Goal: Task Accomplishment & Management: Manage account settings

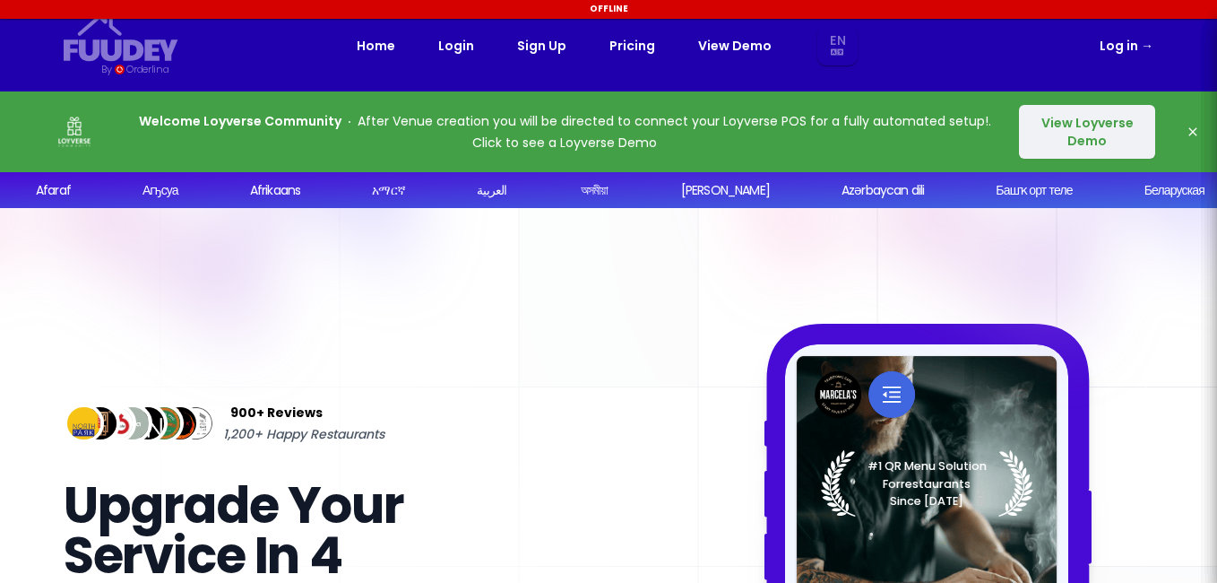
click at [1144, 50] on span "→" at bounding box center [1147, 46] width 13 height 18
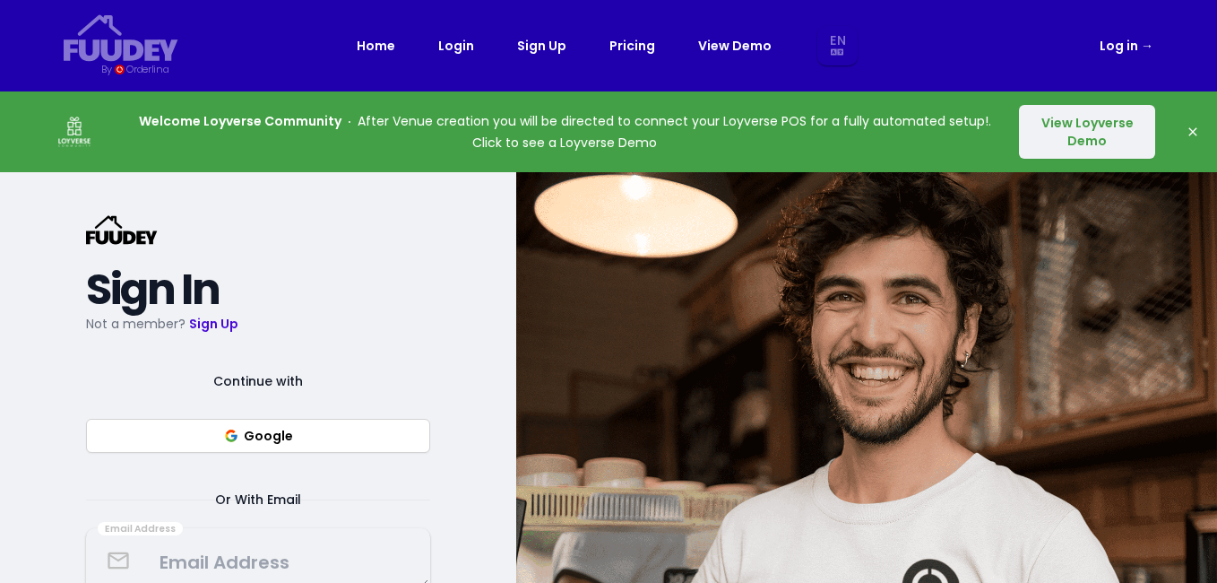
select select "en"
click at [1122, 44] on link "Log in →" at bounding box center [1127, 46] width 54 height 22
select select "en"
click at [1122, 51] on link "Log in →" at bounding box center [1127, 46] width 54 height 22
select select "en"
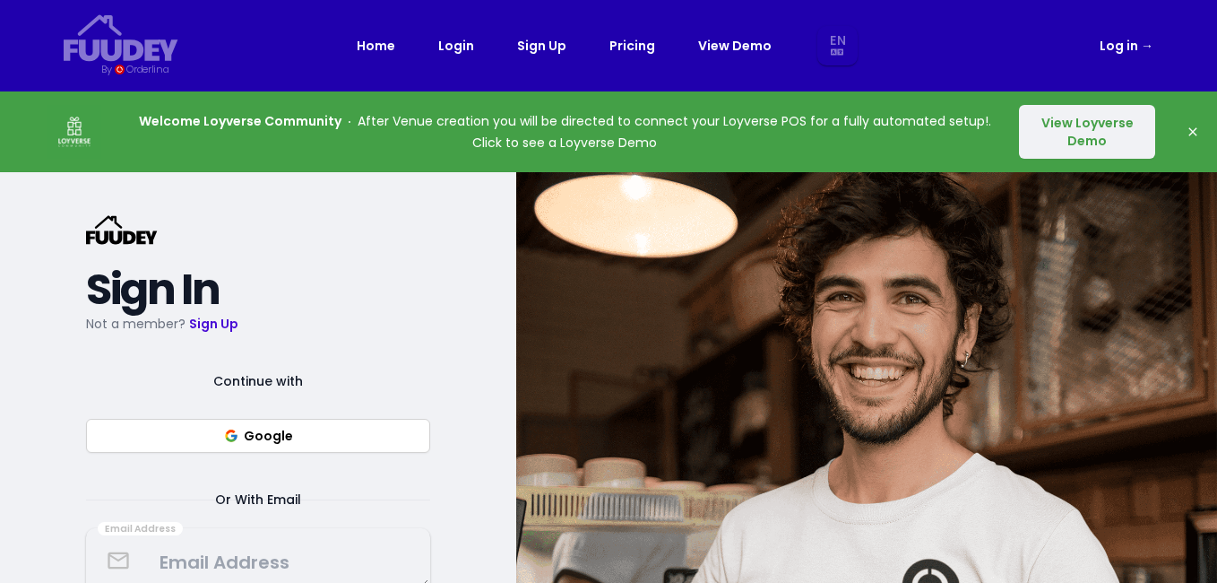
select select "en"
click at [1118, 48] on link "Log in →" at bounding box center [1127, 46] width 54 height 22
select select "en"
click at [1194, 126] on icon "button" at bounding box center [1193, 132] width 14 height 14
select select "en"
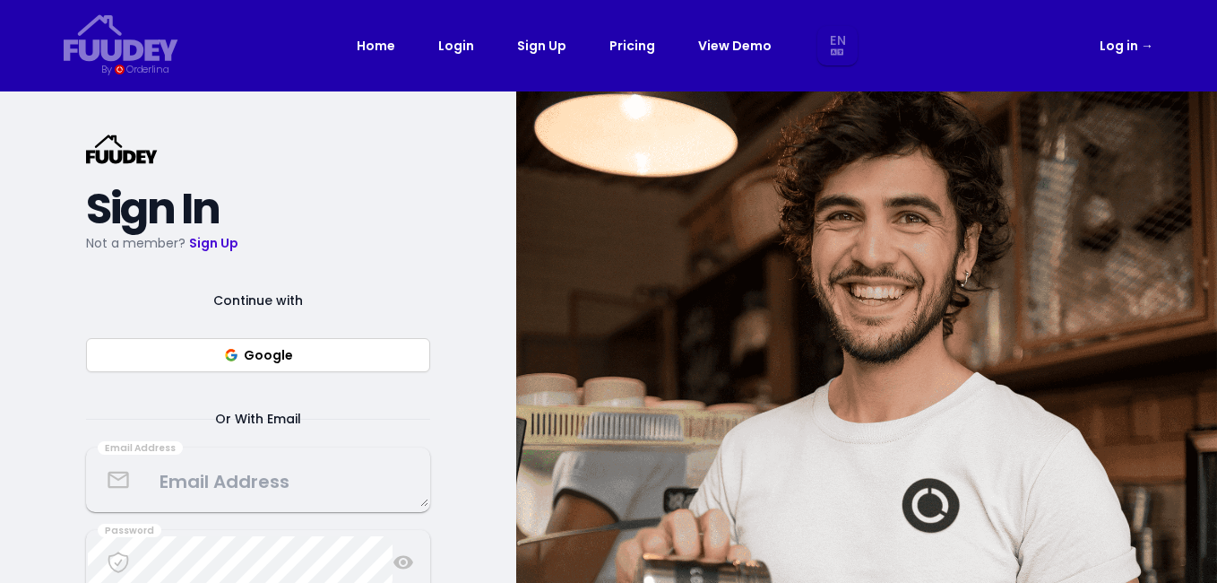
click at [1124, 45] on link "Log in →" at bounding box center [1127, 46] width 54 height 22
select select "en"
click at [1152, 45] on span "→" at bounding box center [1147, 46] width 13 height 18
select select "en"
click at [255, 360] on button "Google" at bounding box center [258, 355] width 344 height 34
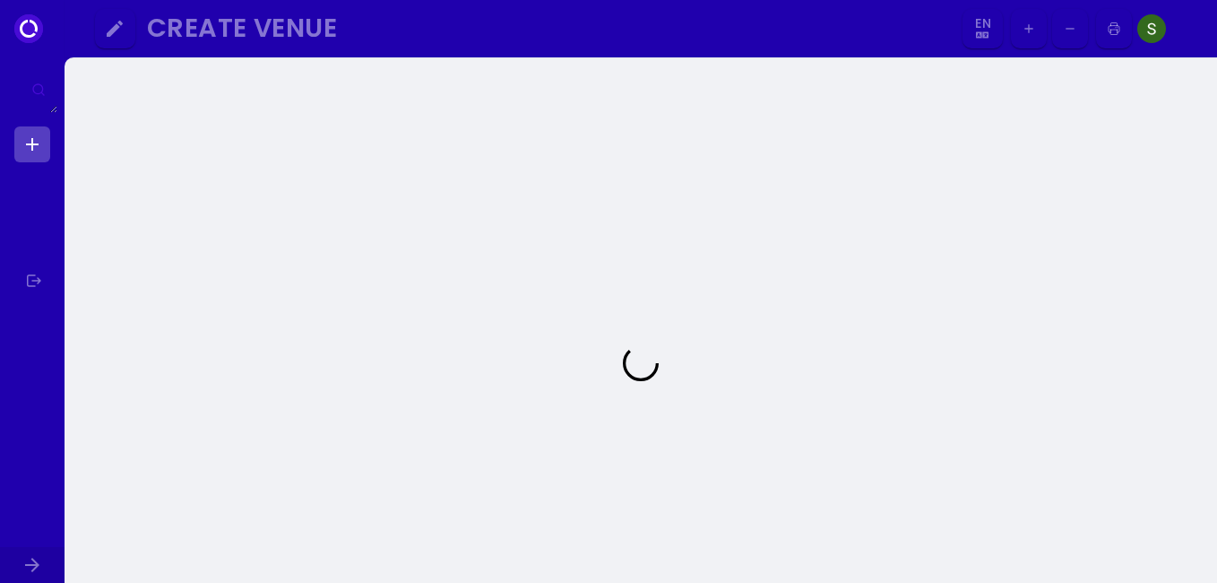
select select "en"
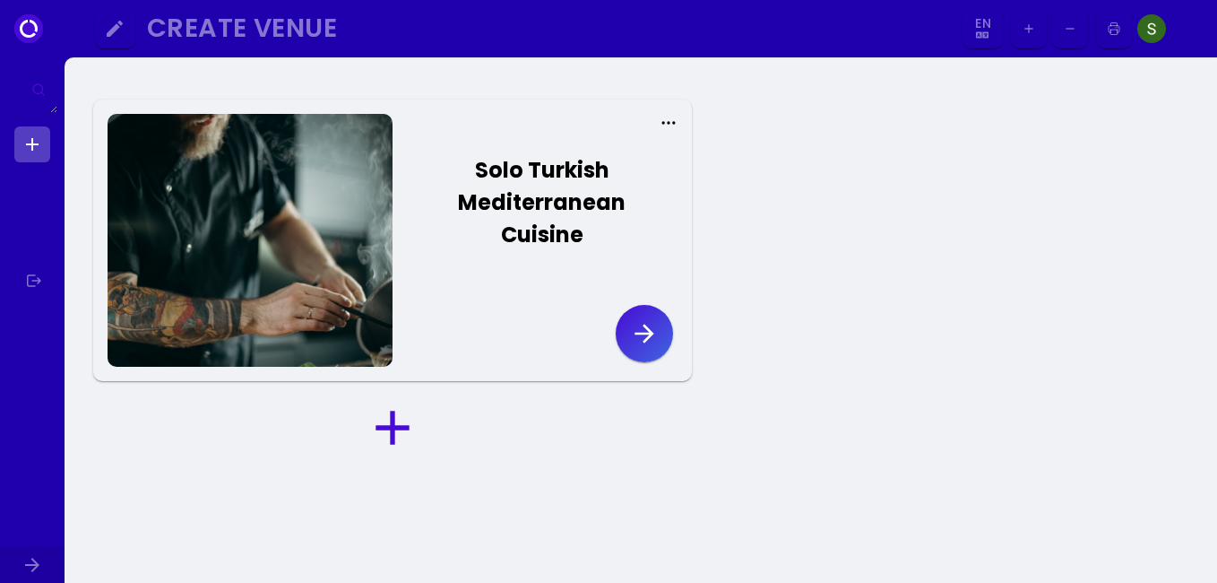
click at [650, 338] on icon "button" at bounding box center [644, 333] width 29 height 29
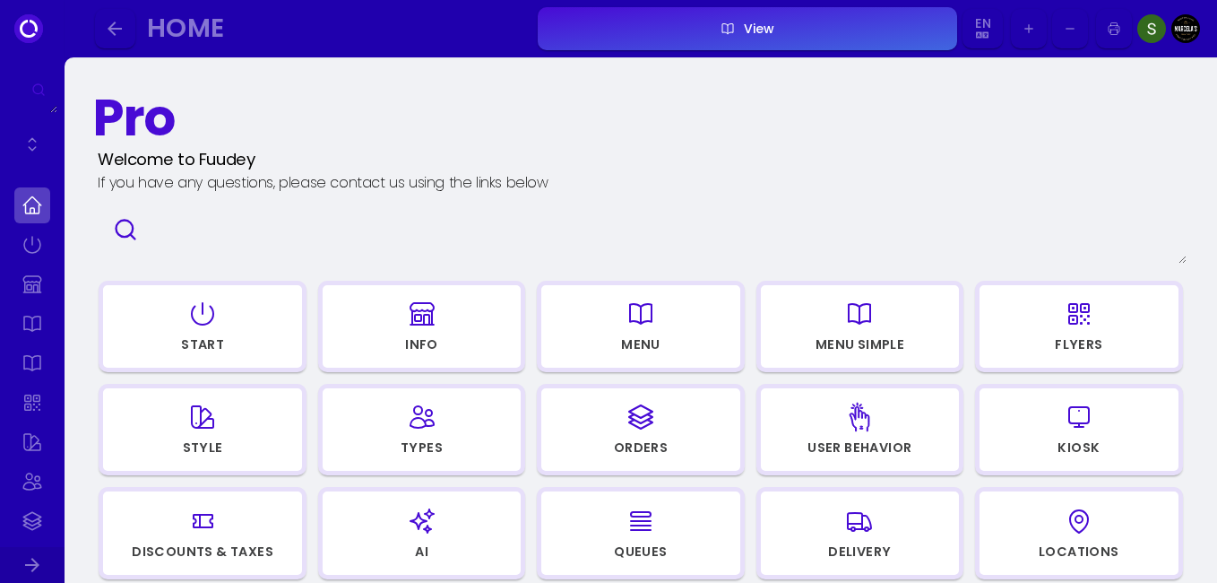
click at [633, 441] on div "Orders" at bounding box center [641, 447] width 54 height 13
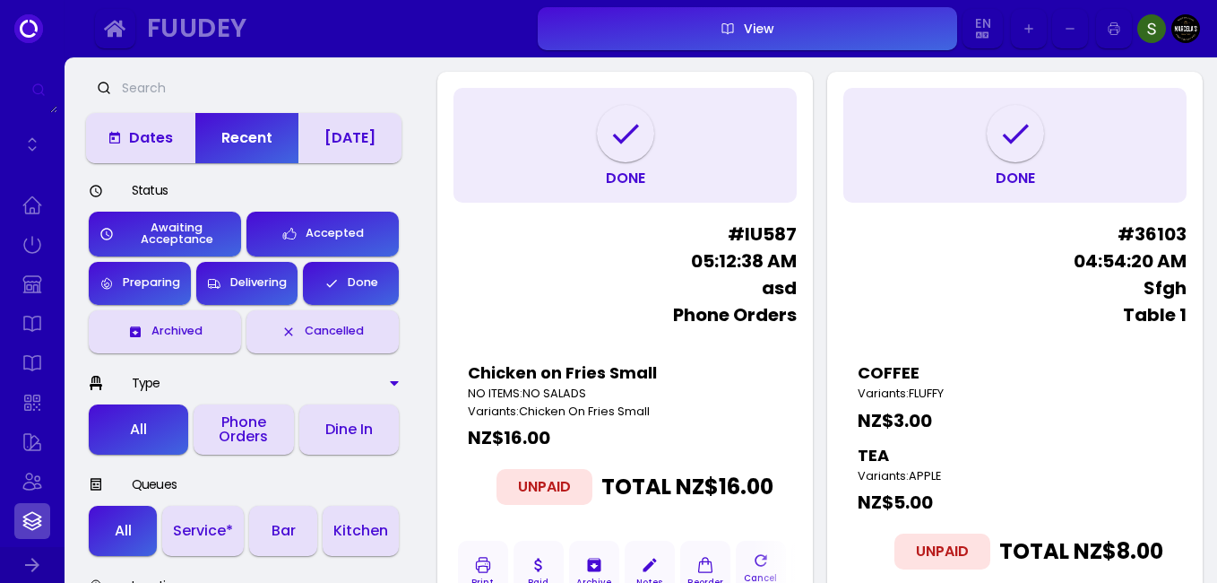
scroll to position [3, 0]
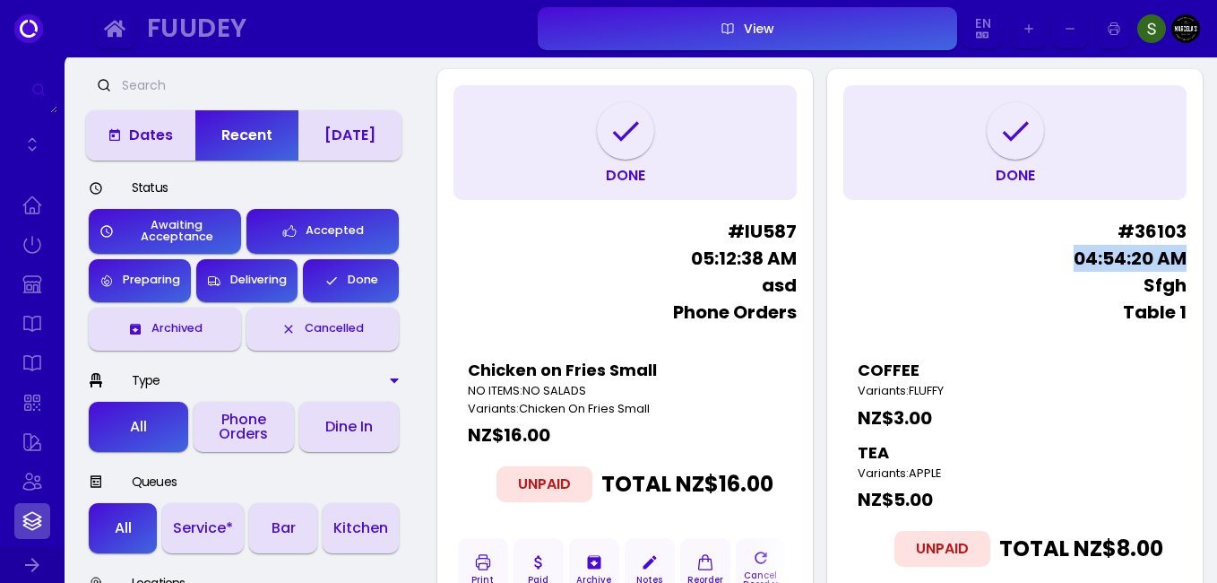
drag, startPoint x: 1216, startPoint y: 192, endPoint x: 1212, endPoint y: 247, distance: 54.9
click at [1212, 247] on div "Done # lU587 05:12:38 AM asd Phone Orders Chicken on Fries Small NO ITEMS : NO …" at bounding box center [820, 417] width 794 height 724
drag, startPoint x: 1212, startPoint y: 247, endPoint x: 1212, endPoint y: 262, distance: 15.2
click at [1212, 262] on div "Done # lU587 05:12:38 AM asd Phone Orders Chicken on Fries Small NO ITEMS : NO …" at bounding box center [820, 417] width 794 height 724
drag, startPoint x: 1212, startPoint y: 262, endPoint x: 1208, endPoint y: 329, distance: 67.3
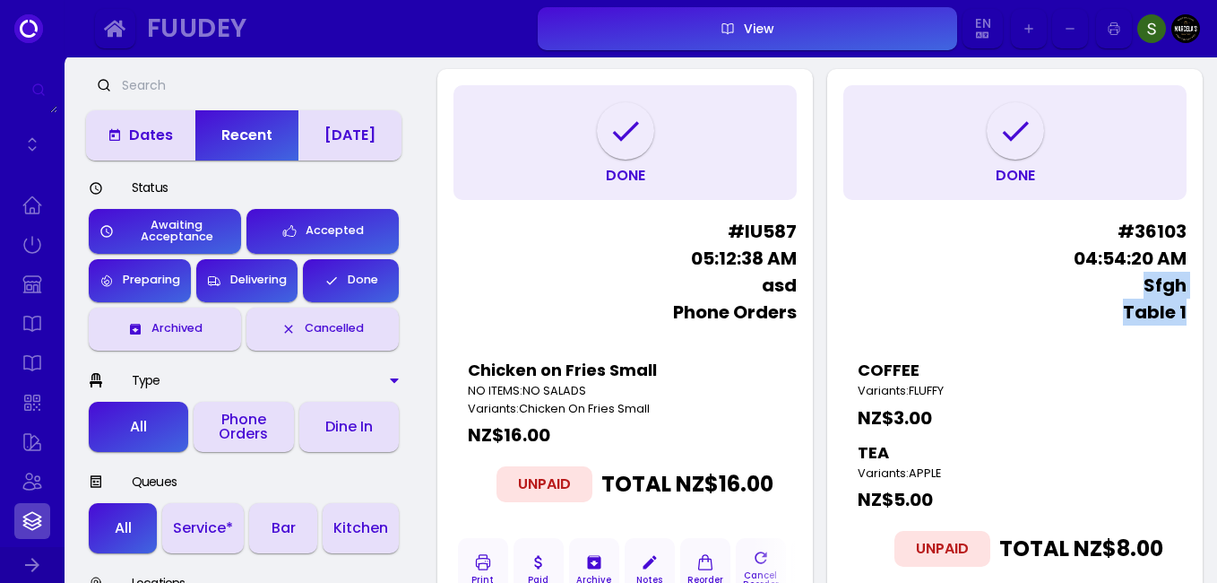
click at [1208, 329] on div "Done # lU587 05:12:38 AM asd Phone Orders Chicken on Fries Small NO ITEMS : NO …" at bounding box center [820, 417] width 794 height 724
drag, startPoint x: 1208, startPoint y: 329, endPoint x: 1121, endPoint y: 345, distance: 88.4
click at [1121, 345] on div "COFFEE Variants : FLUFFY NZ$ 3.00 TEA Variants : APPLE NZ$ 5.00 Unpaid Total NZ…" at bounding box center [1015, 461] width 342 height 237
click at [39, 567] on icon at bounding box center [33, 565] width 22 height 22
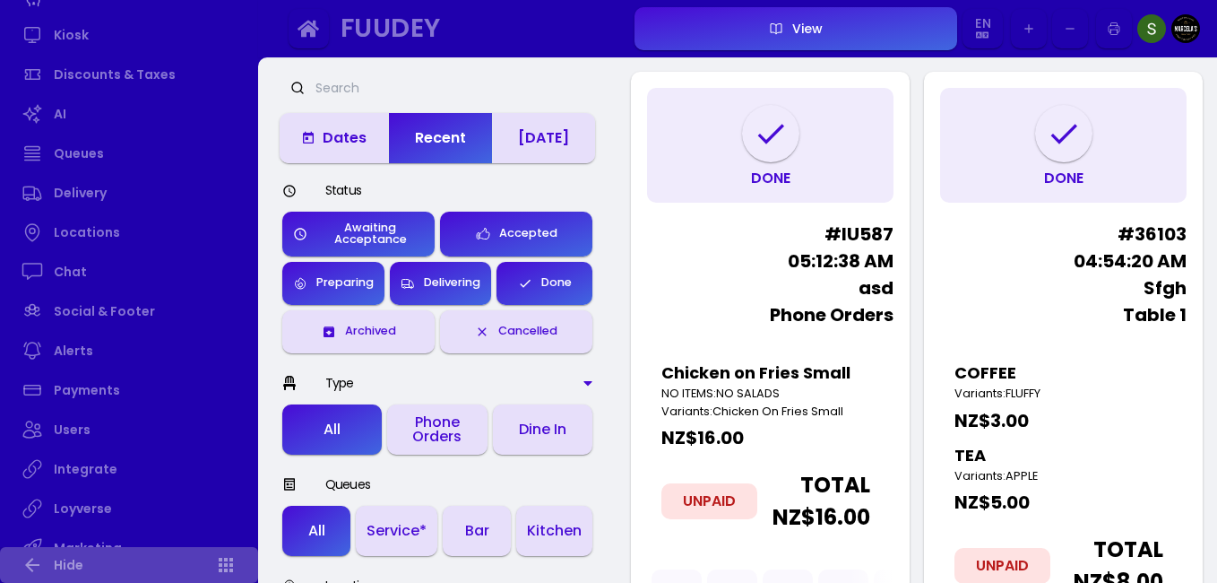
scroll to position [587, 0]
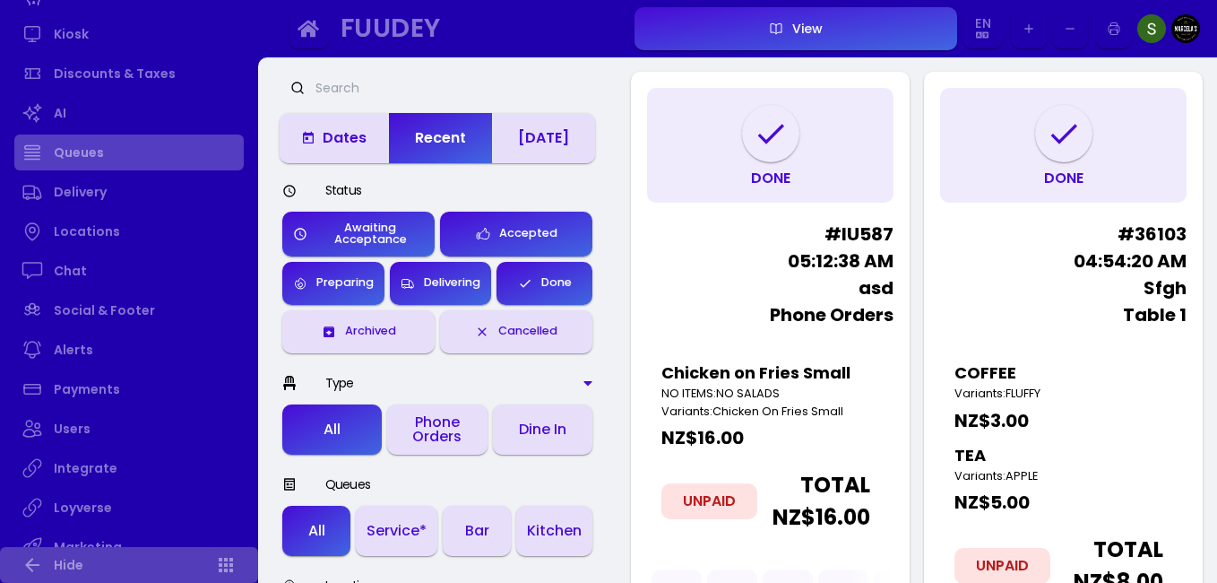
click at [107, 156] on link "Queues" at bounding box center [128, 152] width 229 height 36
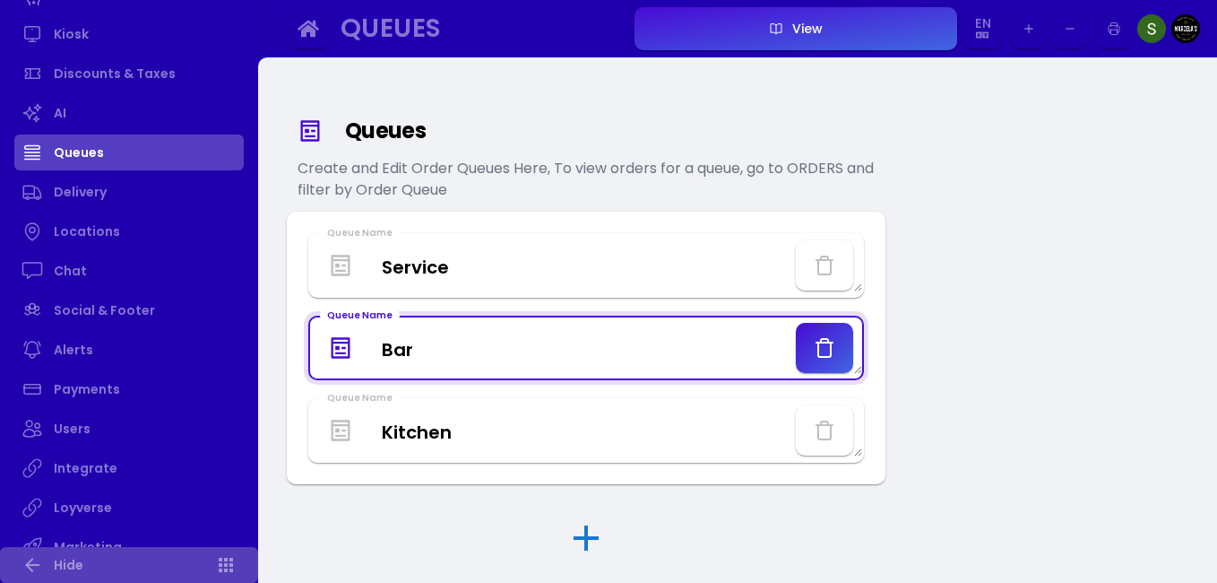
click at [571, 356] on Name "Bar" at bounding box center [586, 348] width 552 height 53
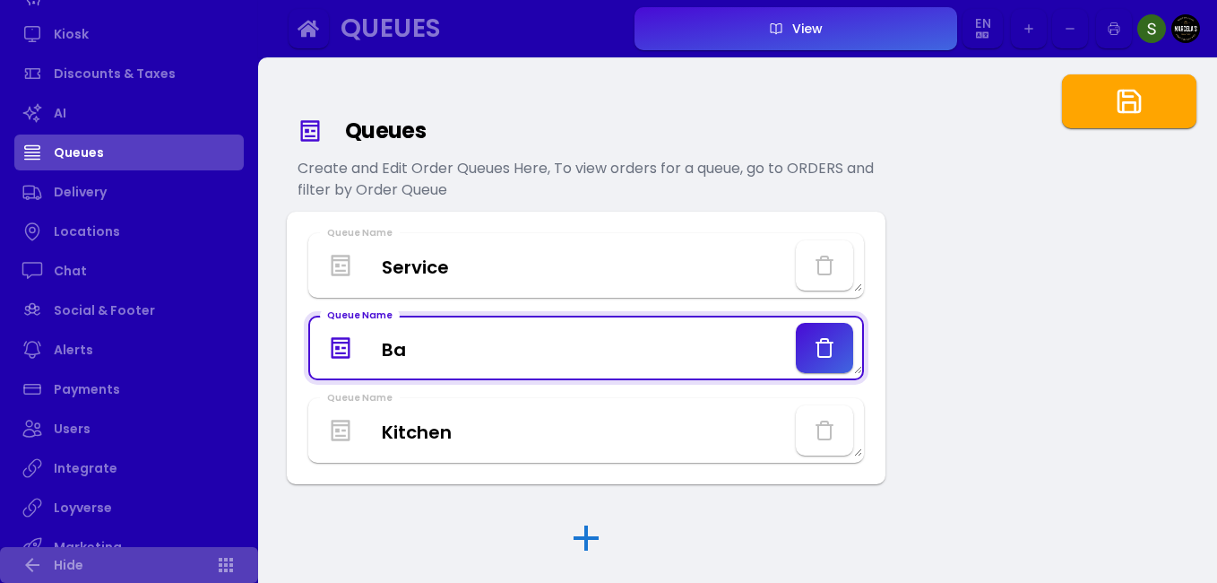
type Name "B"
type Name "Pizza"
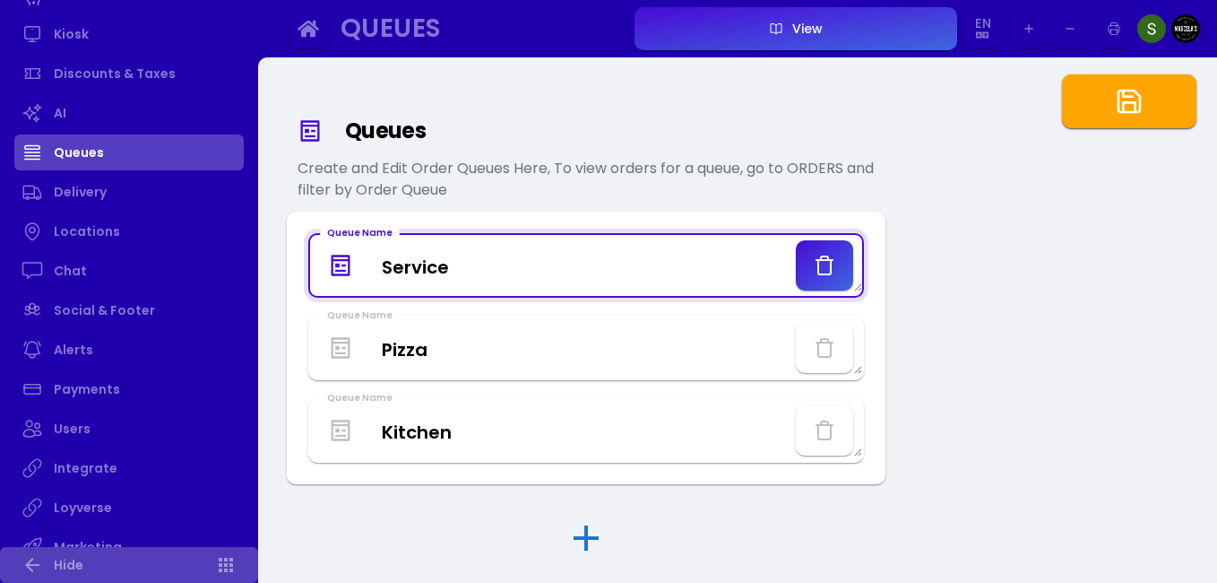
click at [513, 255] on Name "Service" at bounding box center [586, 265] width 552 height 53
type Name "S"
type Name "C"
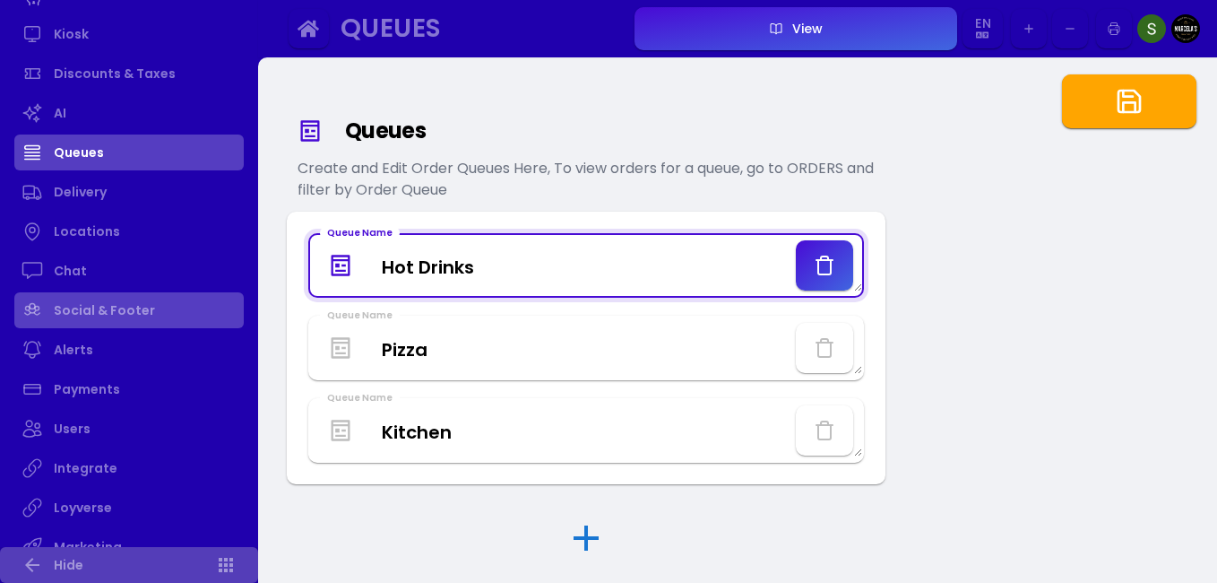
type Name "Hot Drinks"
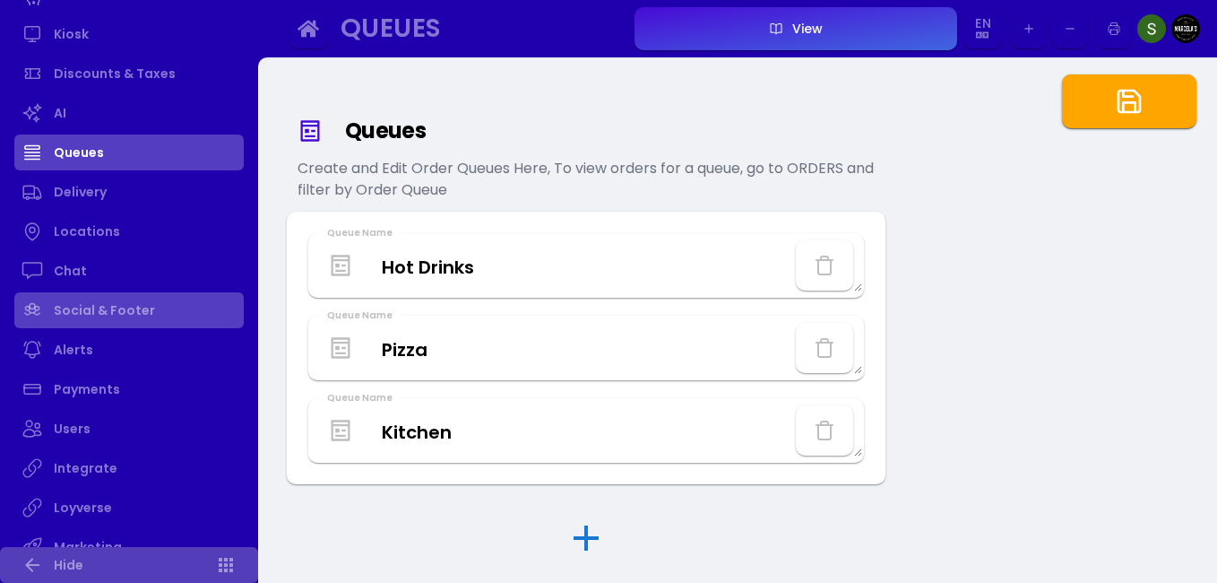
click at [114, 307] on link "Social & Footer" at bounding box center [128, 310] width 229 height 36
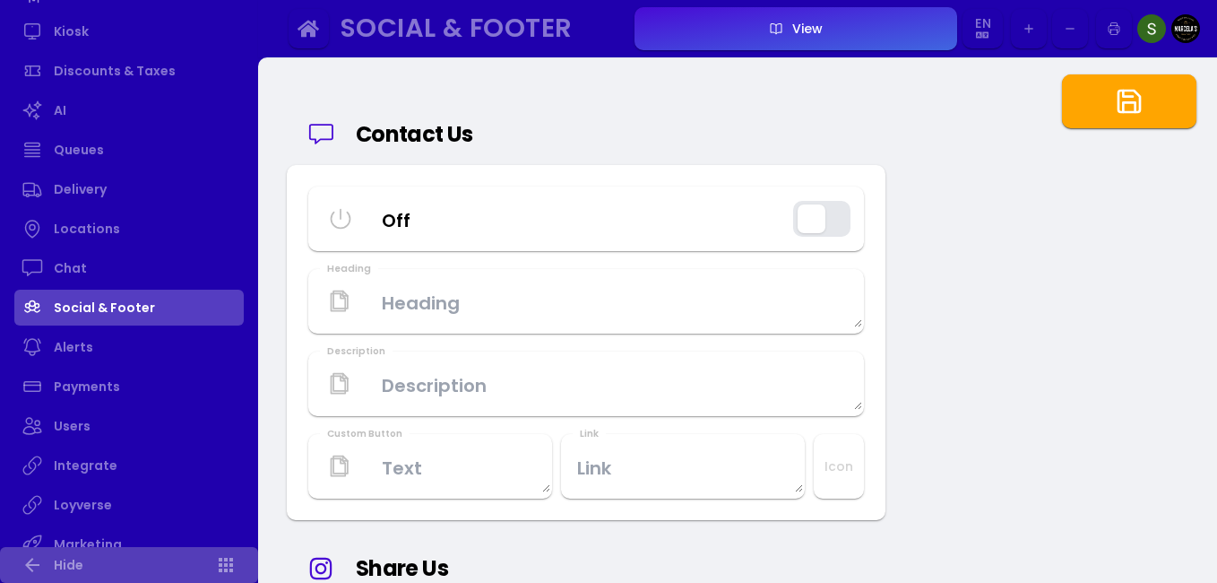
scroll to position [587, 0]
click at [1111, 91] on button "button" at bounding box center [1129, 101] width 134 height 54
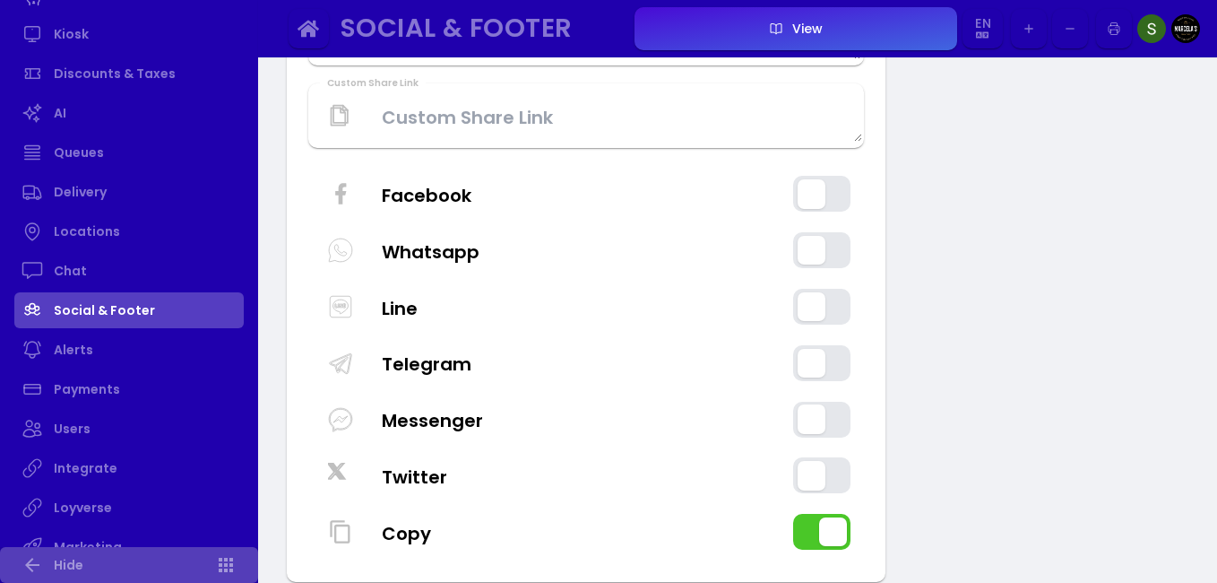
scroll to position [783, 0]
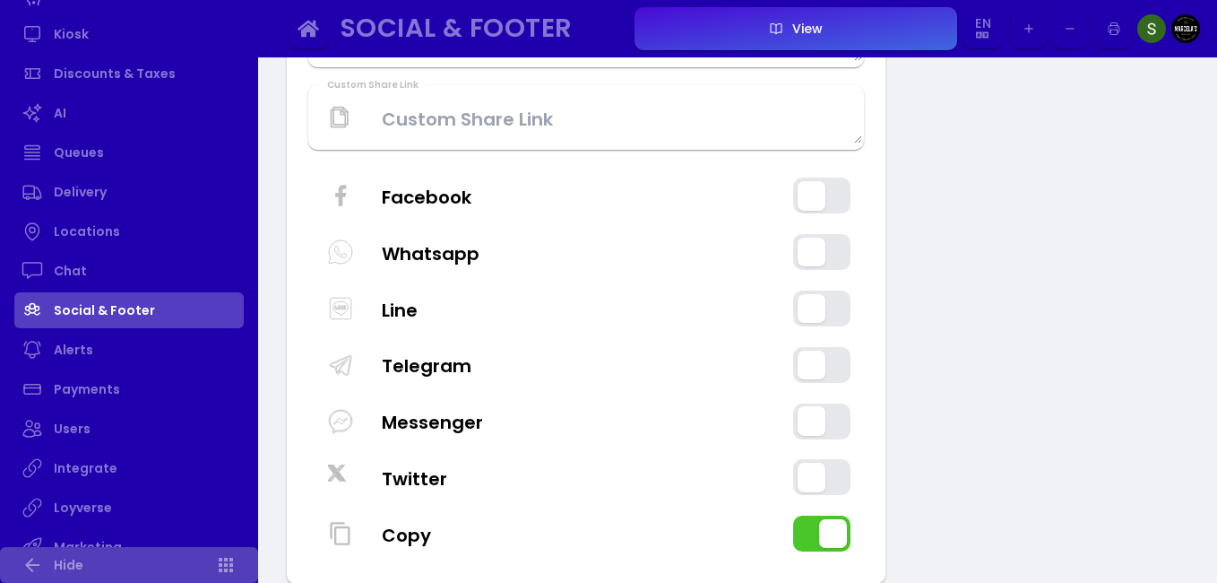
click at [818, 250] on button "button" at bounding box center [821, 252] width 57 height 36
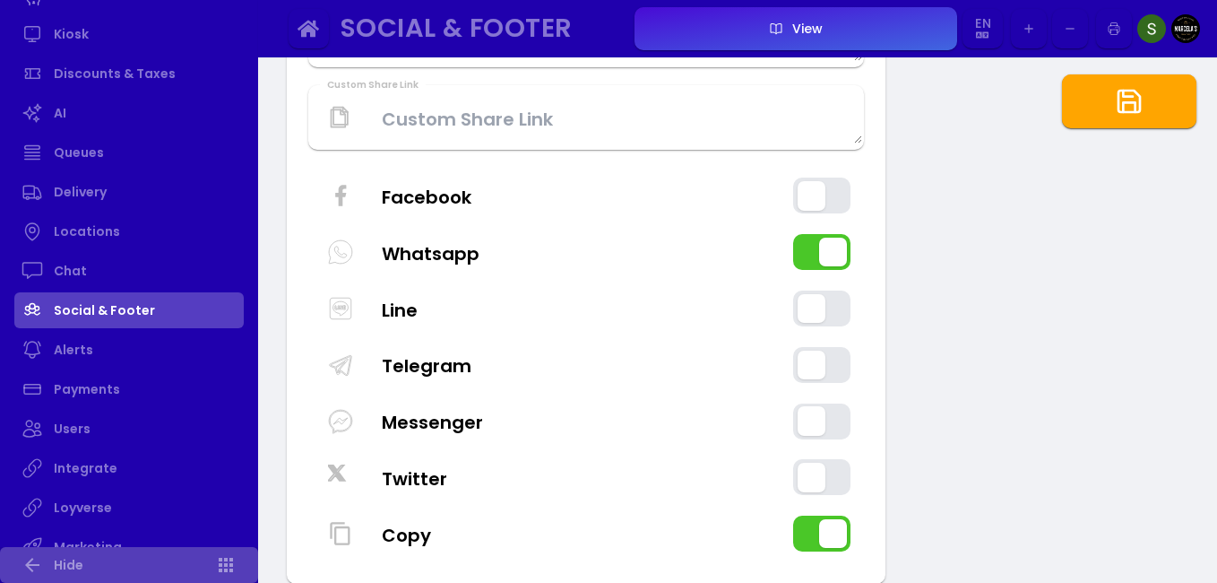
click at [820, 200] on button "button" at bounding box center [821, 195] width 57 height 36
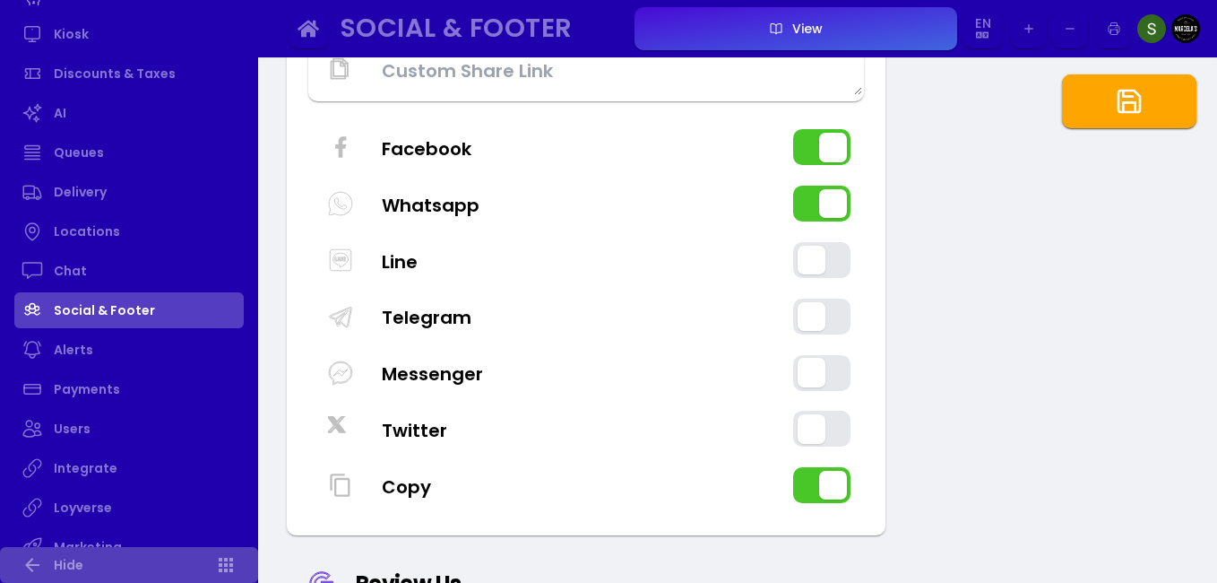
scroll to position [832, 0]
click at [832, 374] on button "button" at bounding box center [821, 372] width 57 height 36
click at [823, 424] on button "button" at bounding box center [821, 428] width 57 height 36
click at [1119, 117] on button "button" at bounding box center [1129, 101] width 134 height 54
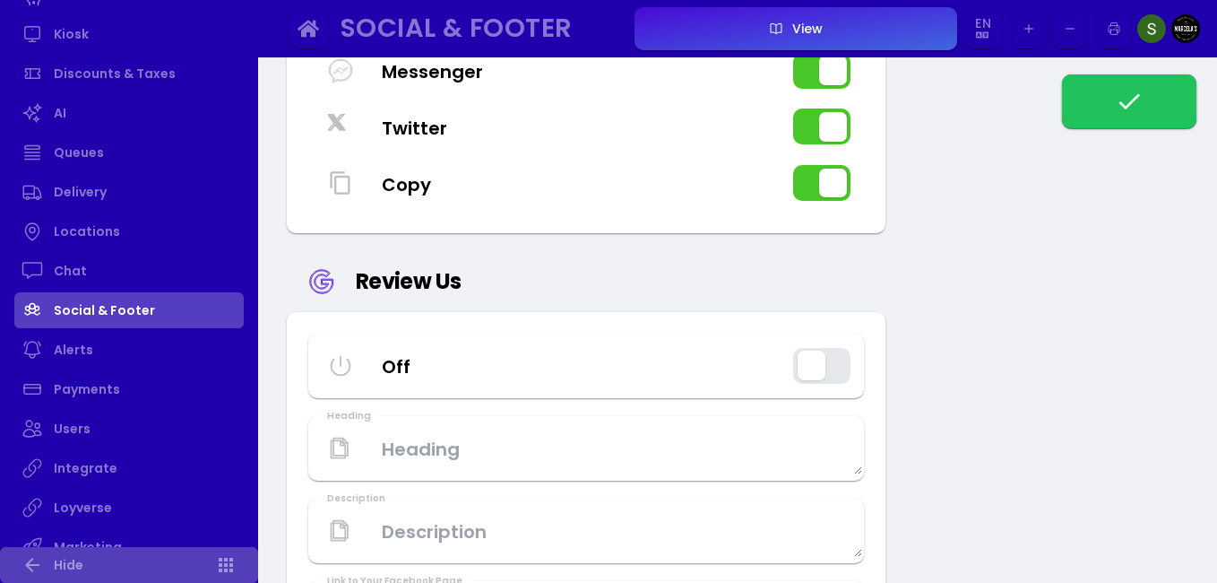
scroll to position [1175, 0]
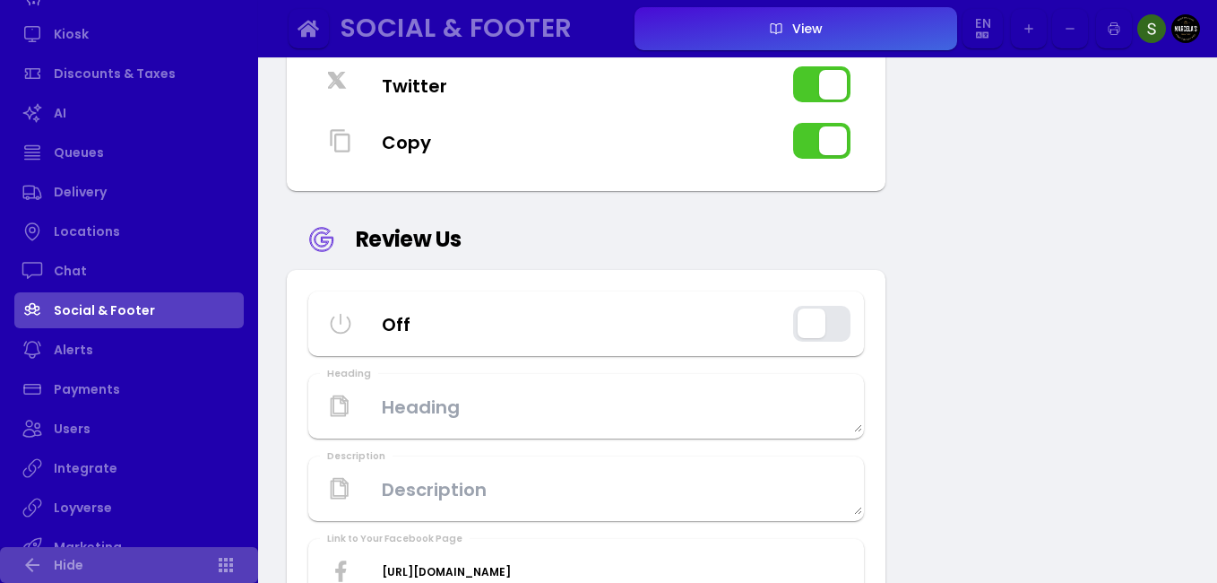
click at [826, 320] on button "button" at bounding box center [821, 324] width 57 height 36
type input "On"
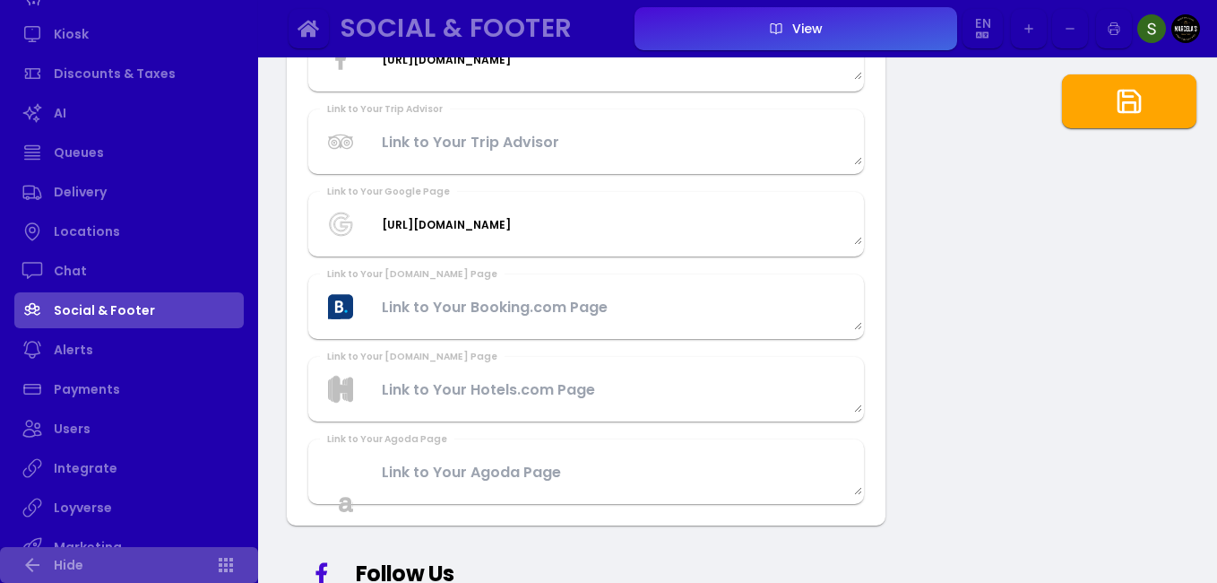
scroll to position [1670, 0]
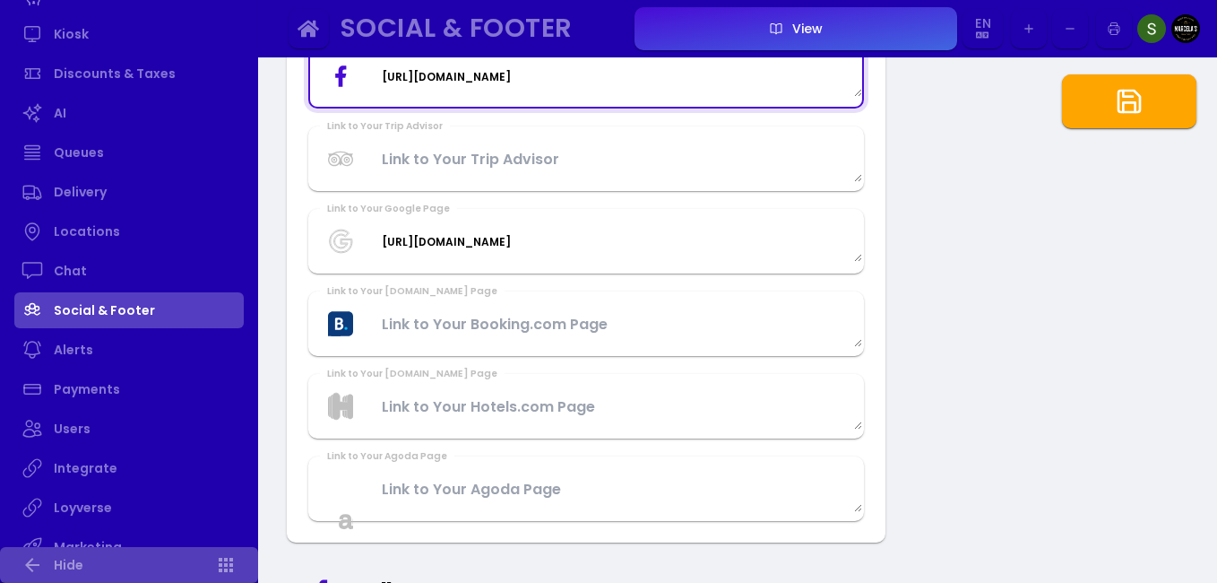
click at [615, 81] on Page "[URL][DOMAIN_NAME]" at bounding box center [586, 76] width 552 height 42
paste Page "[DOMAIN_NAME][URL]"
type Page "[URL][DOMAIN_NAME]"
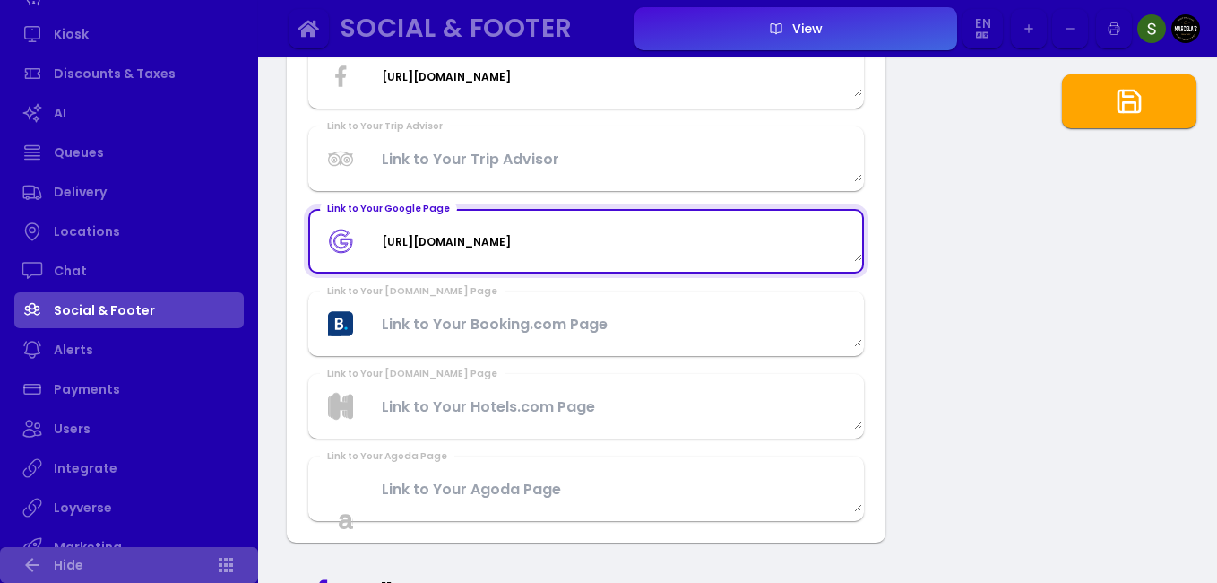
click at [632, 256] on Page "[URL][DOMAIN_NAME]" at bounding box center [586, 241] width 552 height 42
paste Page "[DOMAIN_NAME][URL][DEMOGRAPHIC_DATA][US_VEHICLE_IDENTIFICATION_NUMBER]"
type Page "[URL][DOMAIN_NAME][US_VEHICLE_IDENTIFICATION_NUMBER]"
paste Page "[DOMAIN_NAME][URL][DEMOGRAPHIC_DATA][US_VEHICLE_IDENTIFICATION_NUMBER]"
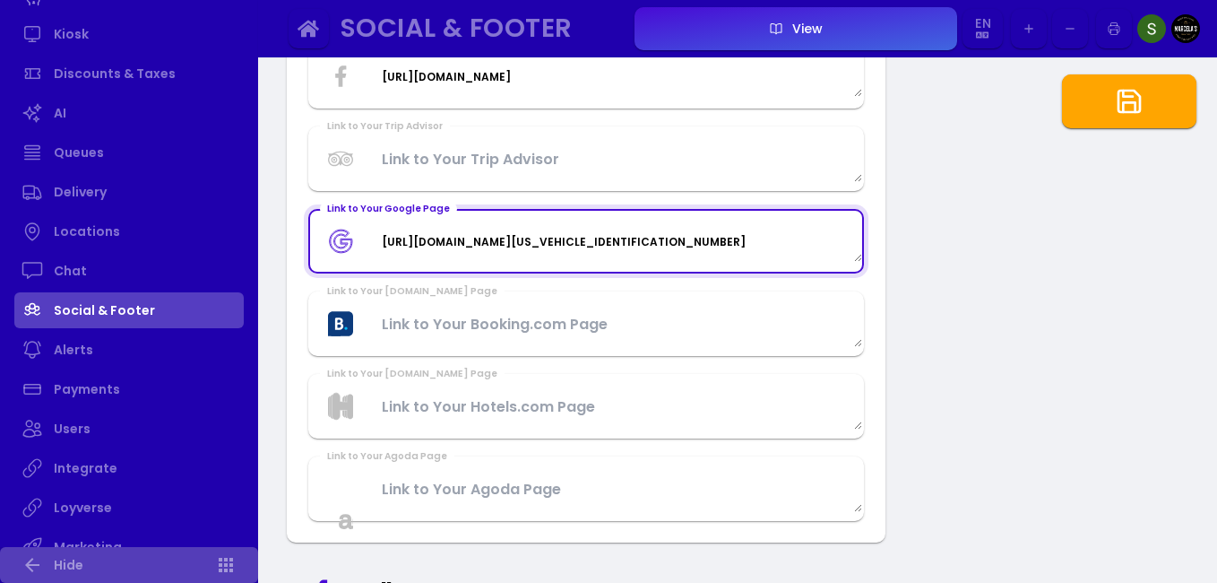
scroll to position [166, 0]
type Page "[URL][DOMAIN_NAME][US_VEHICLE_IDENTIFICATION_NUMBER]"
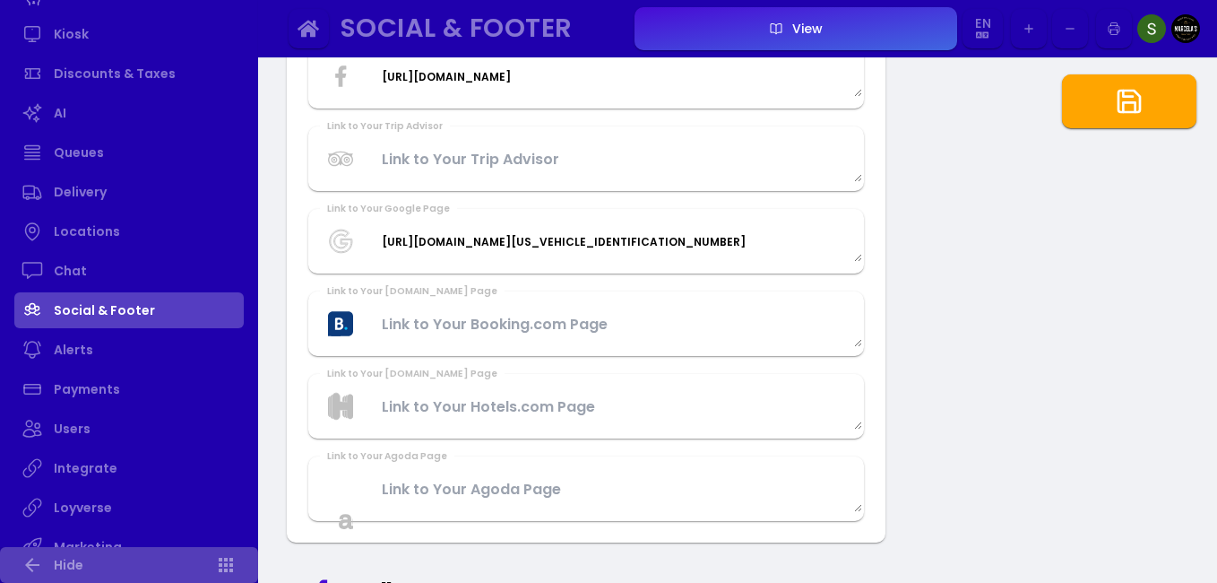
drag, startPoint x: 1055, startPoint y: 235, endPoint x: 1040, endPoint y: 213, distance: 26.4
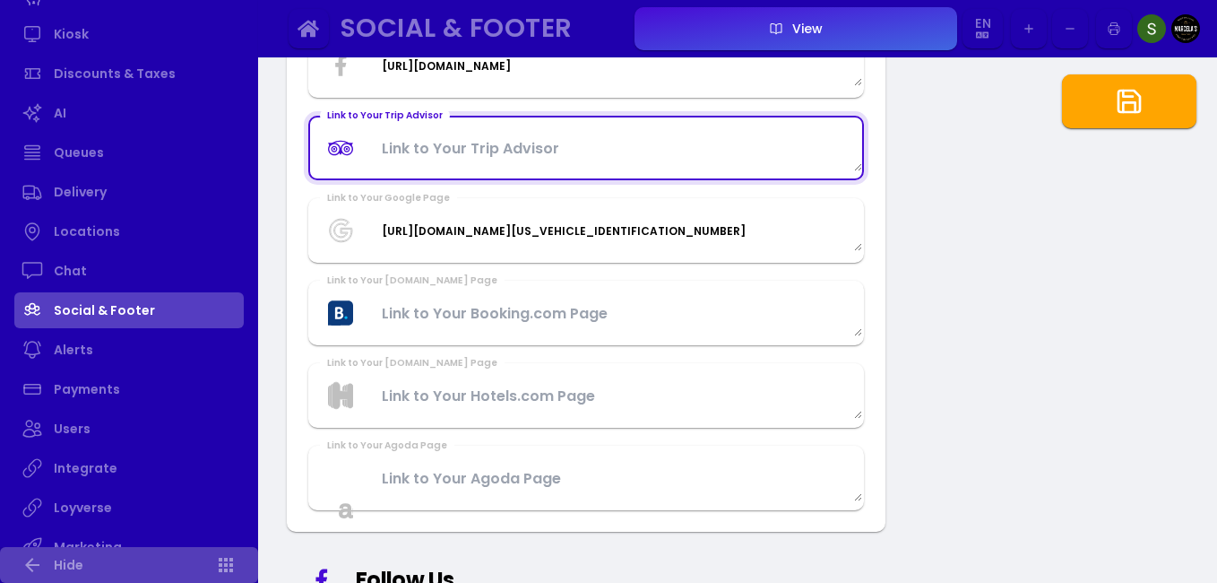
click at [469, 150] on Advisor at bounding box center [586, 148] width 552 height 48
paste Advisor "[URL][DOMAIN_NAME]"
type Advisor "[URL][DOMAIN_NAME]"
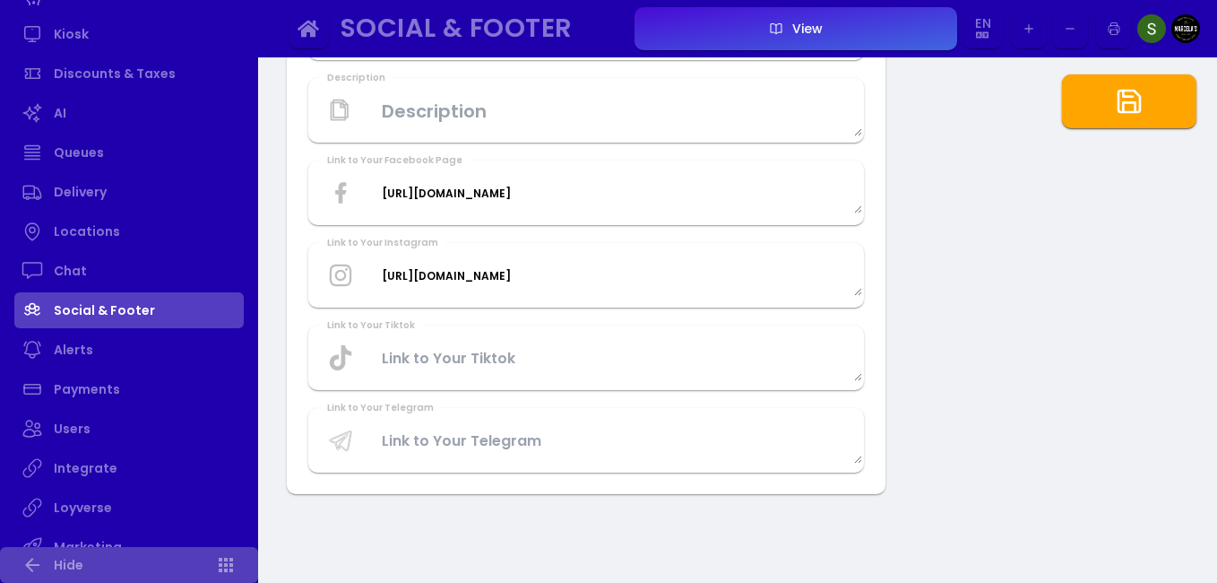
scroll to position [2399, 0]
click at [1153, 95] on button "button" at bounding box center [1129, 101] width 134 height 54
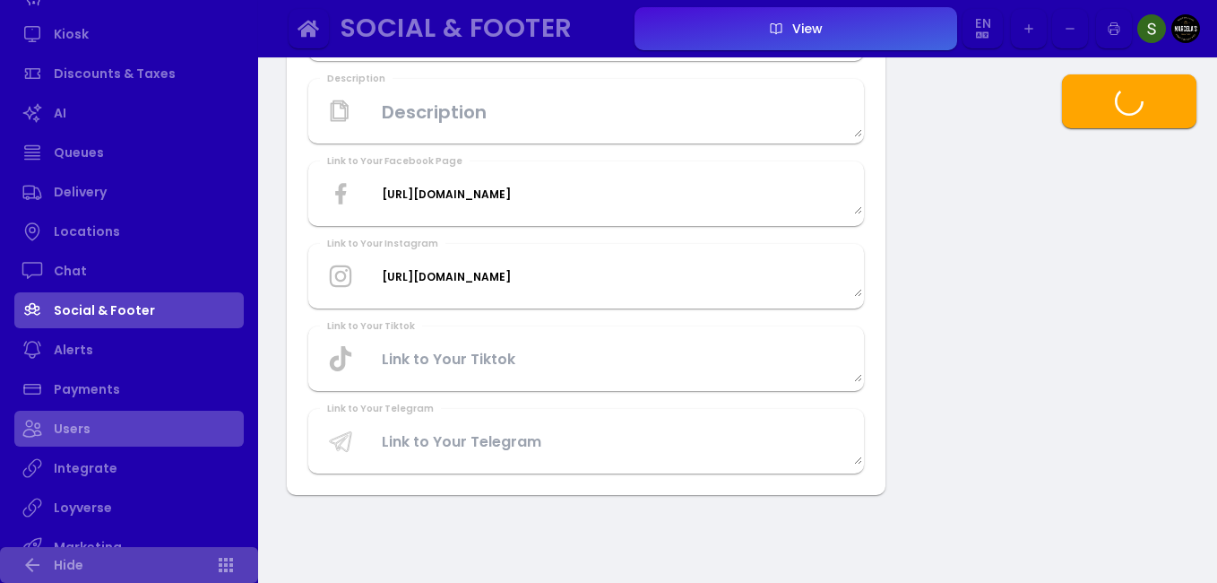
click at [108, 435] on link "Users" at bounding box center [128, 429] width 229 height 36
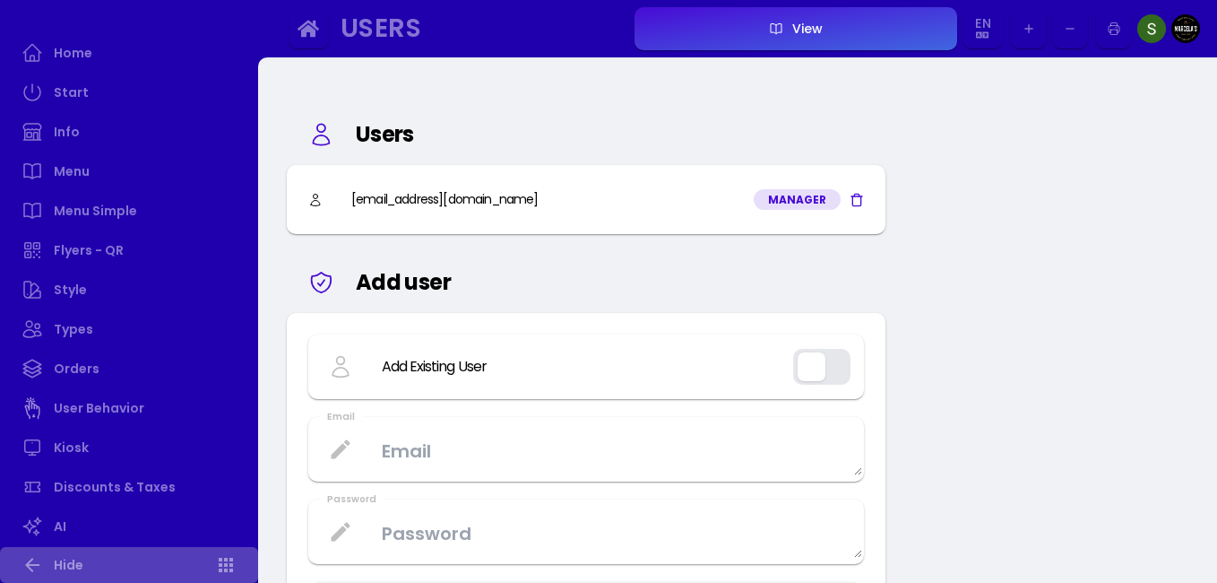
scroll to position [173, 0]
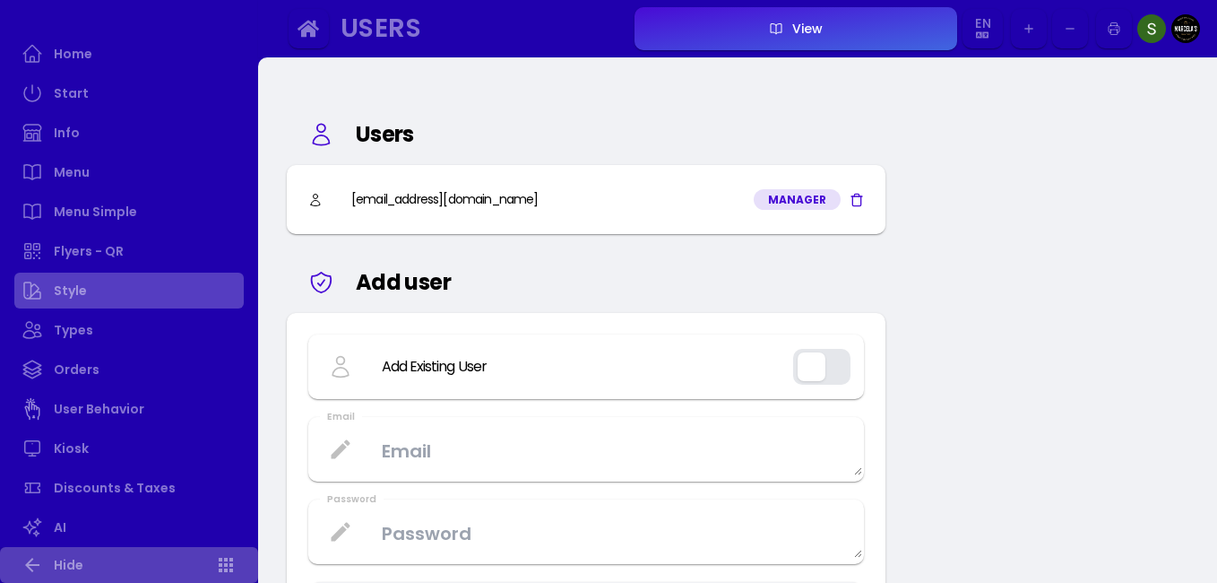
click at [96, 290] on link "Style" at bounding box center [128, 291] width 229 height 36
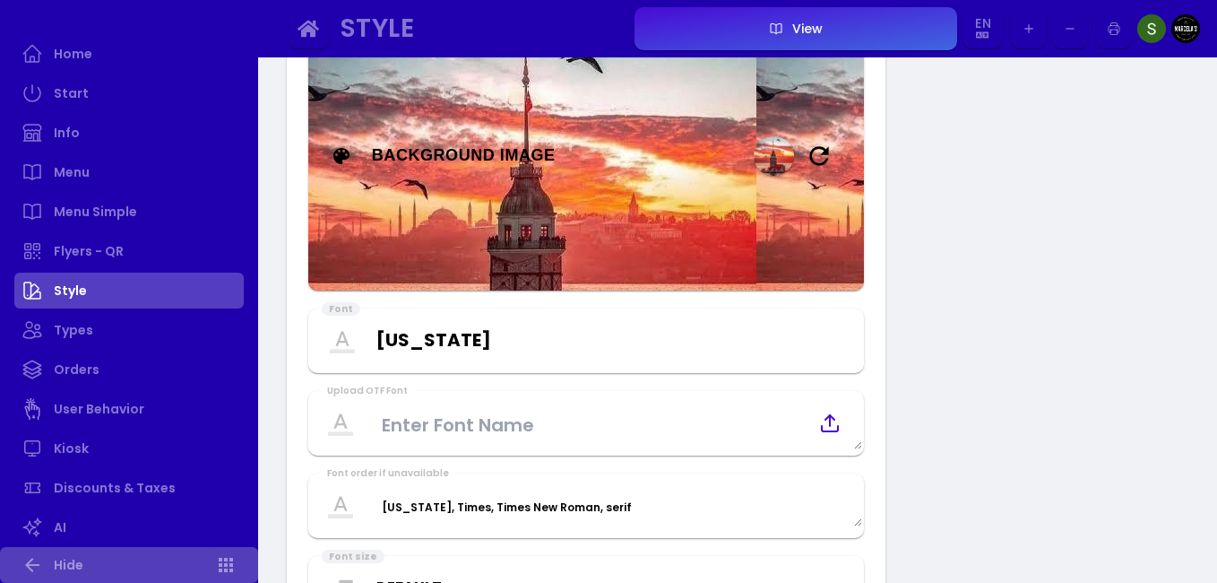
scroll to position [691, 0]
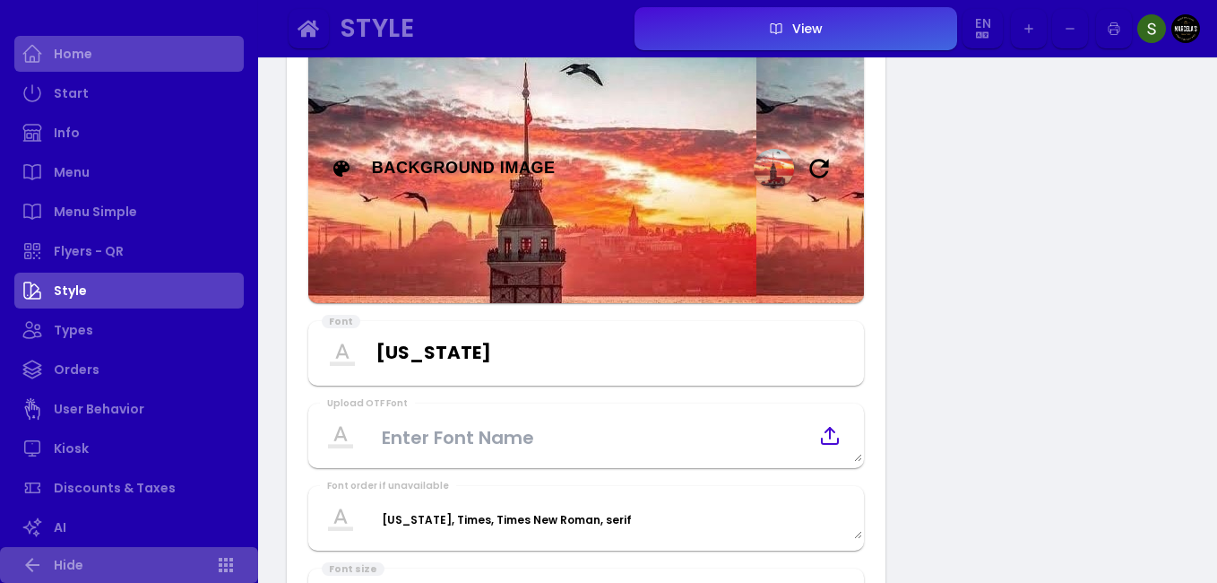
click at [108, 57] on link "Home" at bounding box center [128, 54] width 229 height 36
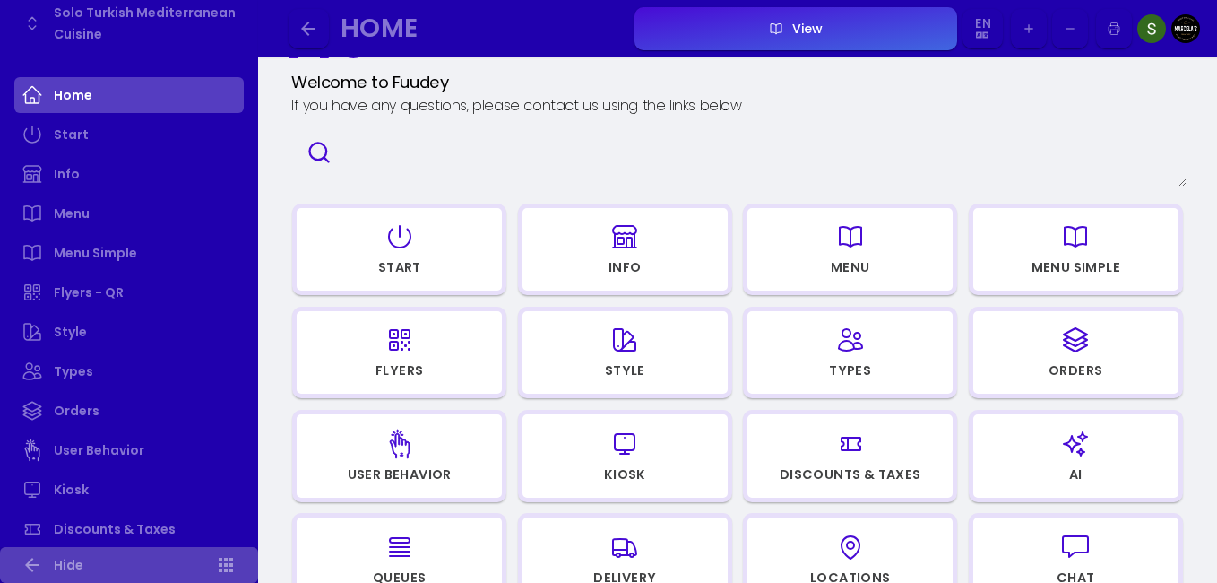
scroll to position [78, 0]
click at [130, 414] on link "Orders" at bounding box center [128, 411] width 229 height 36
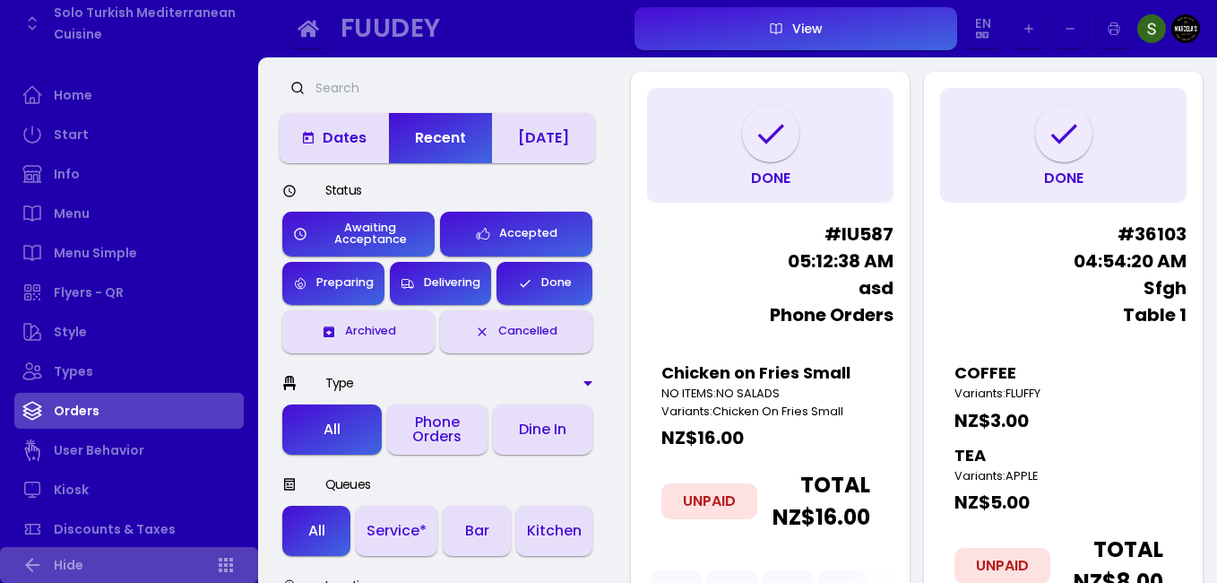
click at [1114, 32] on icon "button" at bounding box center [1114, 29] width 14 height 90
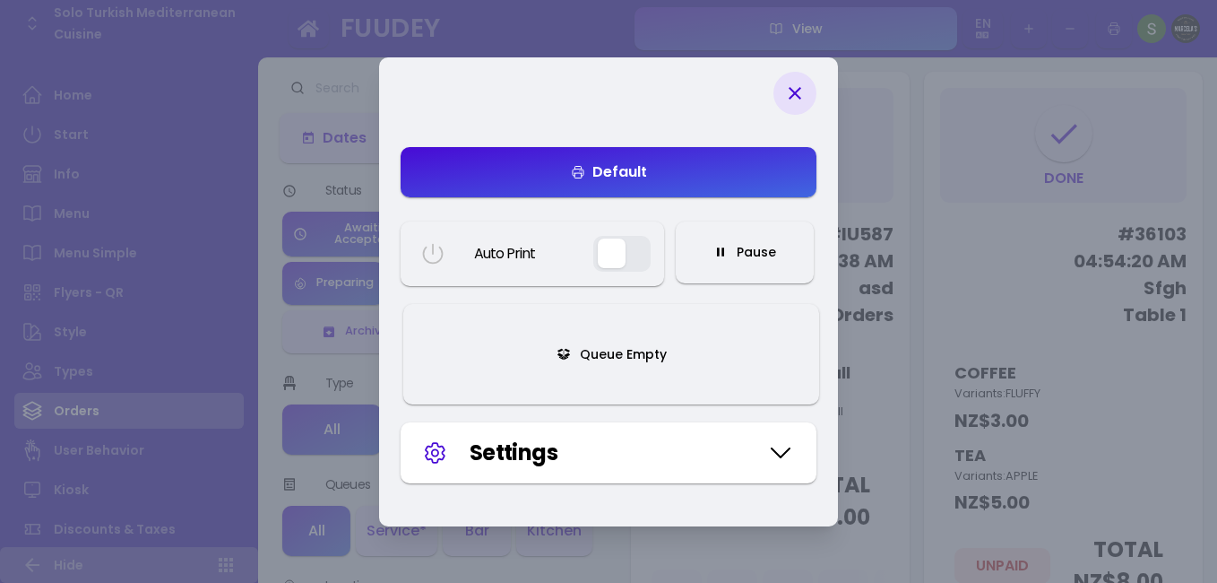
click at [701, 165] on button "Default" at bounding box center [609, 172] width 416 height 50
click at [638, 168] on div "Default" at bounding box center [609, 172] width 76 height 14
click at [602, 178] on div "Default" at bounding box center [609, 172] width 76 height 14
click at [617, 255] on button "button" at bounding box center [621, 254] width 57 height 36
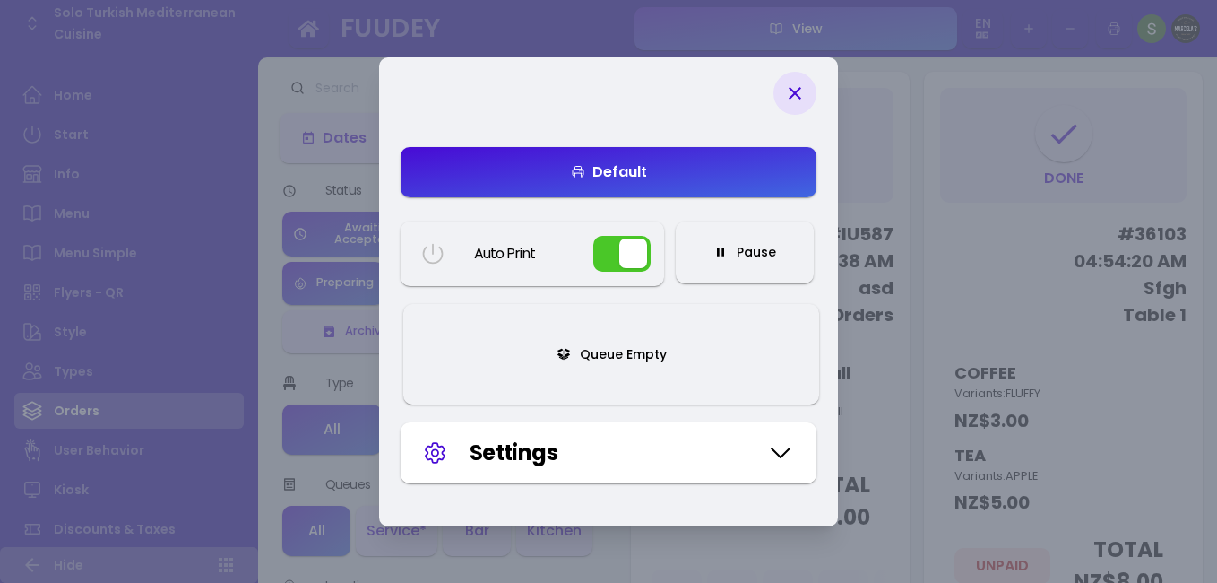
click at [617, 255] on button "button" at bounding box center [621, 254] width 57 height 36
click at [599, 177] on div "Default" at bounding box center [609, 172] width 76 height 14
click at [567, 160] on button "Default" at bounding box center [609, 172] width 416 height 50
click at [621, 167] on div "Default" at bounding box center [609, 172] width 76 height 14
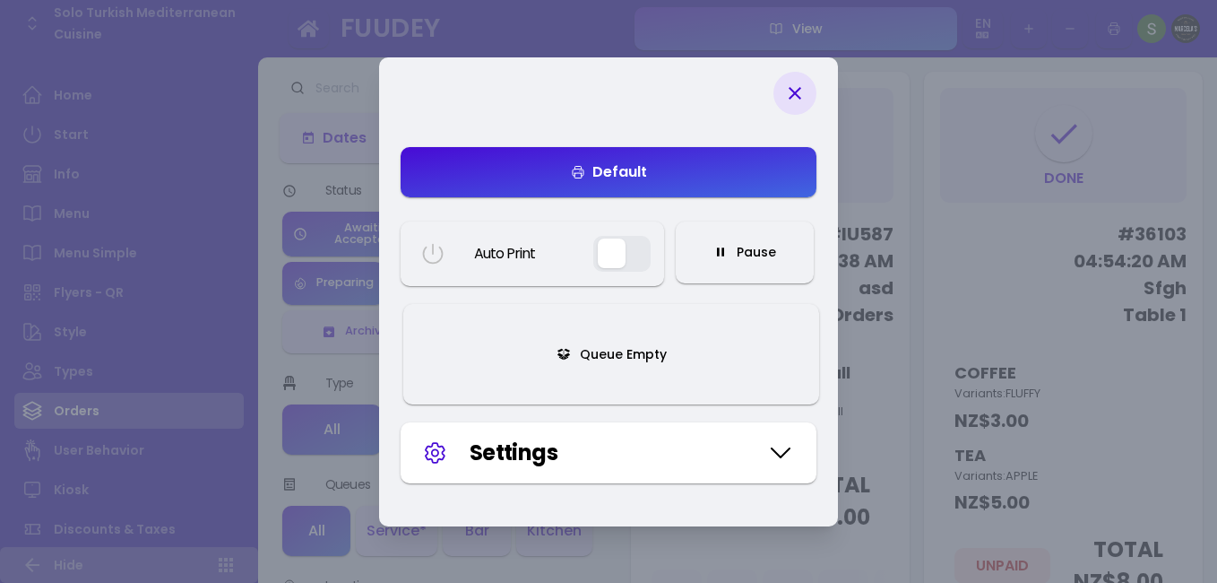
drag, startPoint x: 621, startPoint y: 167, endPoint x: 523, endPoint y: 482, distance: 330.3
click at [523, 482] on div "Settings" at bounding box center [609, 452] width 416 height 61
click at [538, 463] on div "Settings" at bounding box center [614, 453] width 288 height 32
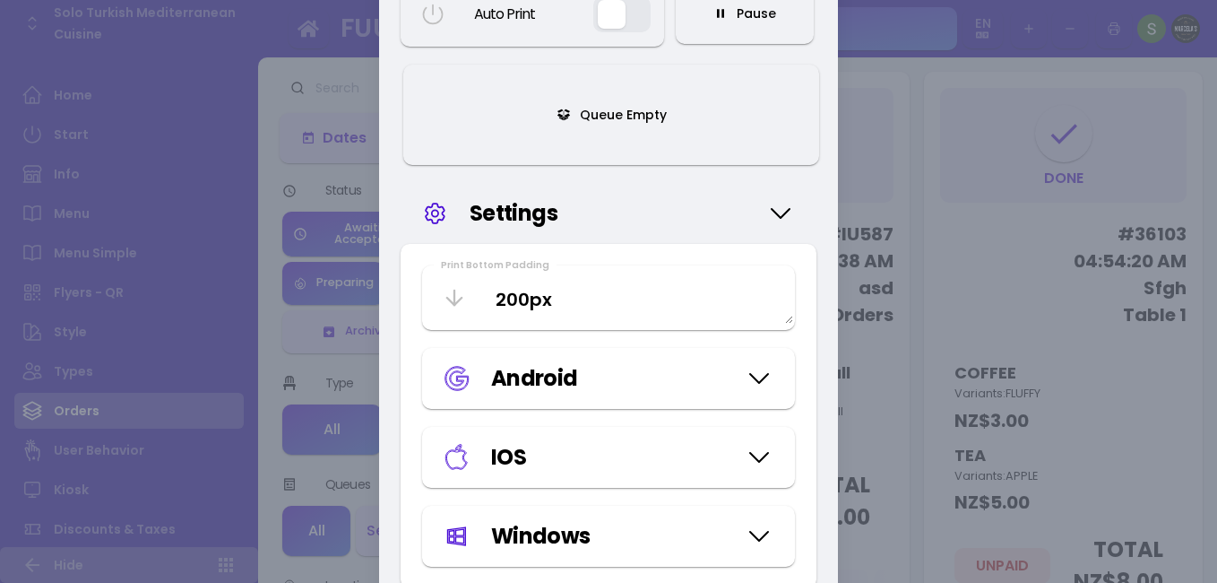
scroll to position [288, 0]
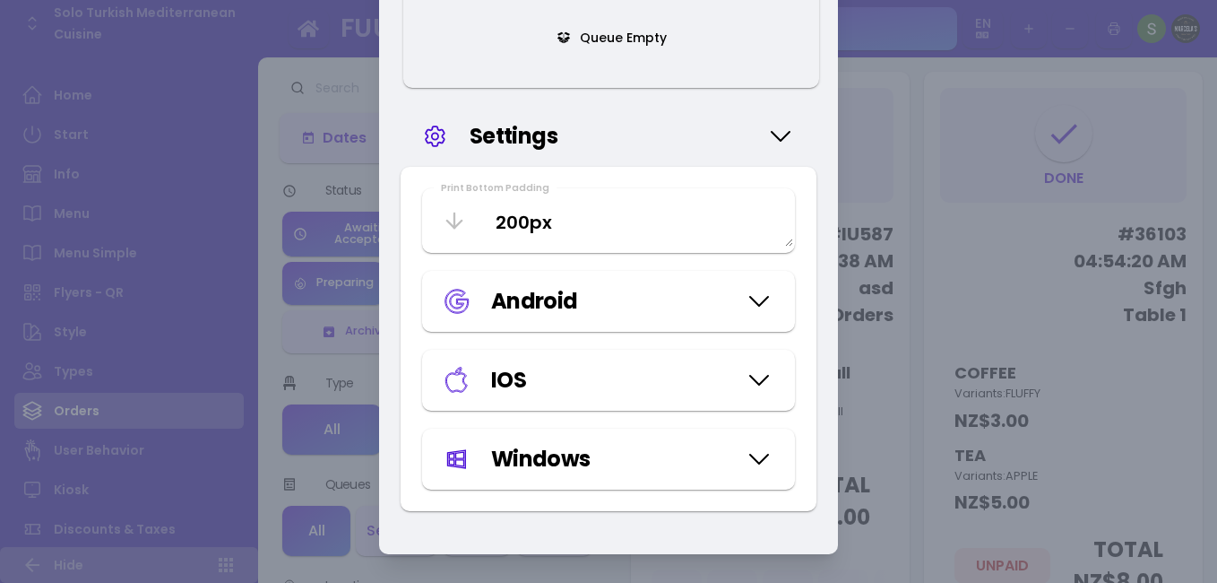
click at [587, 299] on div "Android" at bounding box center [613, 301] width 245 height 32
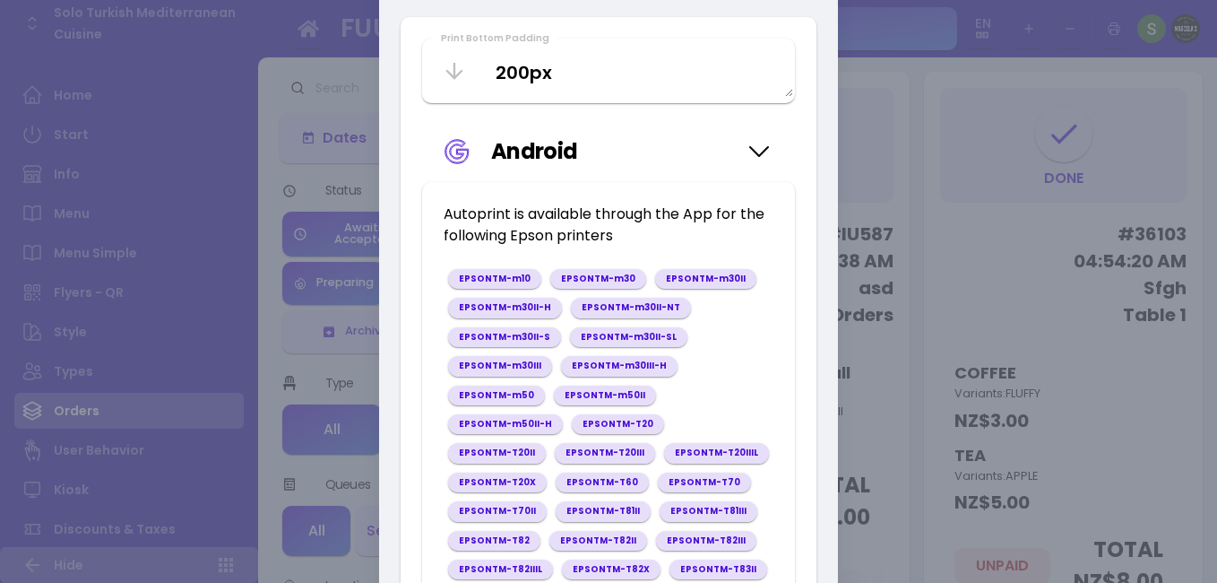
scroll to position [437, 0]
click at [762, 150] on icon at bounding box center [759, 153] width 29 height 90
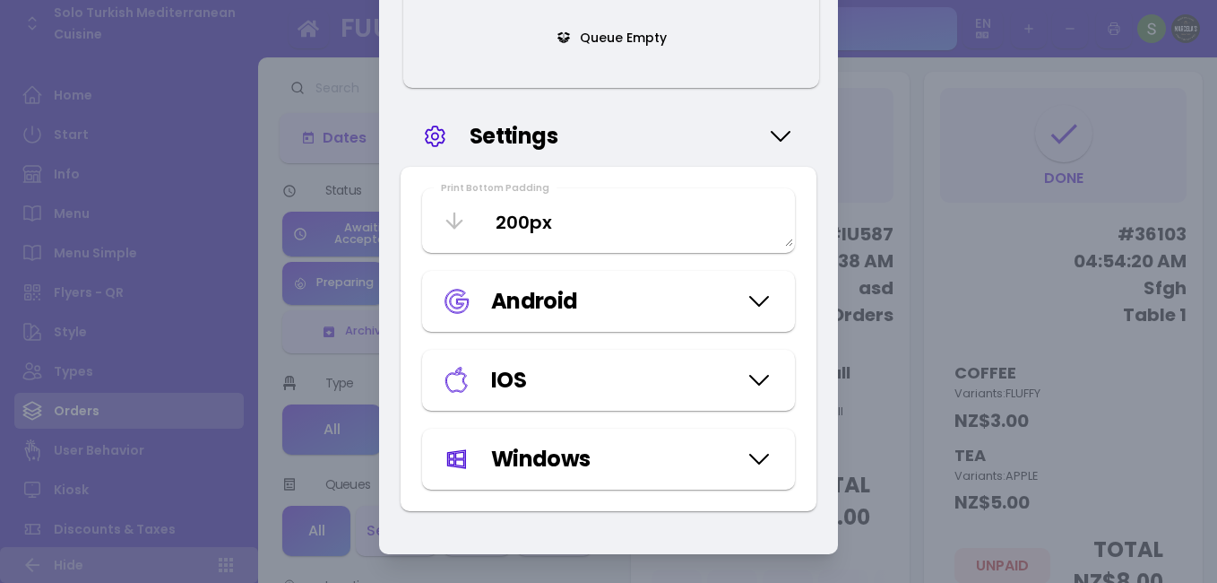
click at [669, 360] on div "IOS" at bounding box center [608, 380] width 373 height 61
click at [723, 464] on div "Windows" at bounding box center [613, 459] width 245 height 32
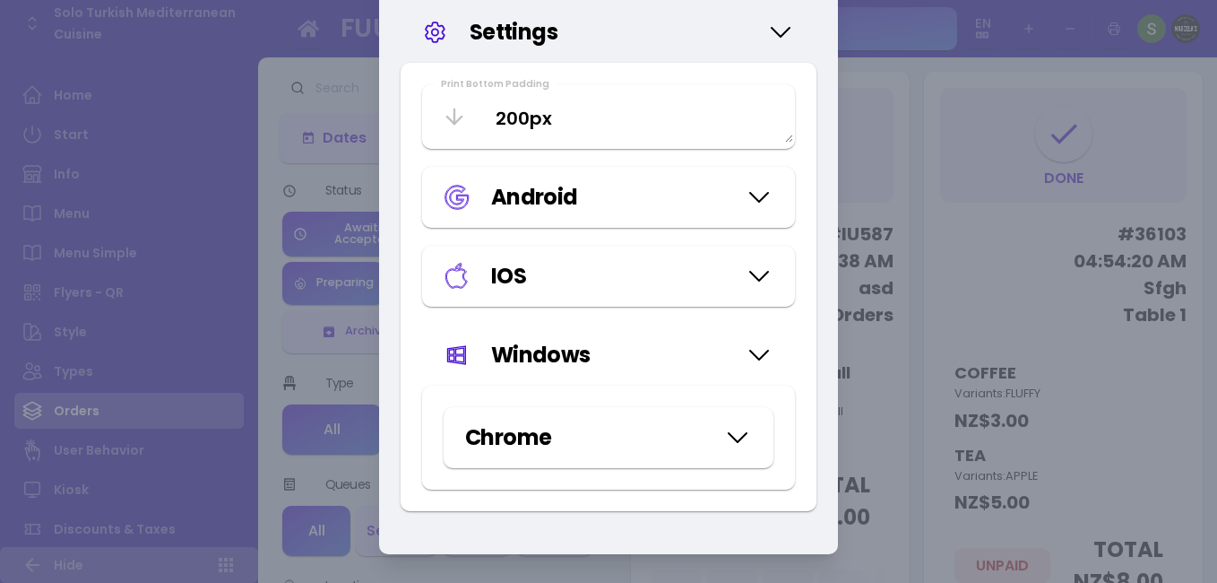
click at [731, 442] on icon at bounding box center [737, 438] width 29 height 90
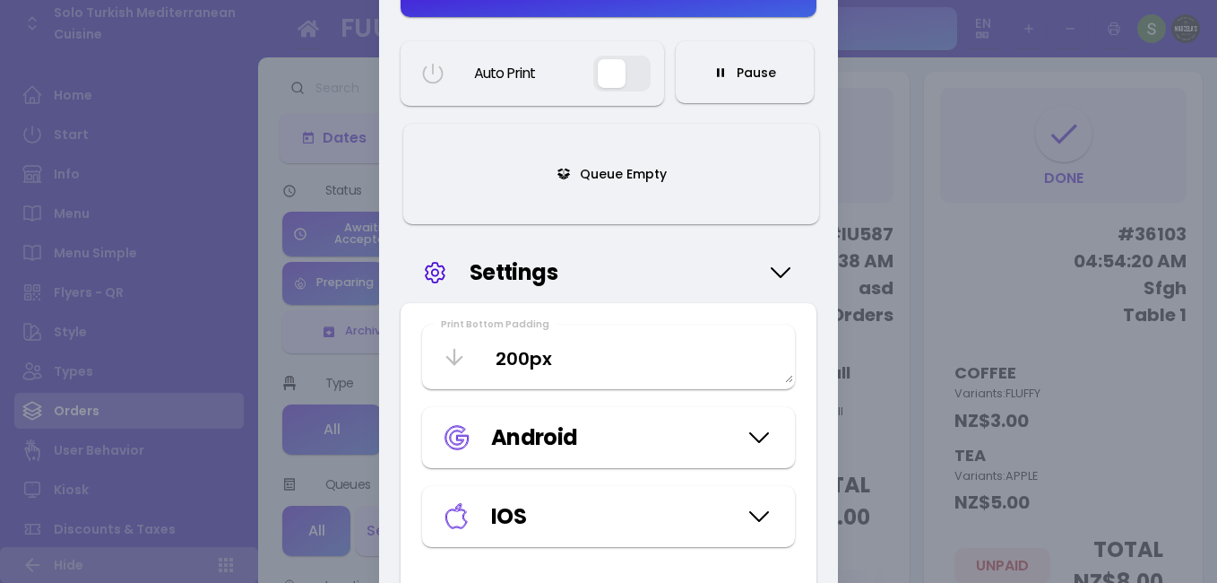
scroll to position [0, 0]
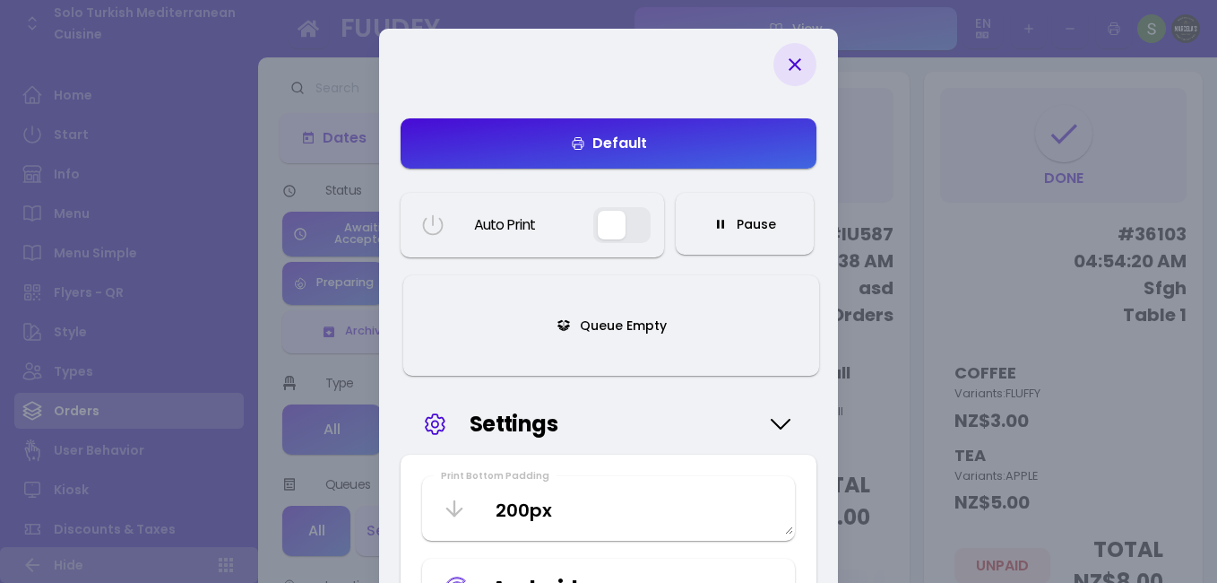
click at [787, 62] on icon at bounding box center [795, 65] width 22 height 22
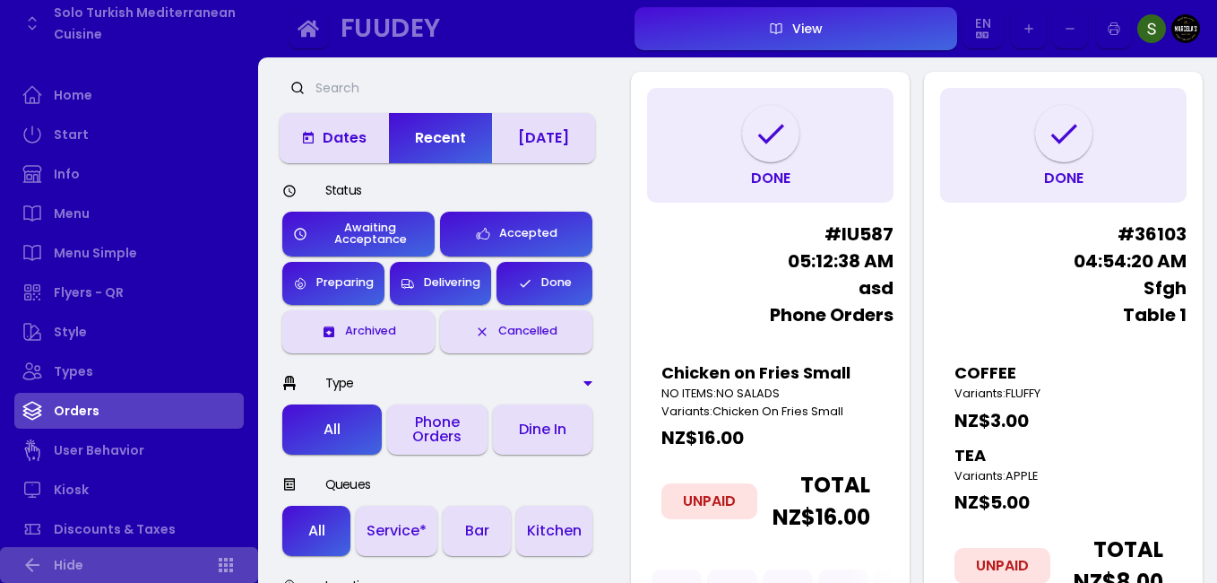
click at [1073, 22] on icon "button" at bounding box center [1070, 29] width 14 height 14
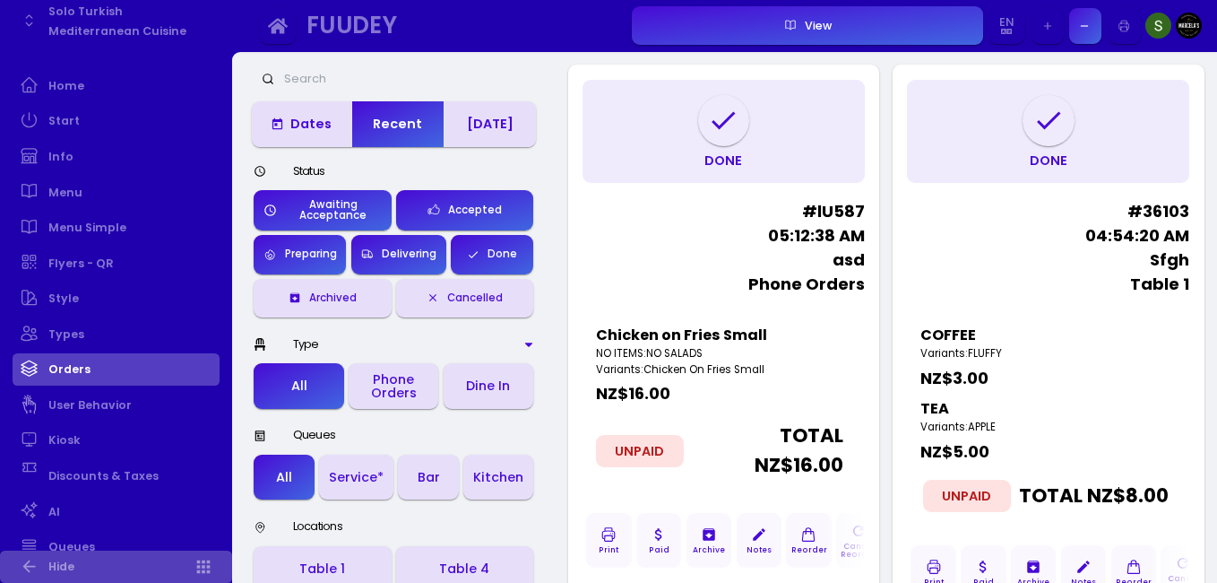
scroll to position [131, 0]
click at [1089, 27] on icon "button" at bounding box center [1084, 26] width 13 height 13
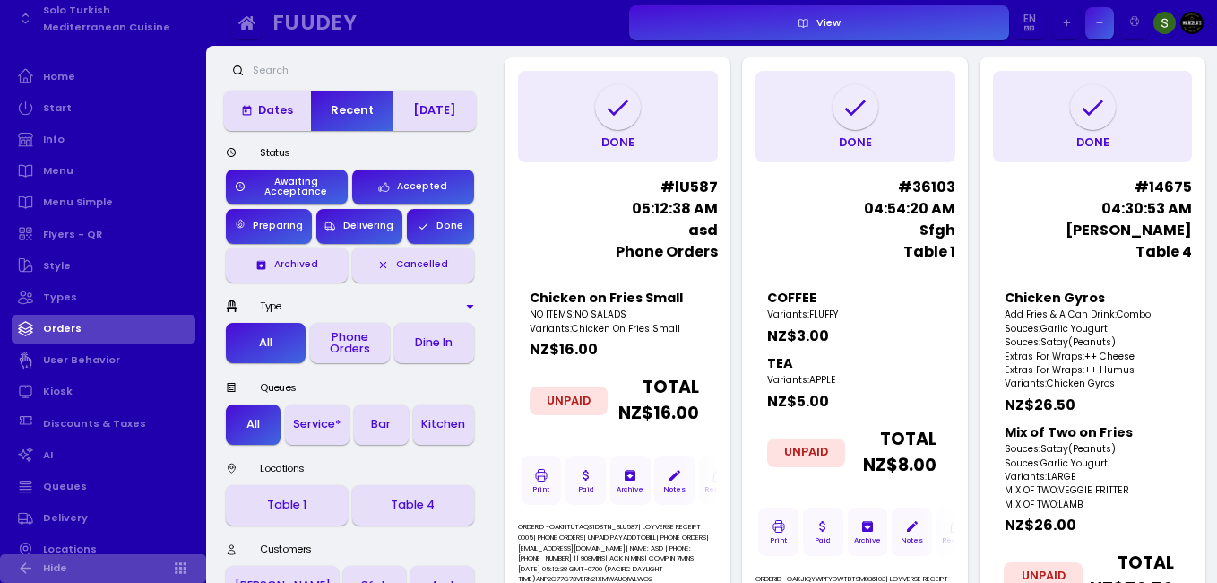
click at [1097, 27] on icon "button" at bounding box center [1100, 23] width 12 height 12
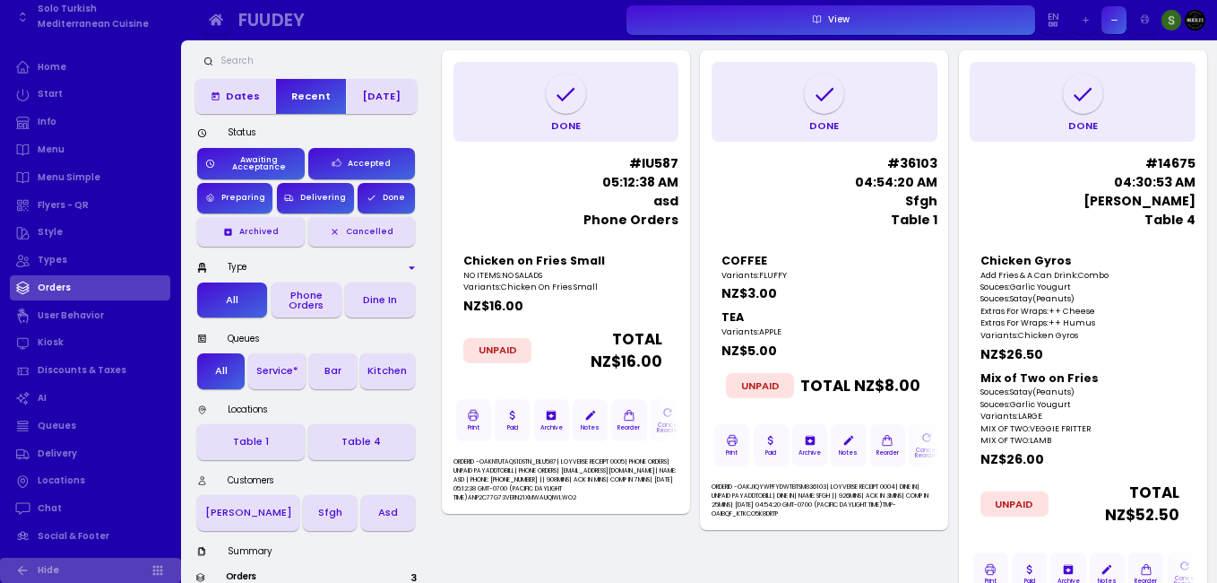
scroll to position [130, 0]
click at [1121, 16] on button "button" at bounding box center [1114, 20] width 25 height 28
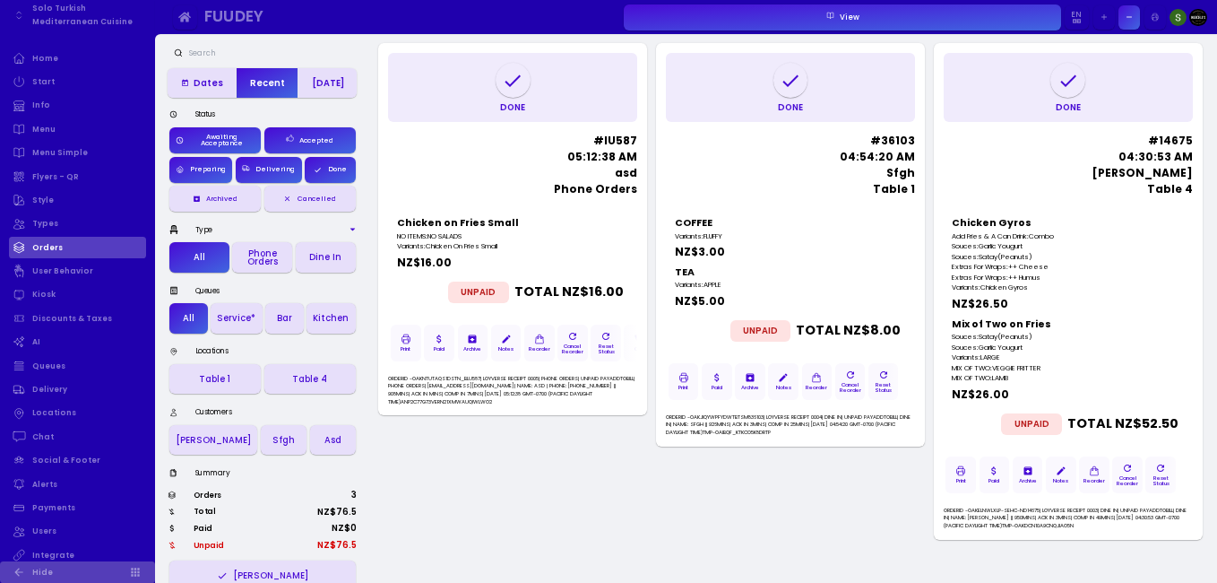
click at [1111, 24] on button "button" at bounding box center [1105, 17] width 22 height 24
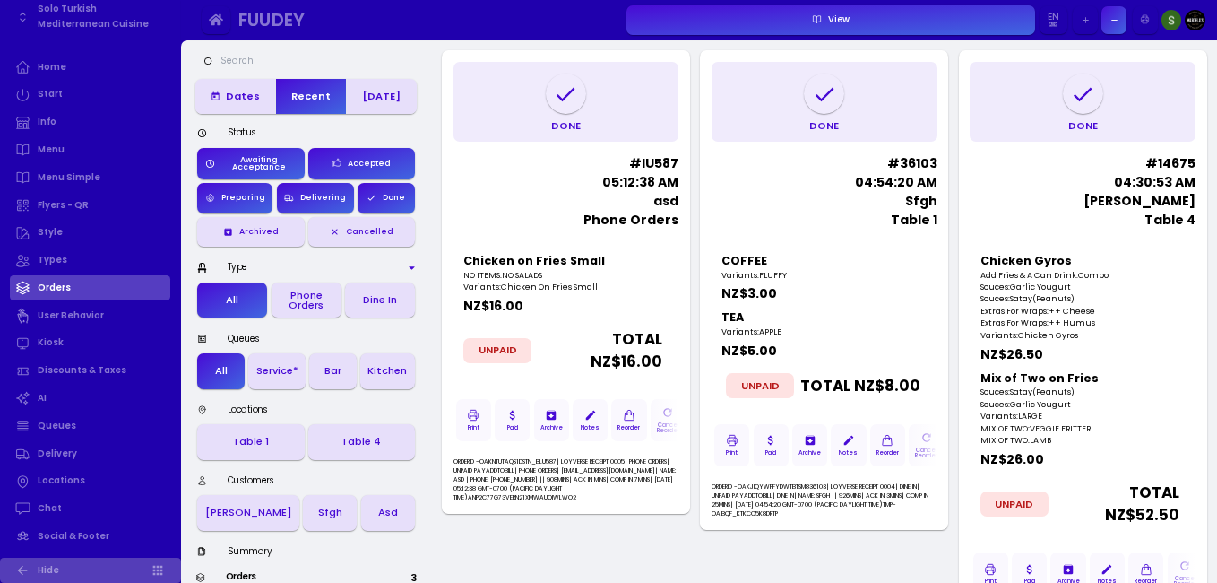
click at [1123, 22] on button "button" at bounding box center [1114, 20] width 25 height 28
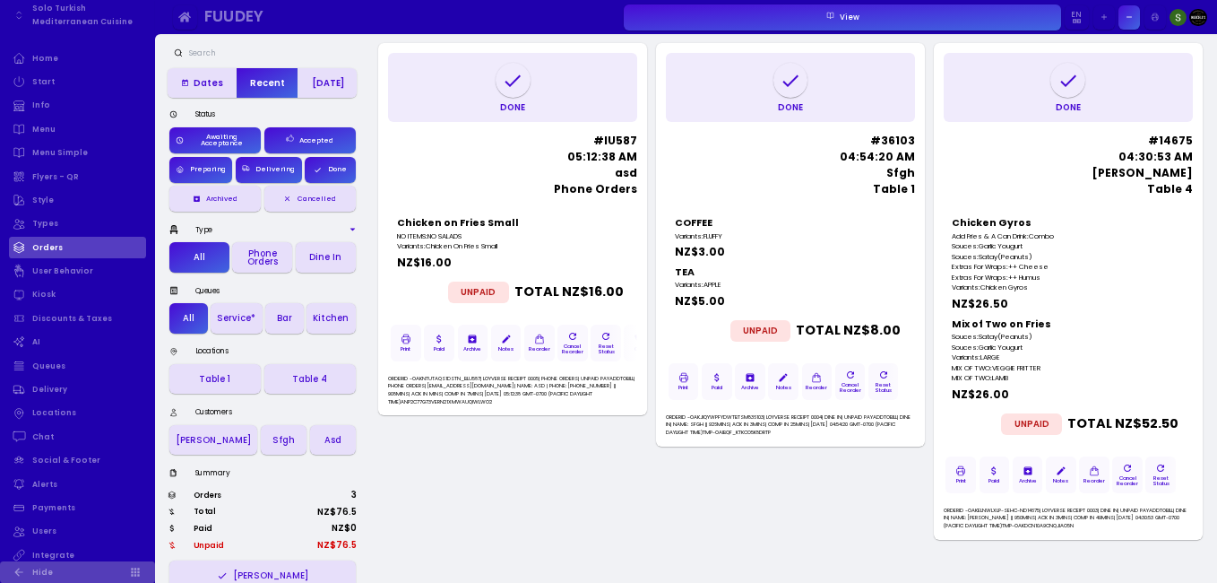
click at [1105, 16] on icon "button" at bounding box center [1104, 17] width 9 height 9
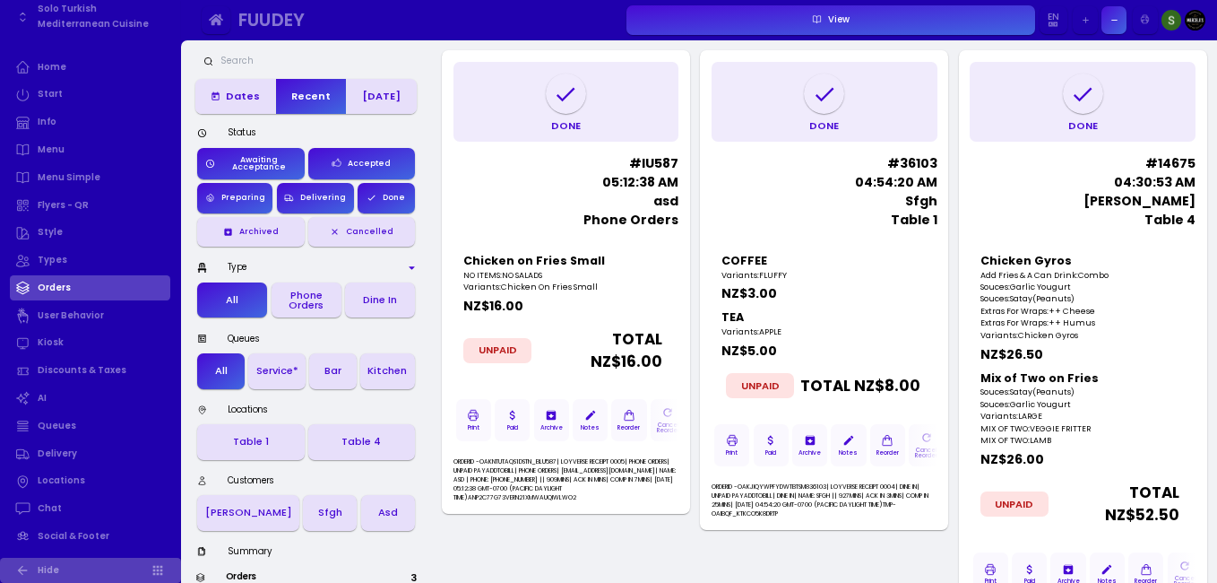
click at [1105, 16] on button "button" at bounding box center [1114, 20] width 25 height 28
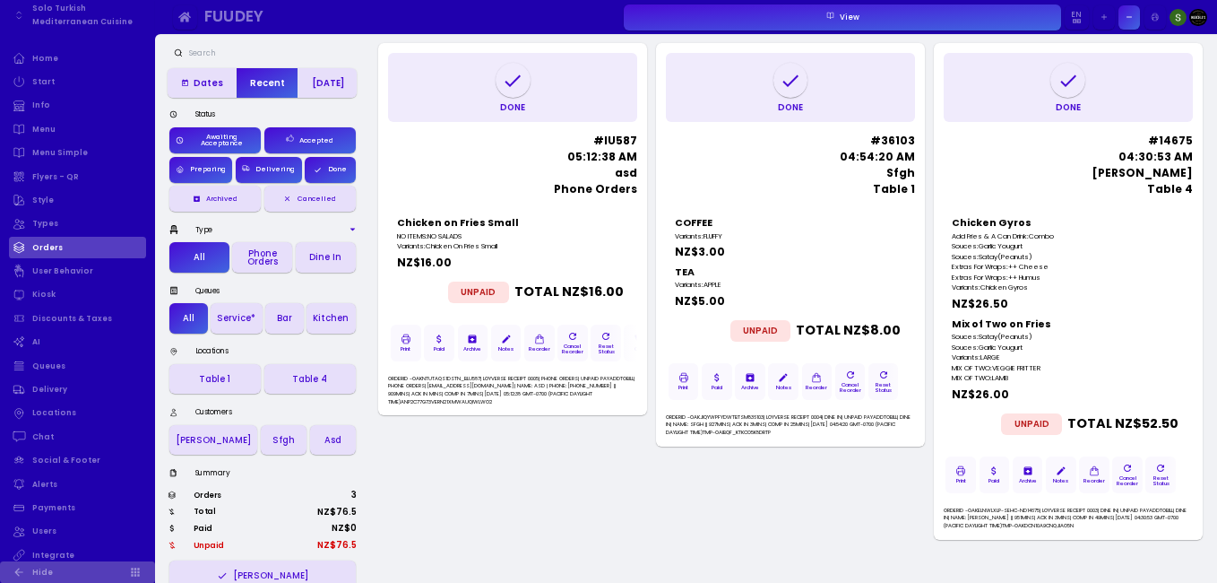
click at [1105, 16] on icon "button" at bounding box center [1104, 17] width 9 height 9
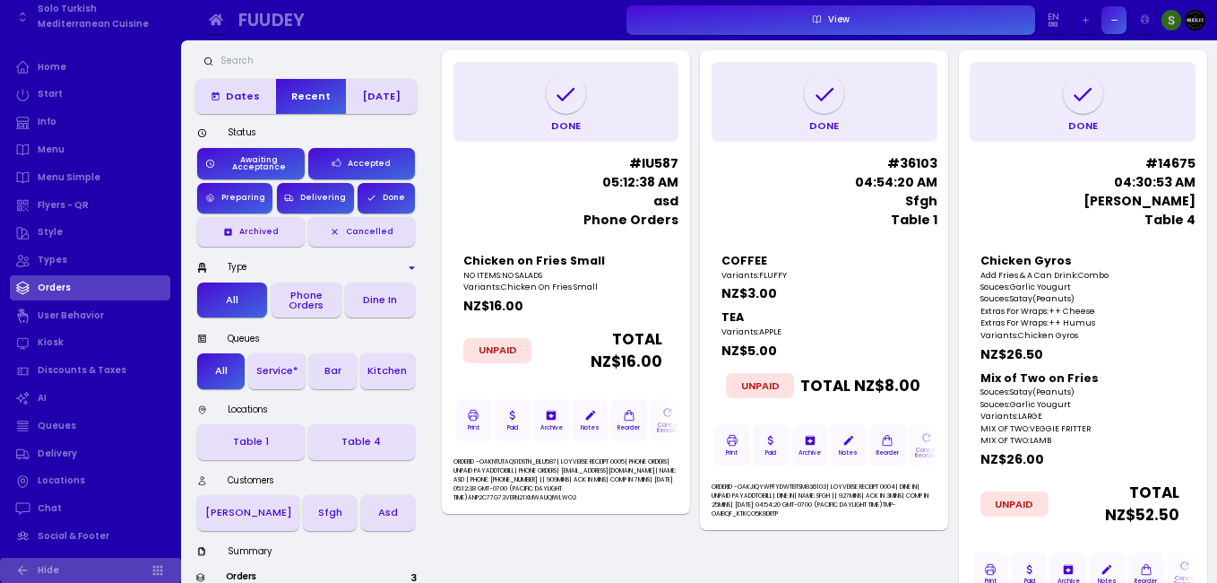
click at [1090, 17] on icon "button" at bounding box center [1086, 20] width 10 height 10
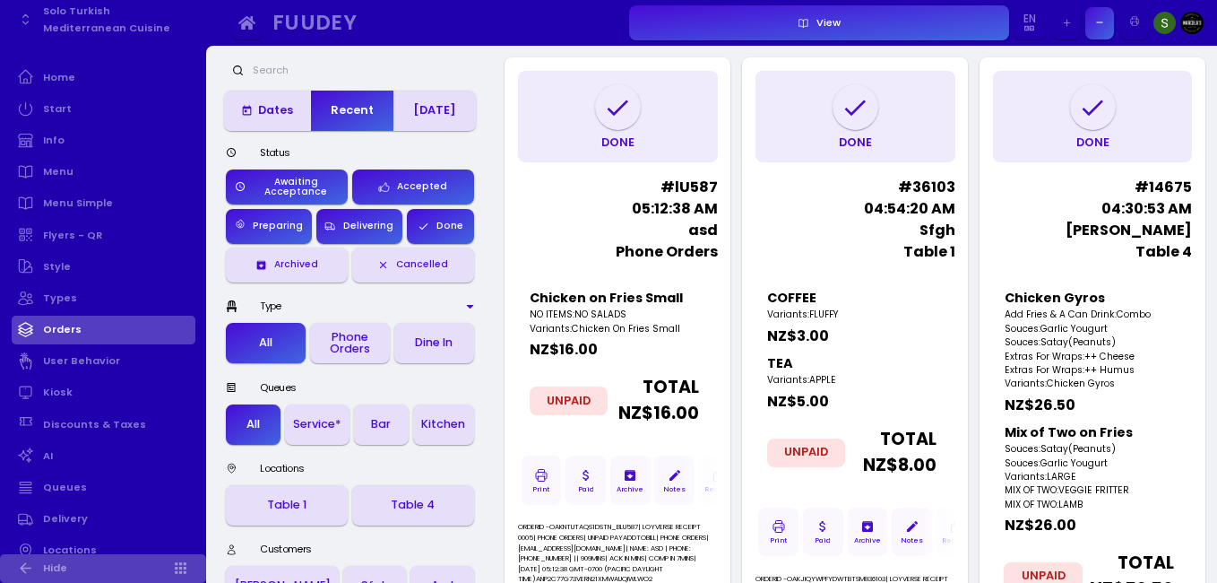
scroll to position [131, 0]
click at [78, 252] on link "Style" at bounding box center [104, 265] width 184 height 29
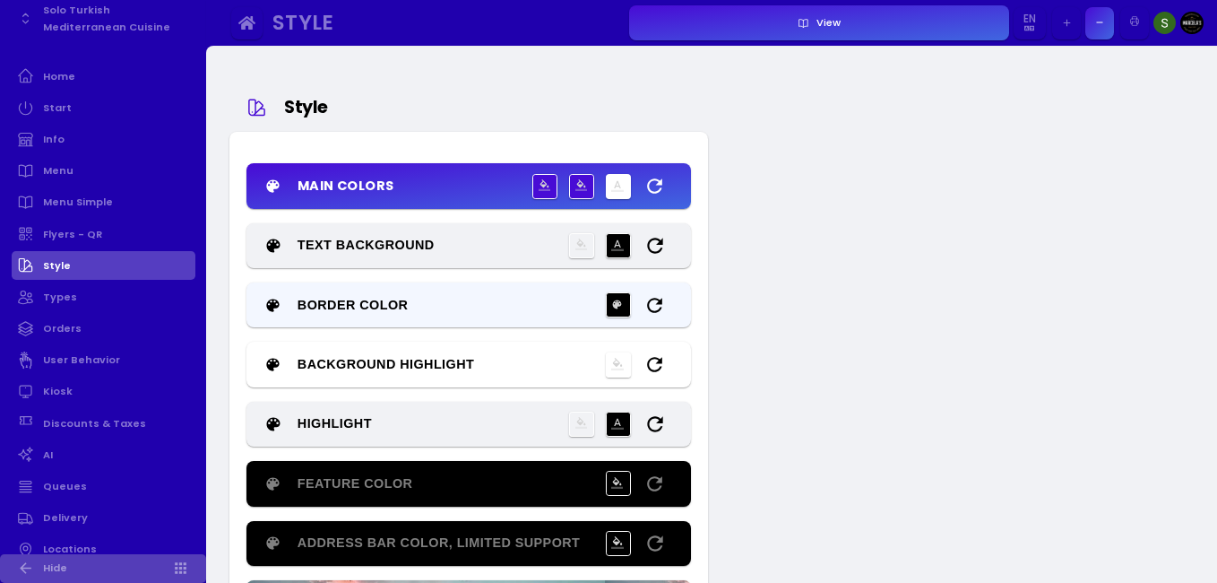
type input "#ffffff"
type input "#000000"
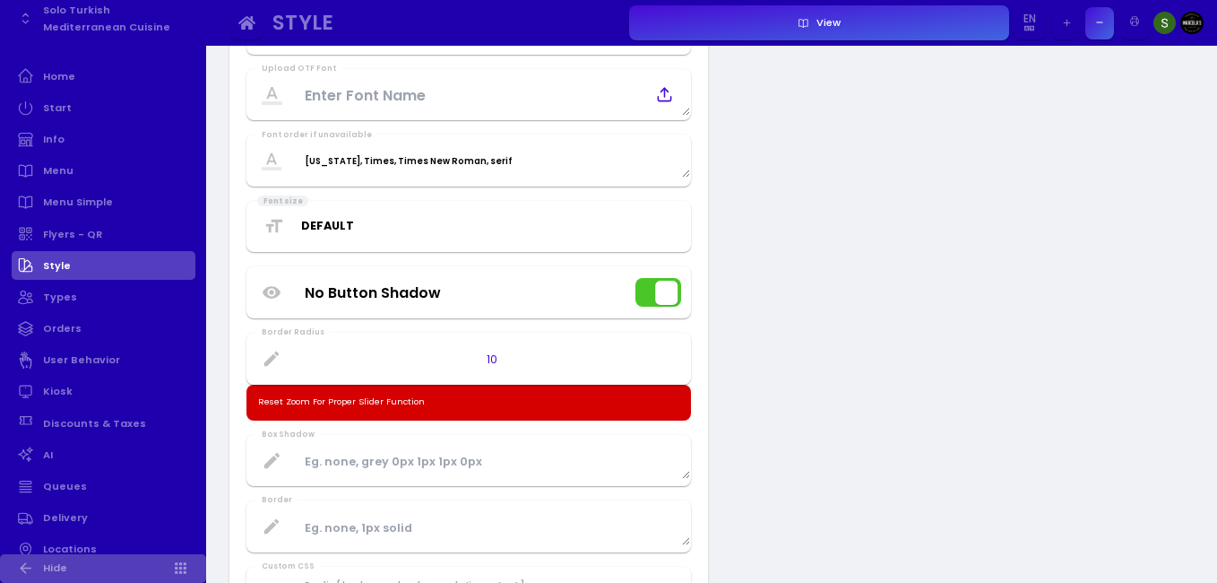
scroll to position [818, 0]
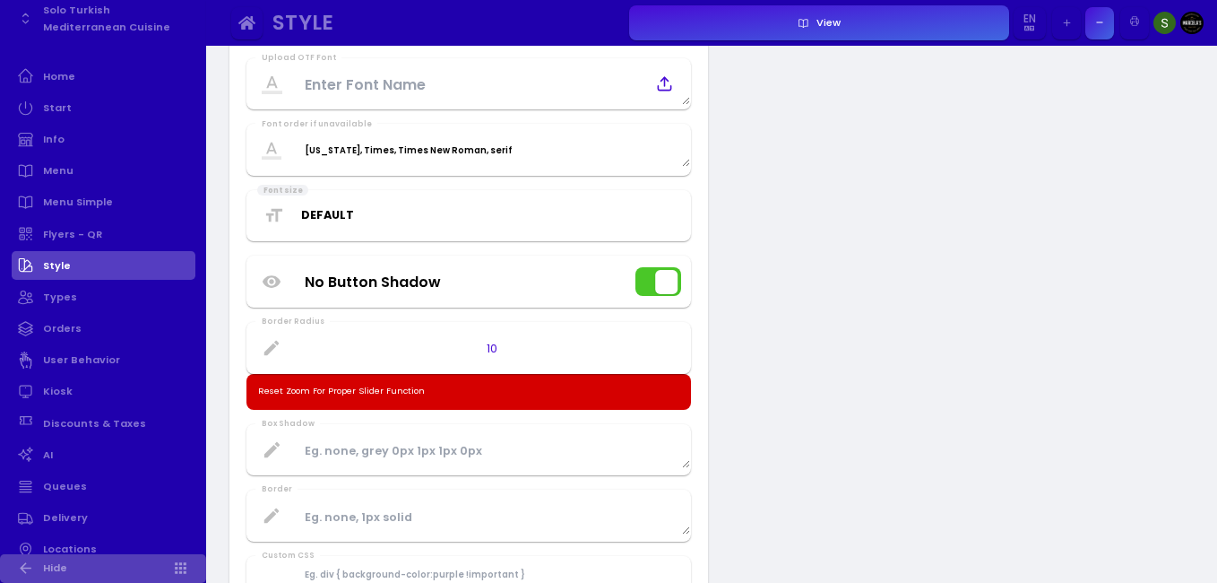
click at [1074, 23] on button "button" at bounding box center [1066, 23] width 29 height 32
type input "#ffffff"
type input "#000000"
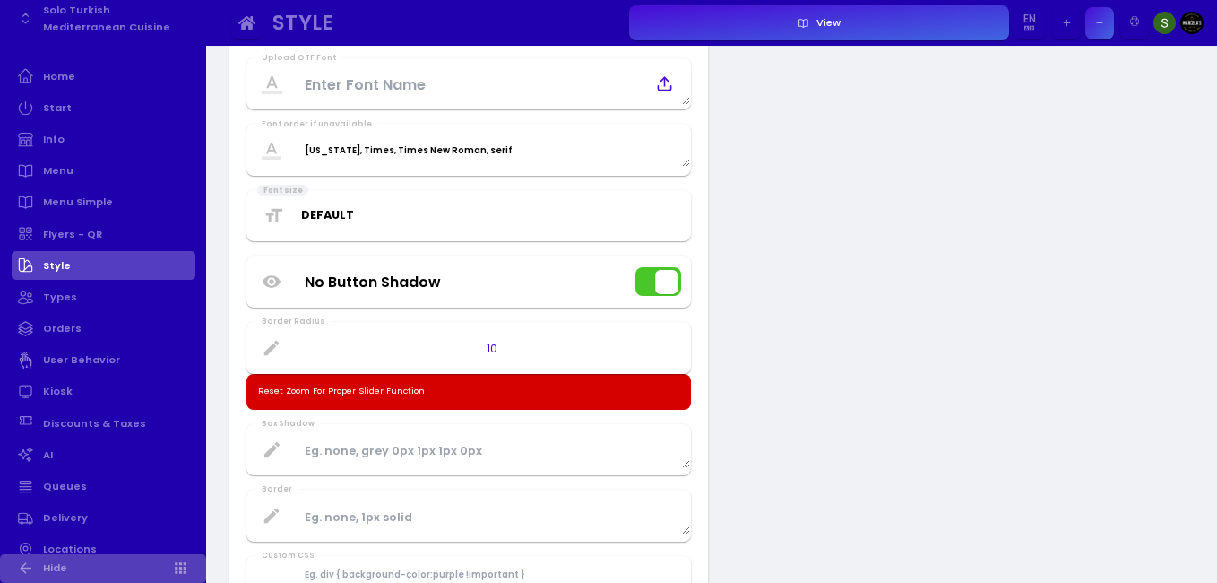
type input "#000000"
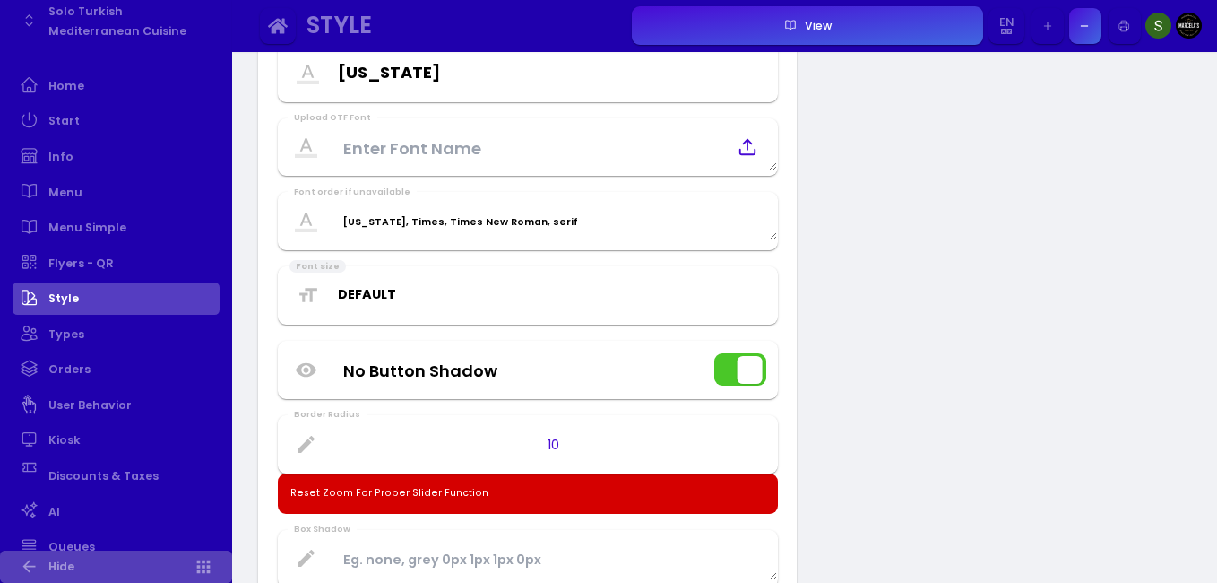
scroll to position [868, 0]
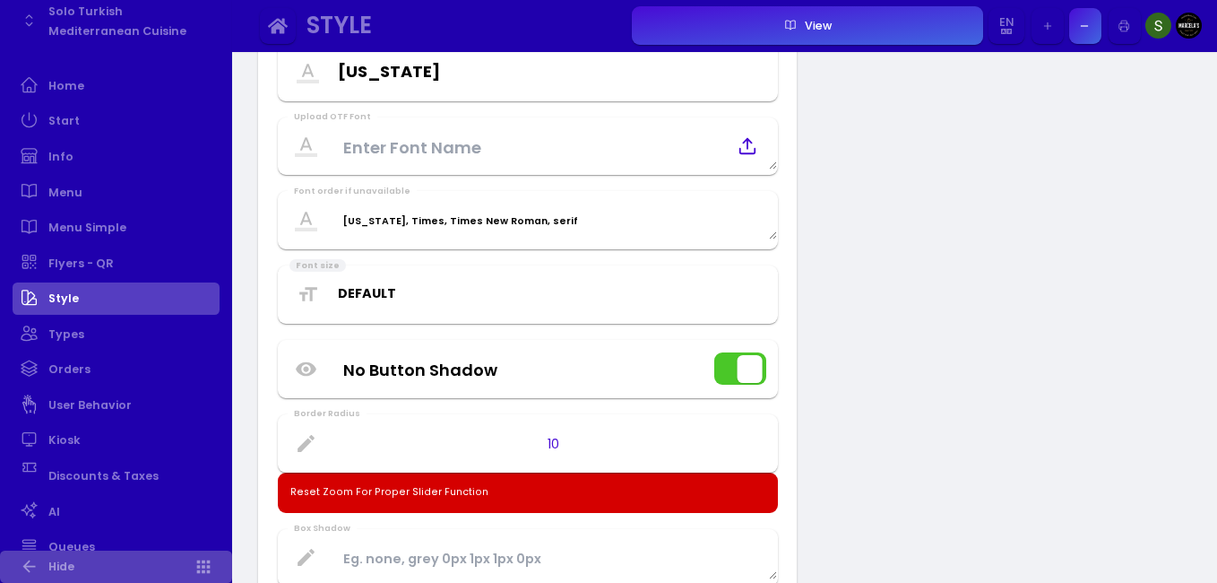
click at [1050, 30] on icon "button" at bounding box center [1048, 26] width 13 height 13
type input "#ffffff"
type input "#000000"
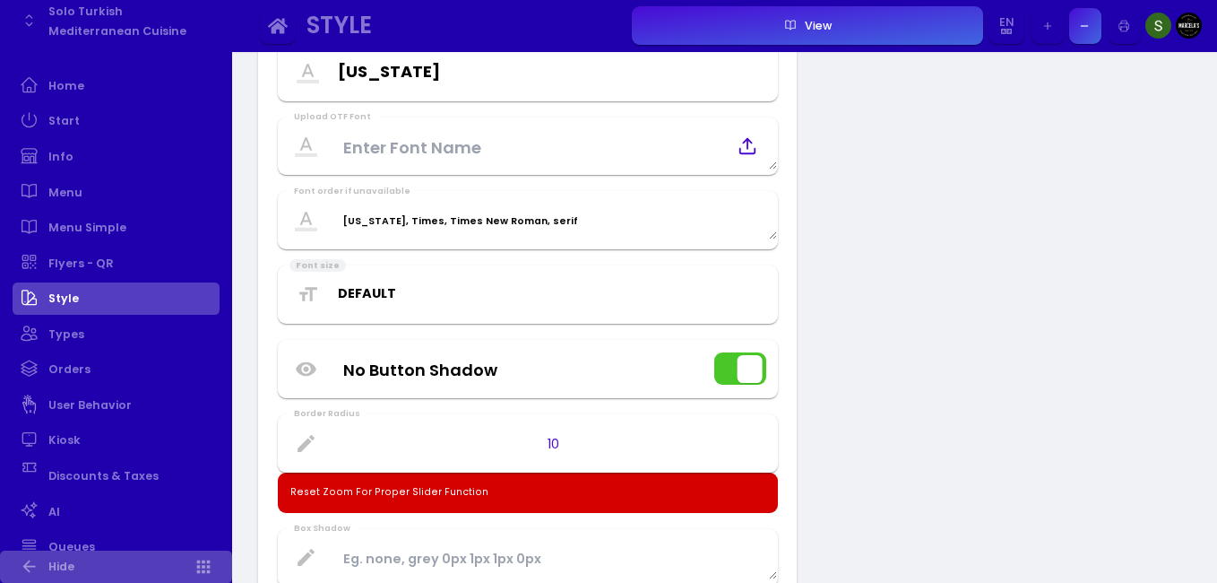
type input "#000000"
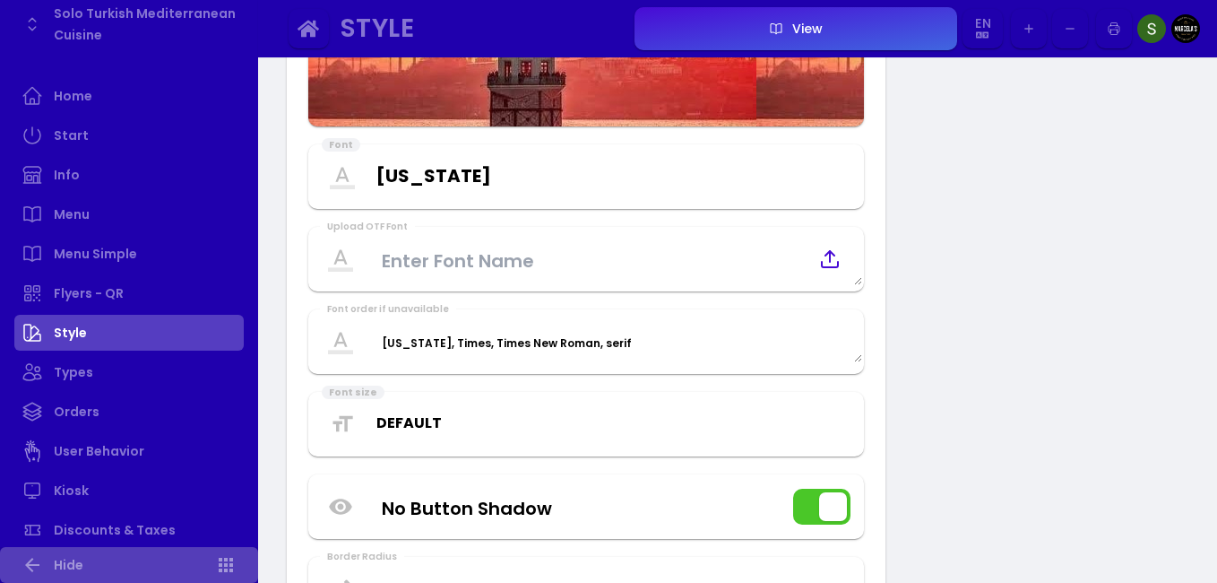
scroll to position [132, 0]
click at [1050, 30] on div at bounding box center [1049, 29] width 82 height 40
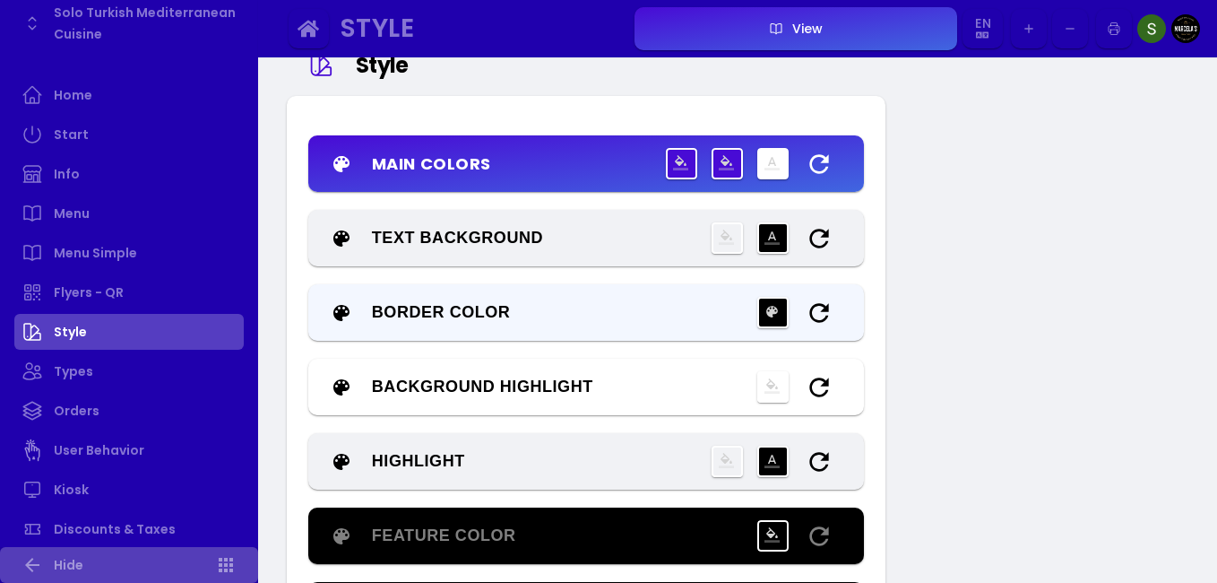
scroll to position [0, 0]
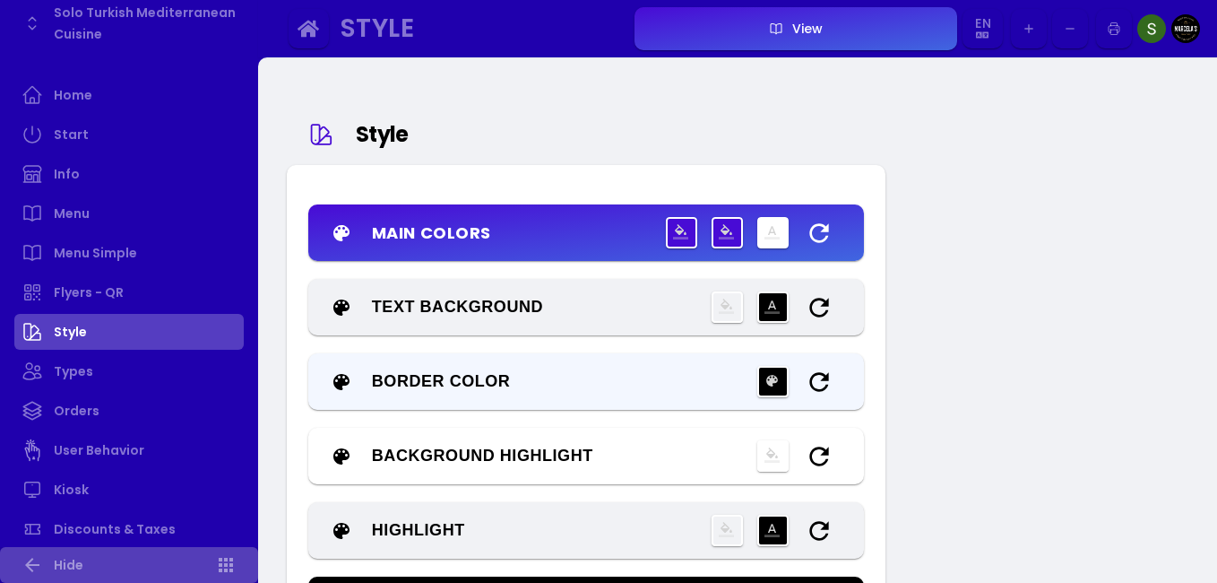
type input "#ffffff"
type input "#000000"
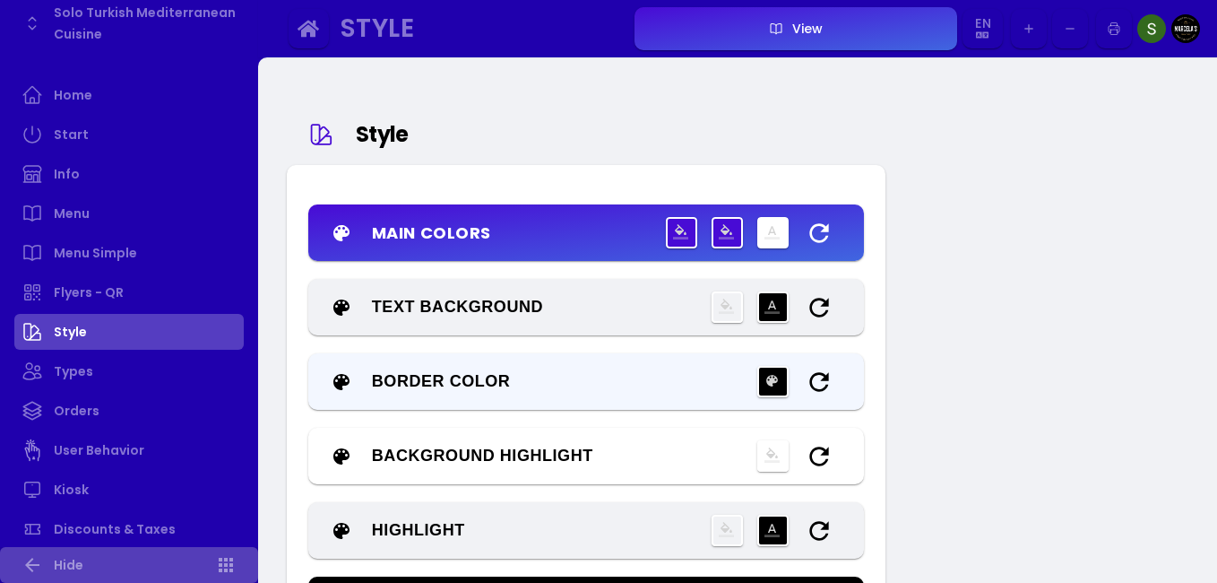
type input "#ffffff"
type input "#000000"
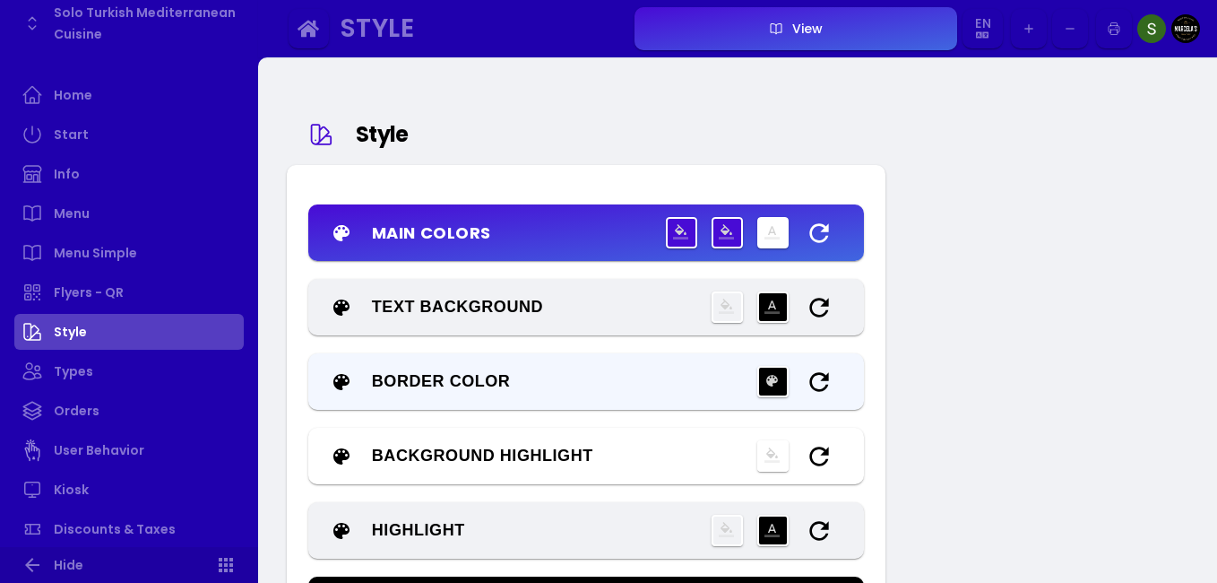
type input "#ffffff"
type input "#000000"
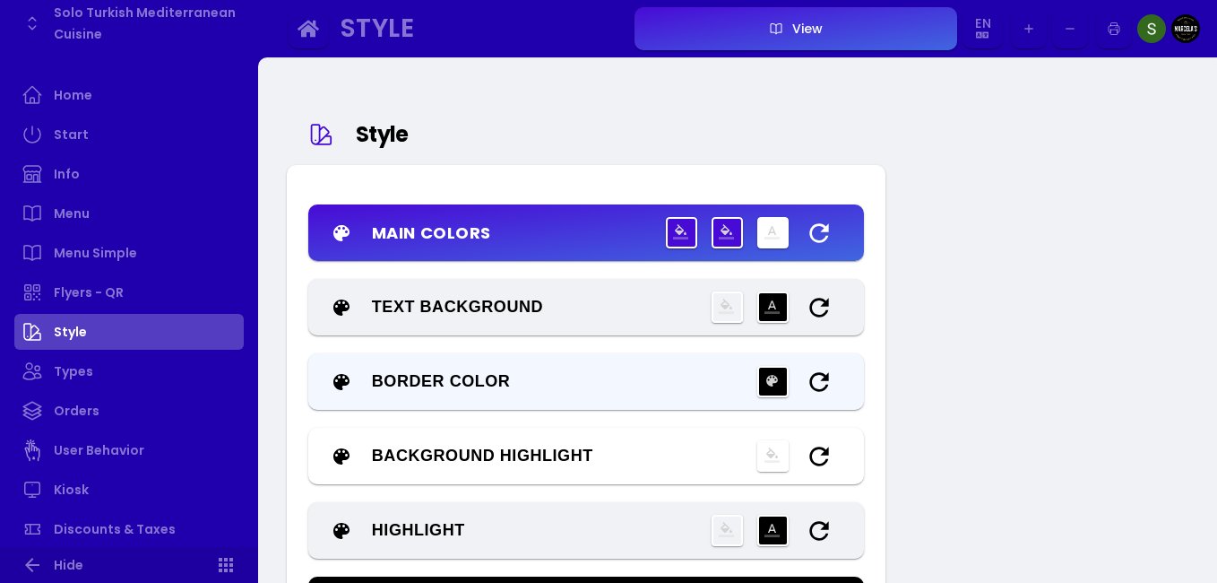
type input "#ffffff"
type input "#000000"
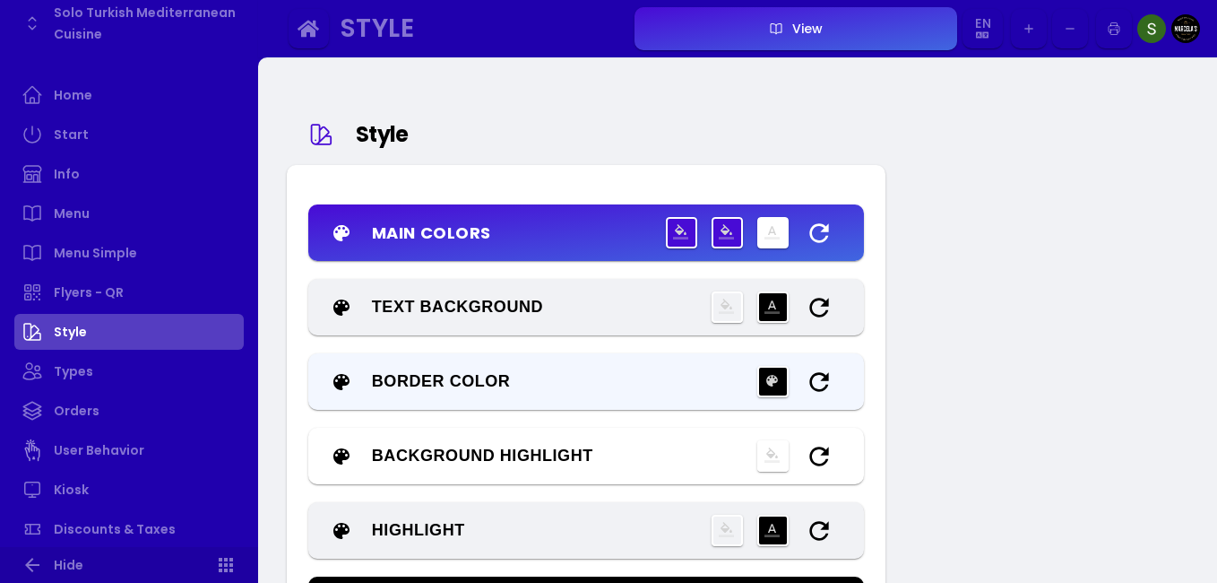
type input "#ffffff"
type input "#000000"
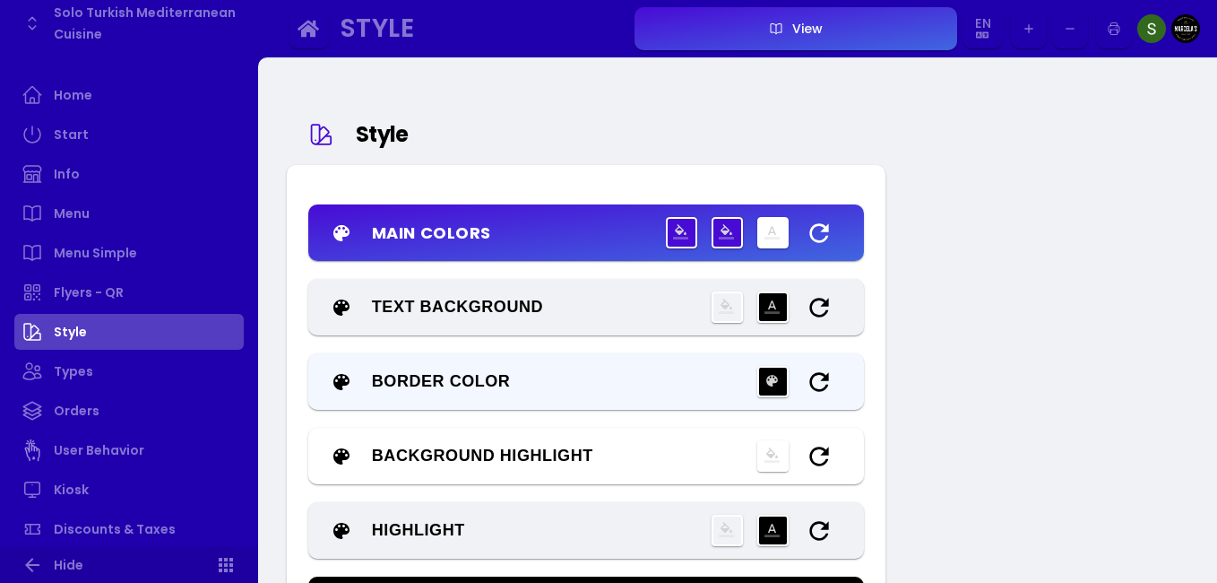
type input "#ffffff"
type input "#000000"
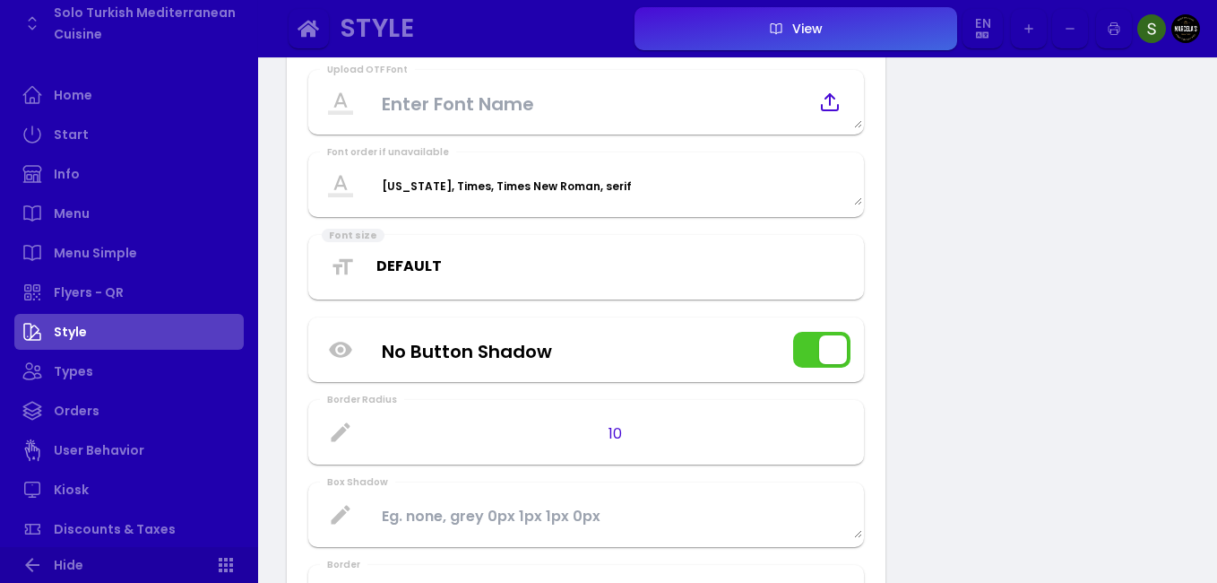
scroll to position [1025, 0]
click at [131, 420] on link "Orders" at bounding box center [128, 411] width 229 height 36
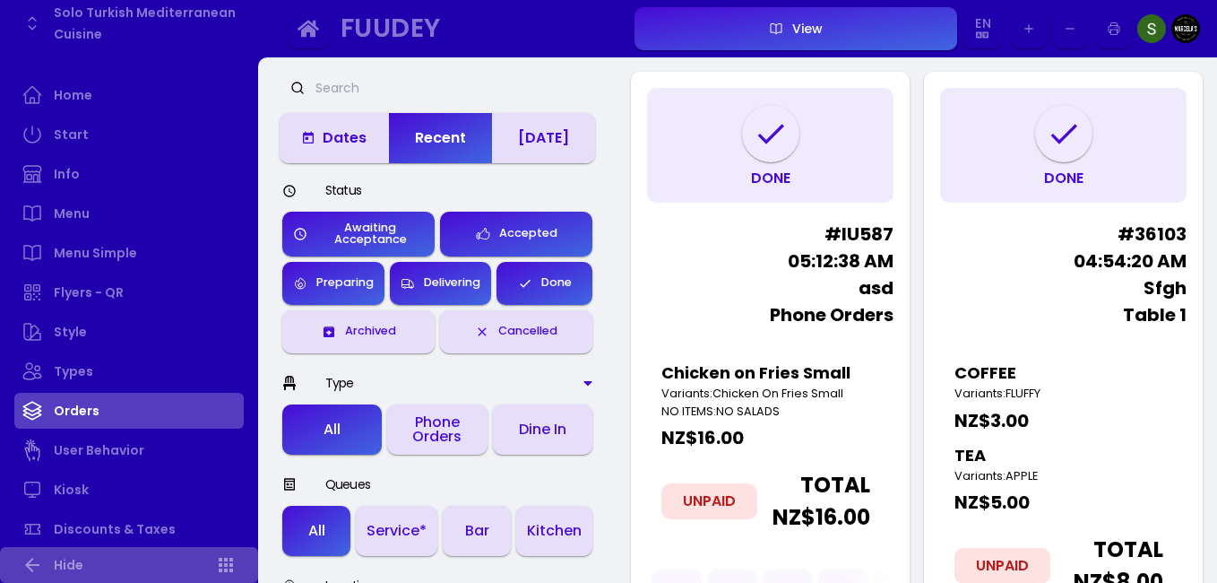
click at [90, 565] on link "Hide" at bounding box center [129, 565] width 258 height 36
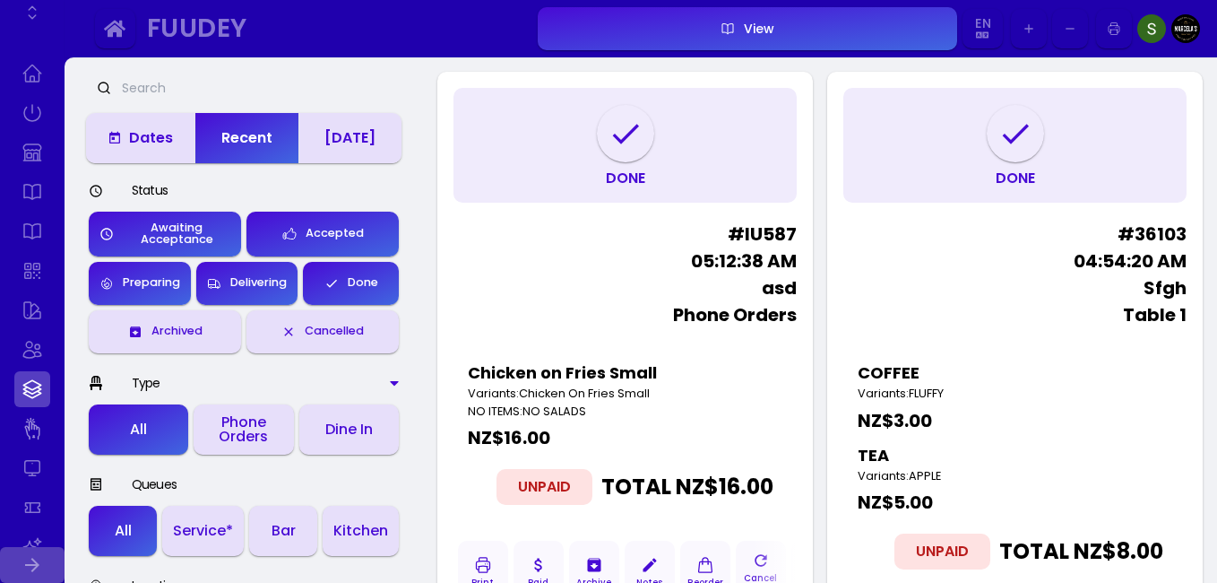
scroll to position [121, 0]
click at [1216, 189] on html "Fuudey View En TH En Aa Ab Af Am Ar As Ay Az Ba Be Bg Bh Bi Bn Bo Br Ca Co Cs C…" at bounding box center [608, 292] width 1217 height 585
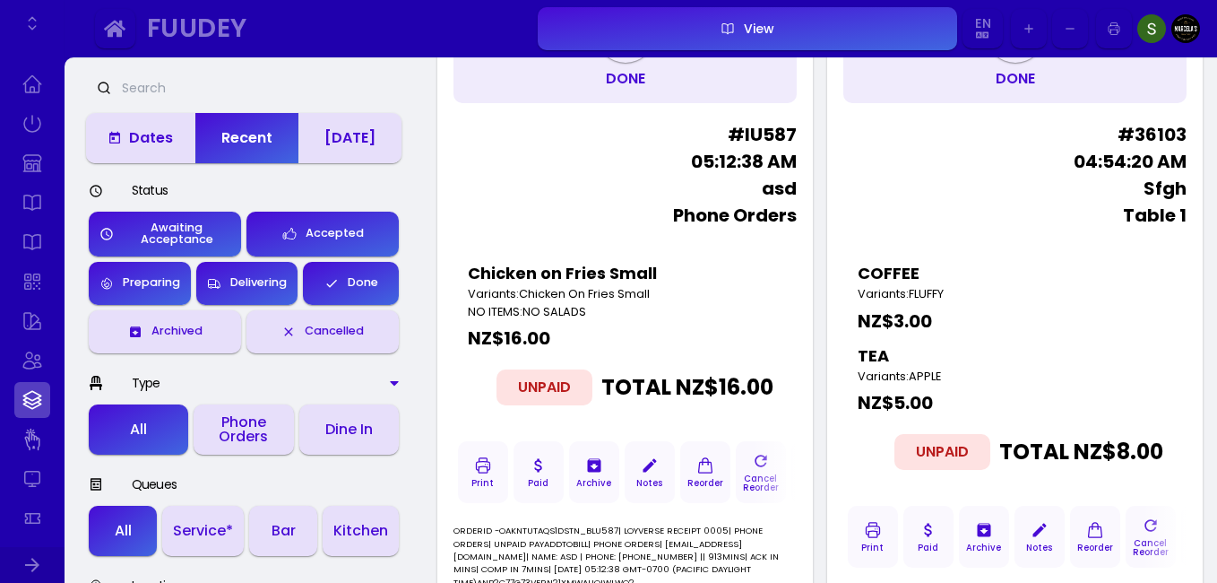
scroll to position [100, 0]
click at [1061, 27] on button "button" at bounding box center [1070, 29] width 36 height 40
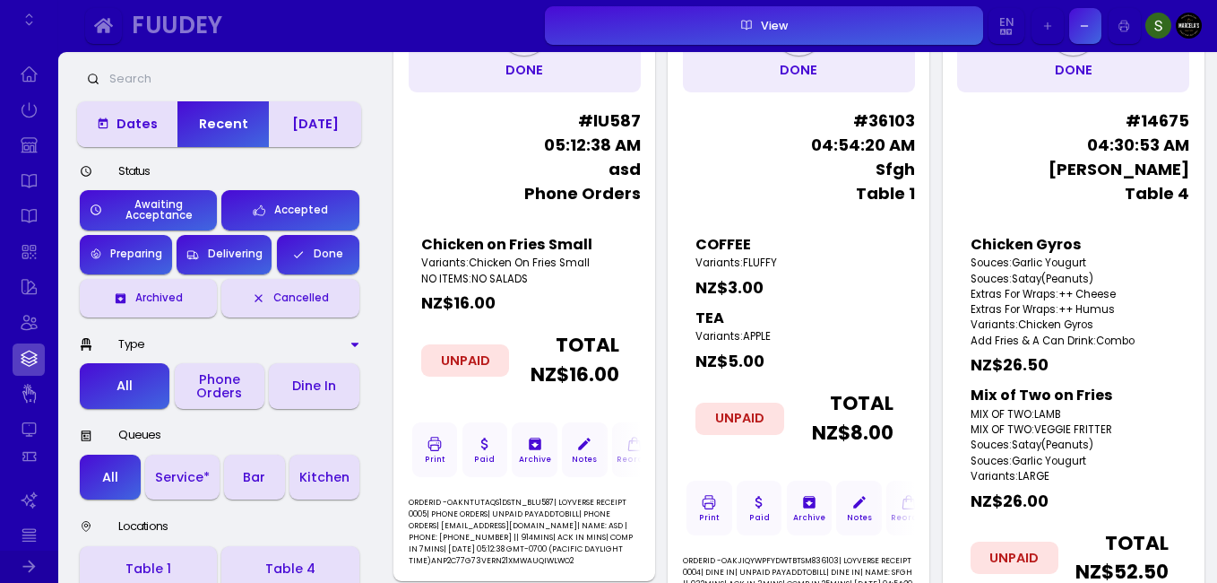
click at [1061, 27] on button "button" at bounding box center [1048, 26] width 32 height 36
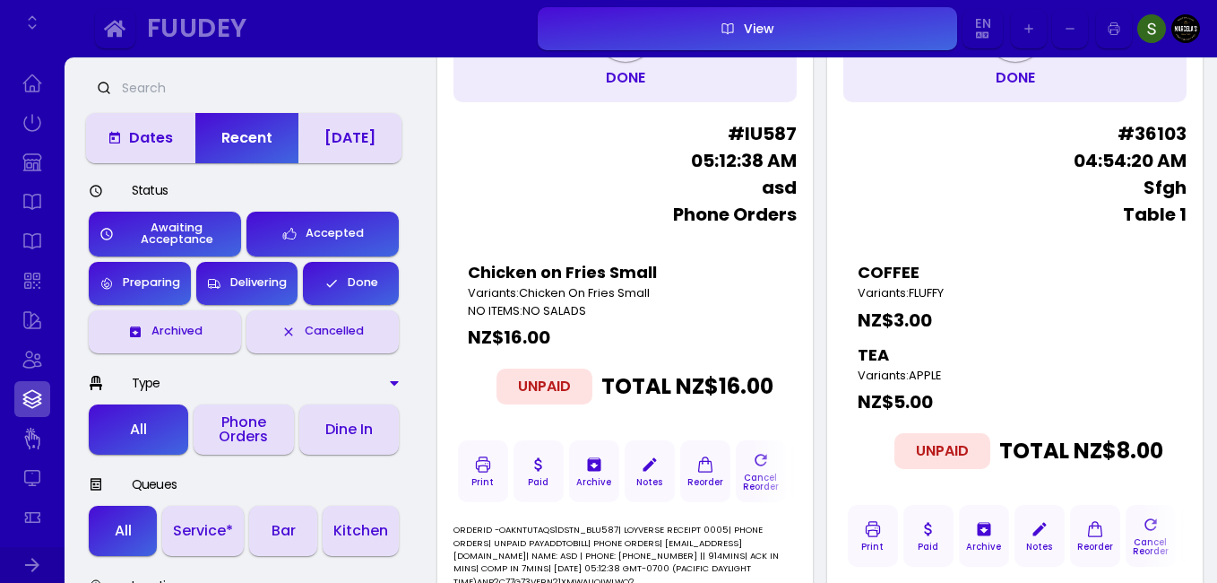
click at [1073, 30] on icon "button" at bounding box center [1070, 29] width 14 height 14
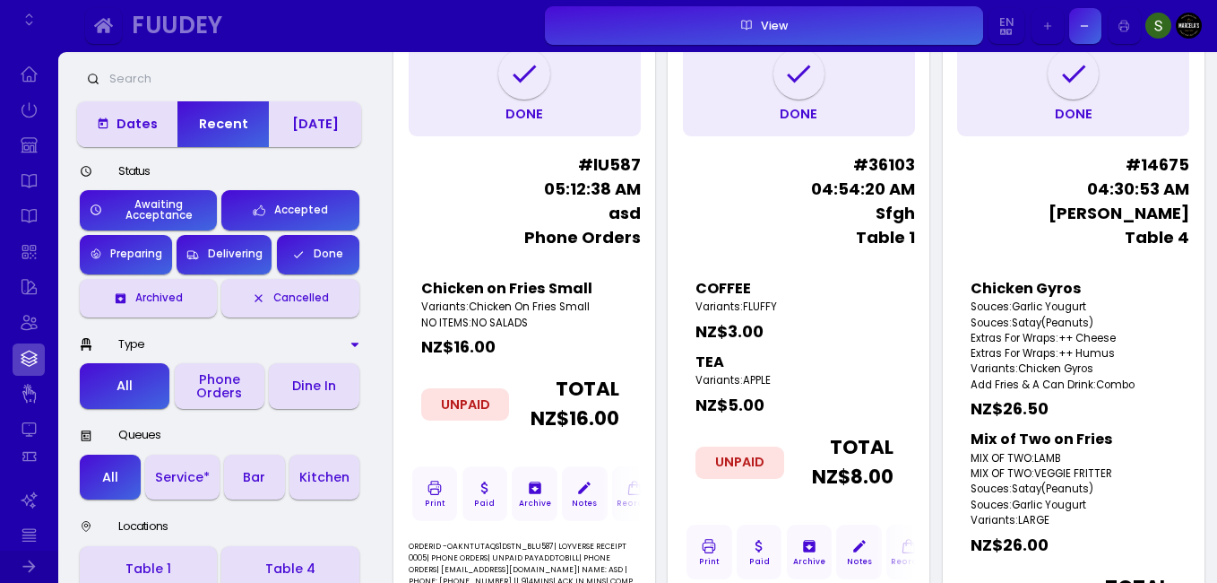
scroll to position [7, 0]
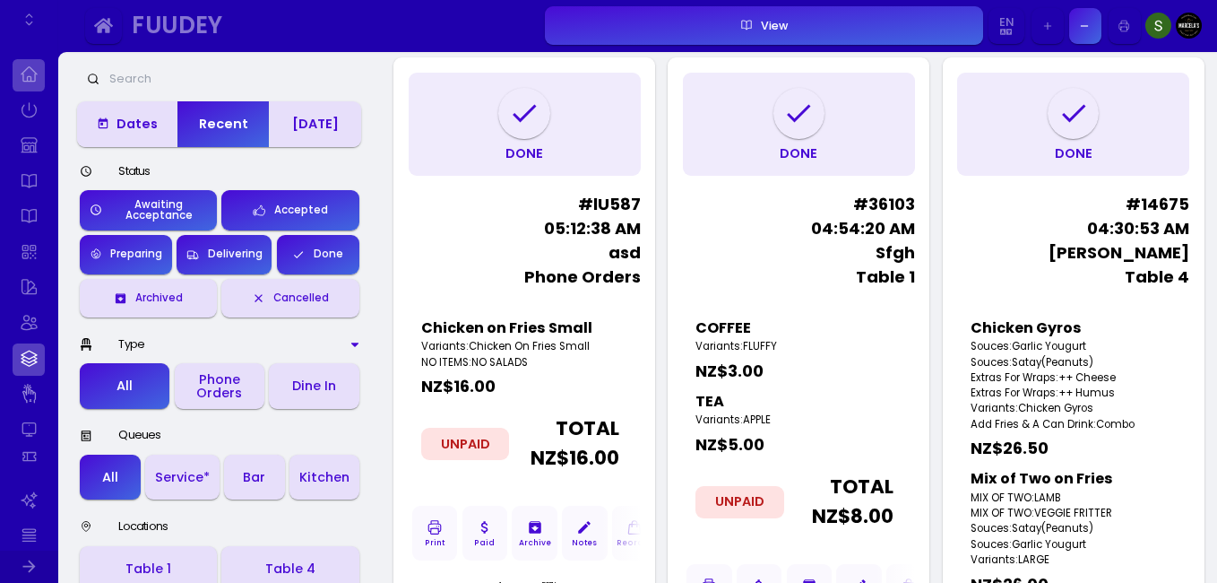
click at [35, 75] on link at bounding box center [29, 75] width 32 height 32
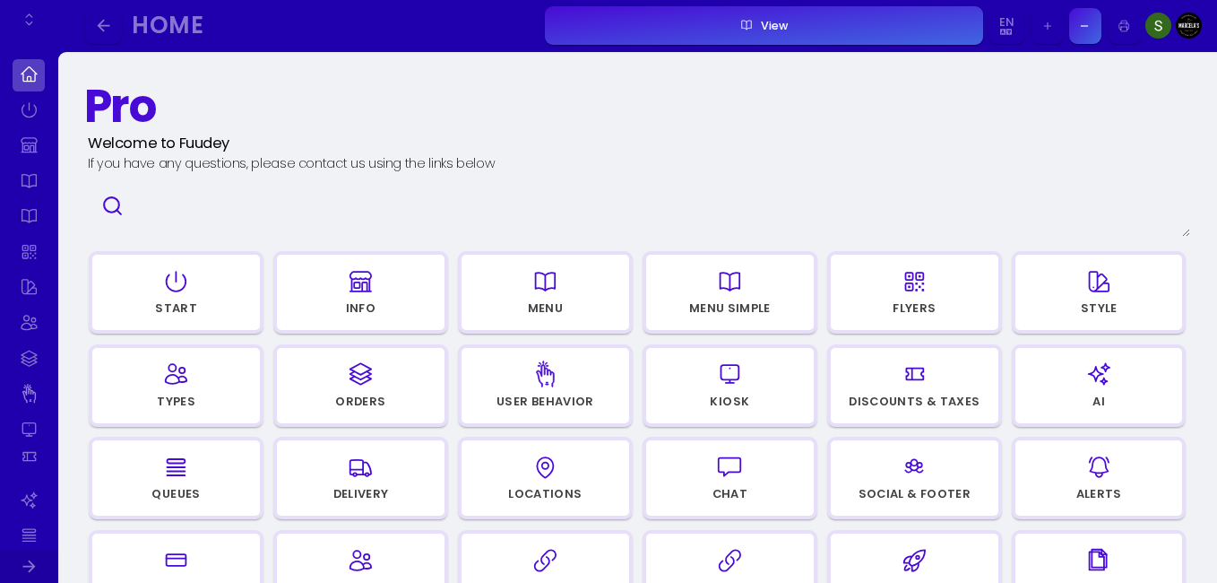
click at [602, 304] on div "Menu" at bounding box center [546, 311] width 166 height 22
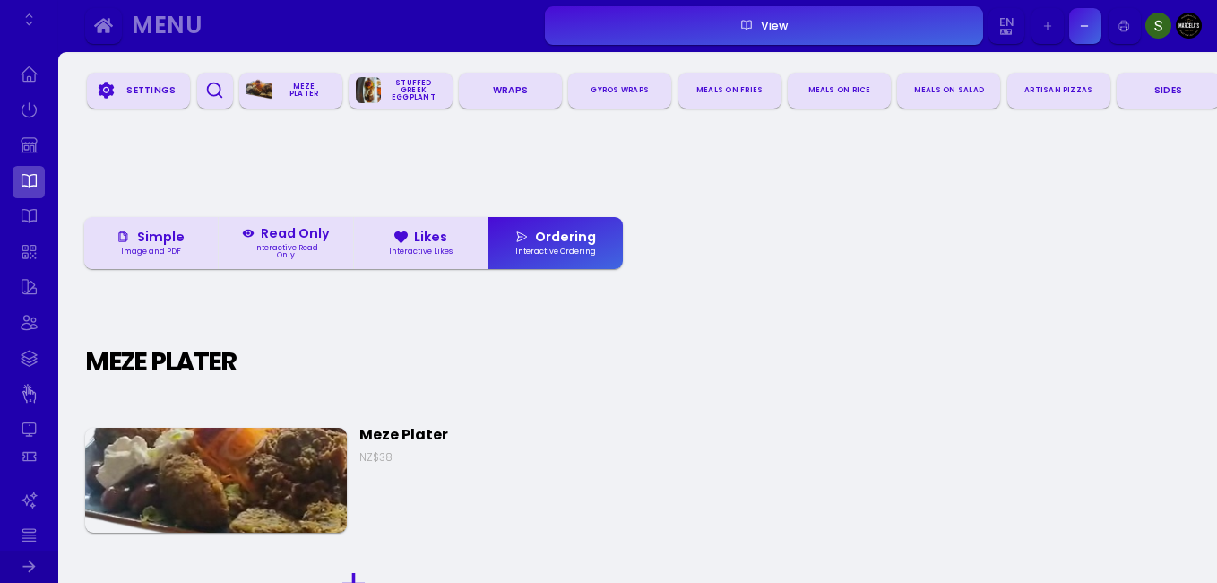
click at [765, 21] on div "View" at bounding box center [770, 27] width 35 height 12
click at [29, 186] on link at bounding box center [29, 182] width 32 height 32
click at [131, 93] on div "Settings" at bounding box center [151, 90] width 65 height 24
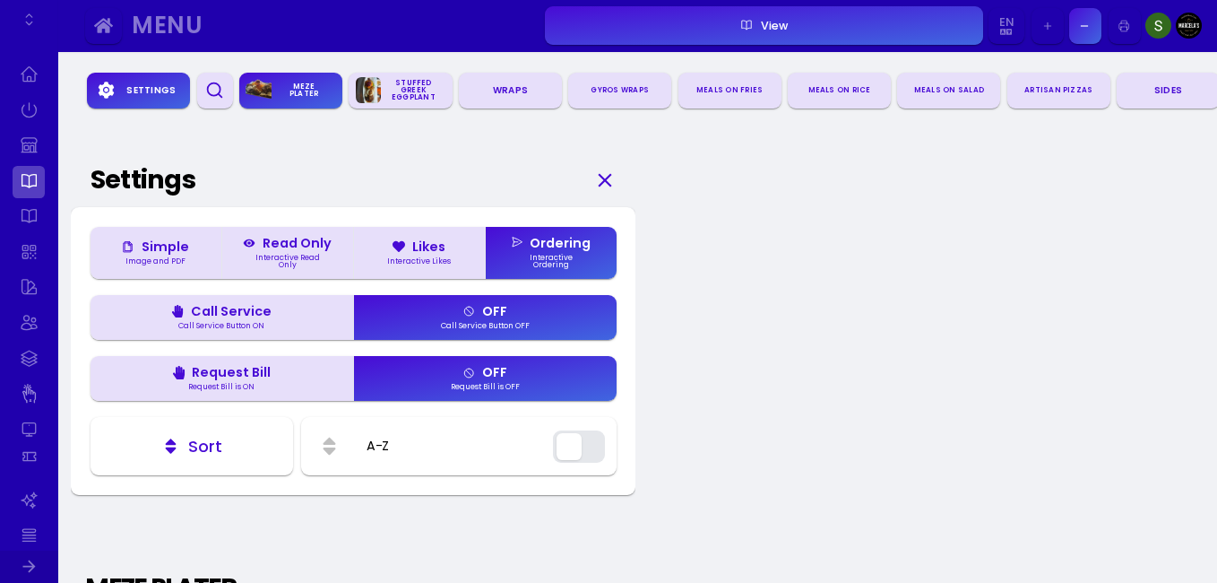
scroll to position [126, 0]
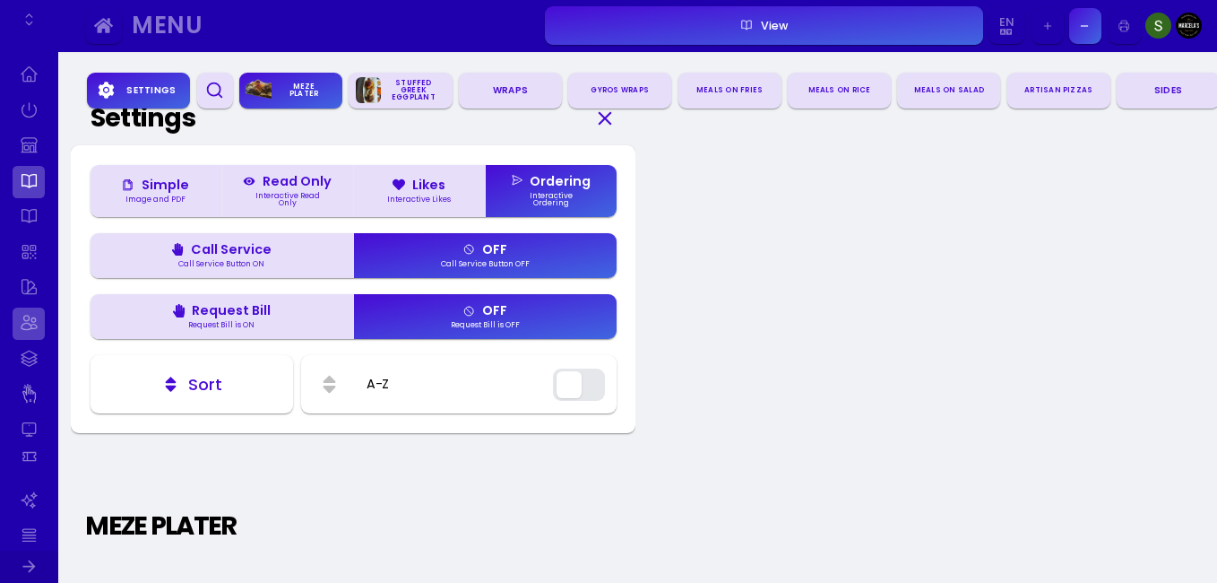
click at [29, 328] on link at bounding box center [29, 323] width 32 height 32
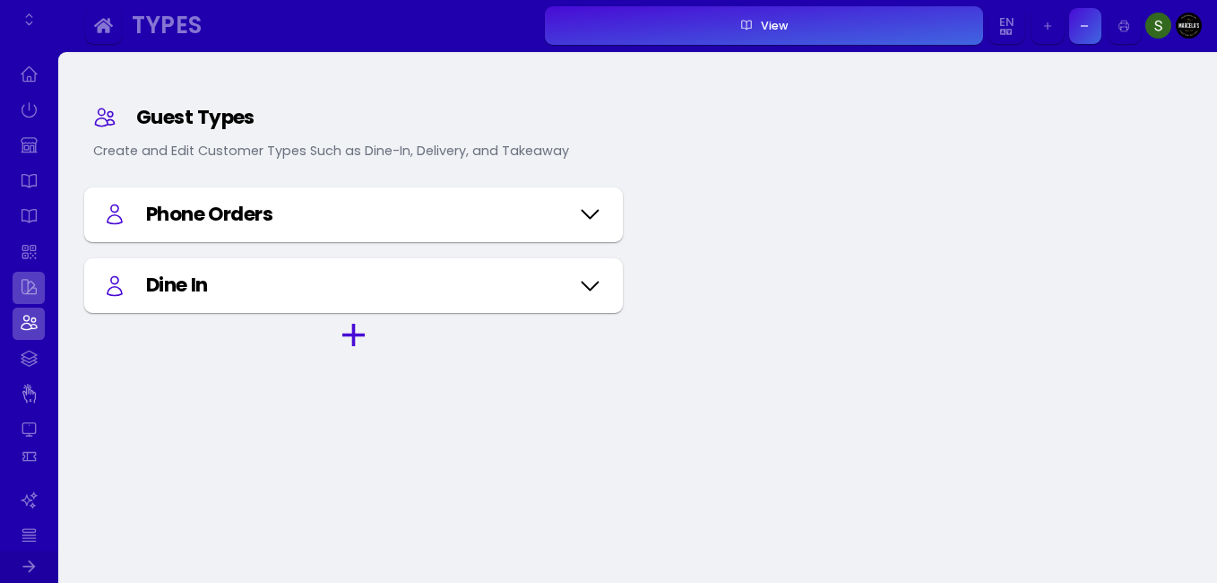
click at [35, 278] on link at bounding box center [29, 288] width 32 height 32
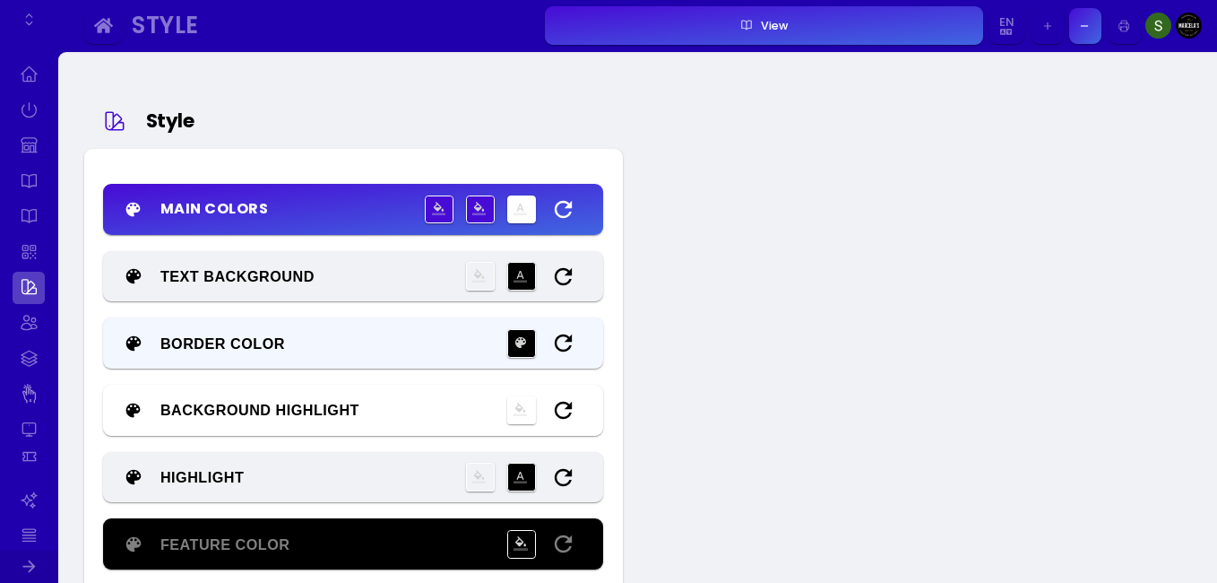
type input "#ffffff"
type input "#000000"
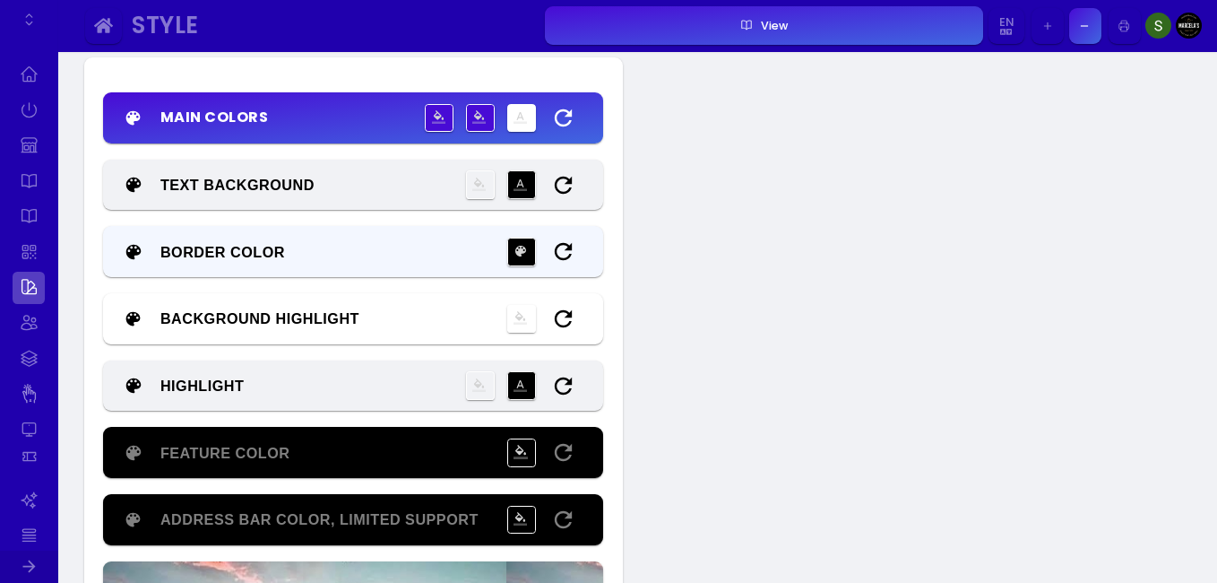
scroll to position [218, 0]
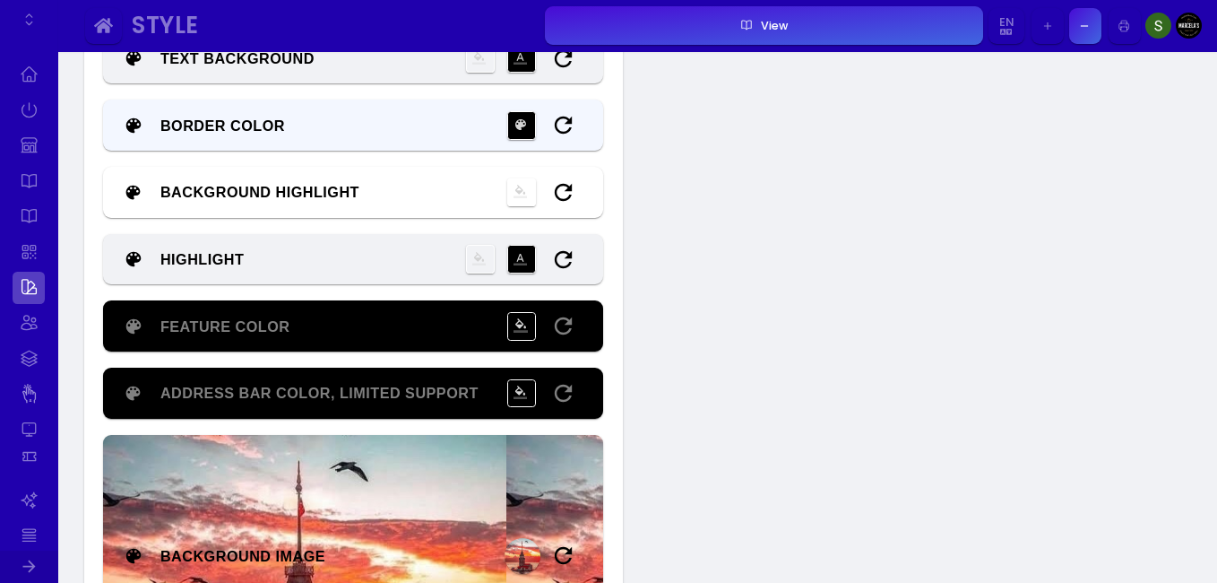
click at [520, 532] on button "Background Image" at bounding box center [353, 556] width 500 height 242
click at [520, 549] on img "button" at bounding box center [523, 556] width 36 height 36
click at [0, 0] on input "file" at bounding box center [0, 0] width 0 height 0
type input "#ffffff"
type input "#000000"
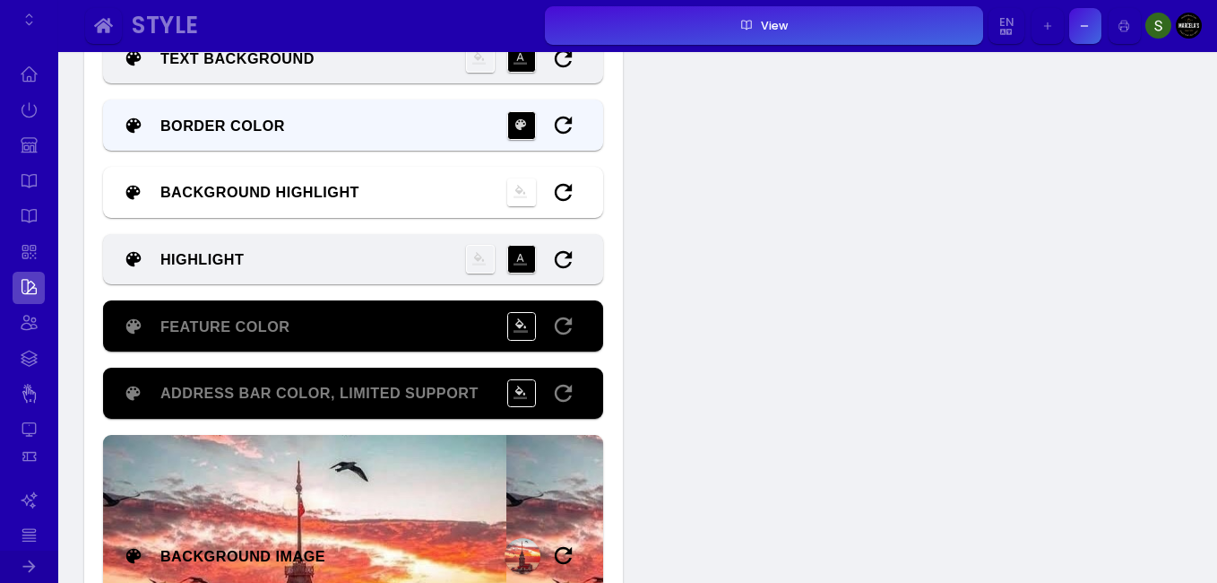
type input "#000000"
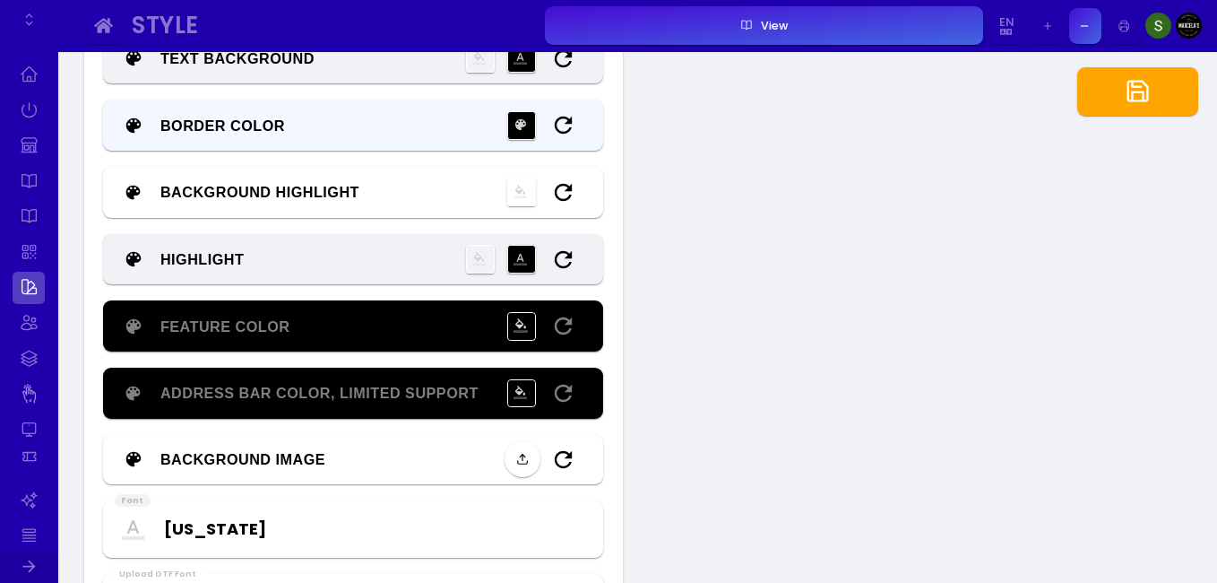
type input "#ffffff"
type input "#000000"
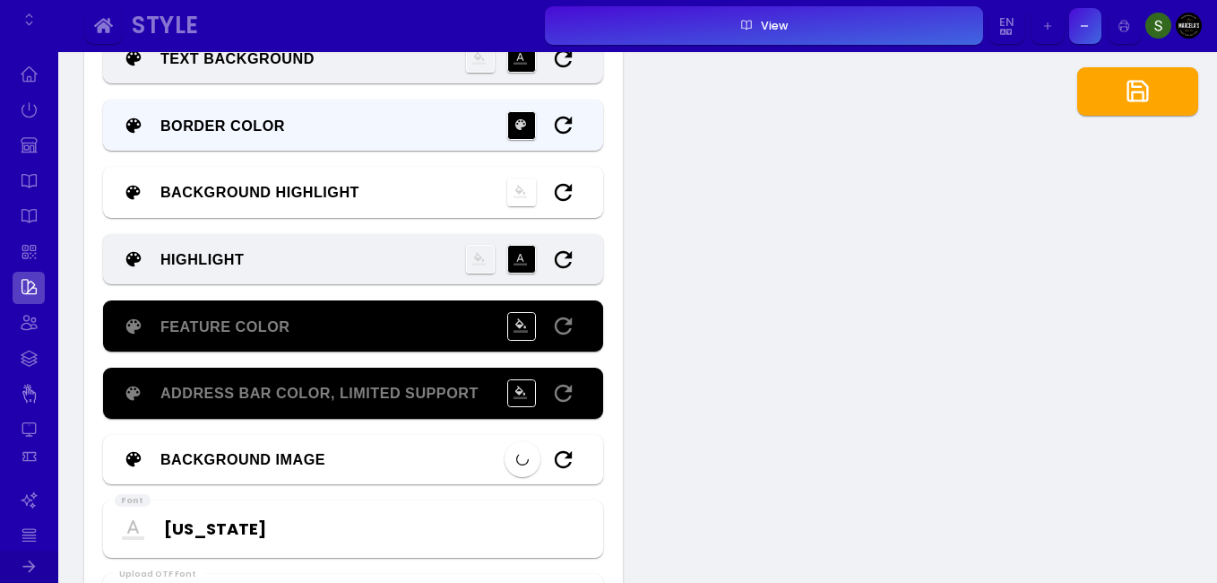
type input "#ffffff"
type input "#000000"
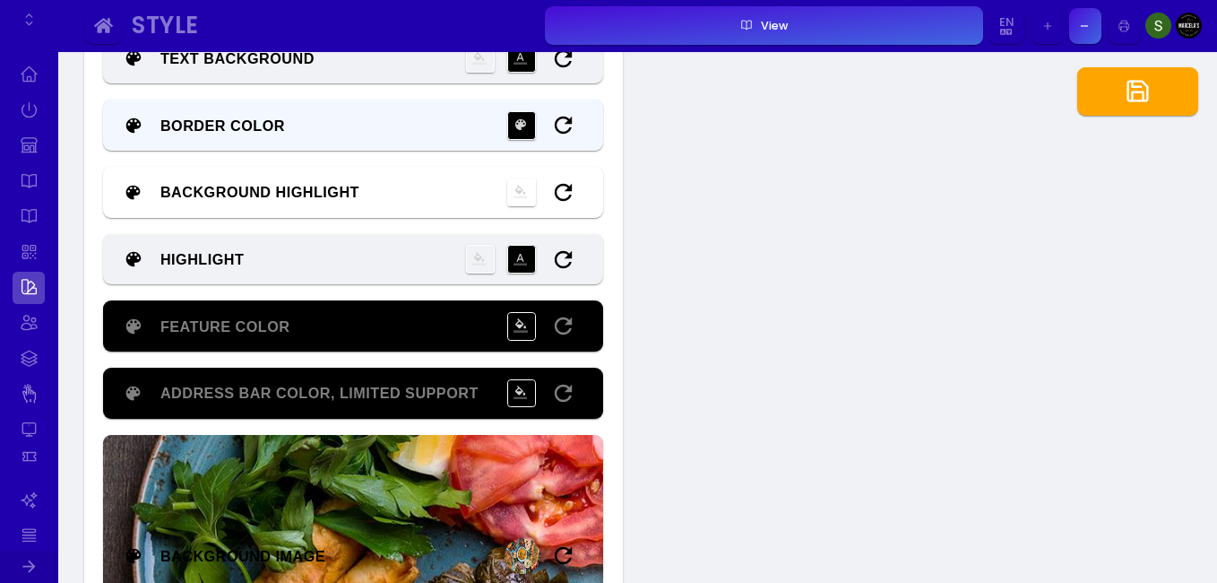
click at [1093, 90] on button "button" at bounding box center [1137, 91] width 121 height 48
type input "#ffffff"
type input "#000000"
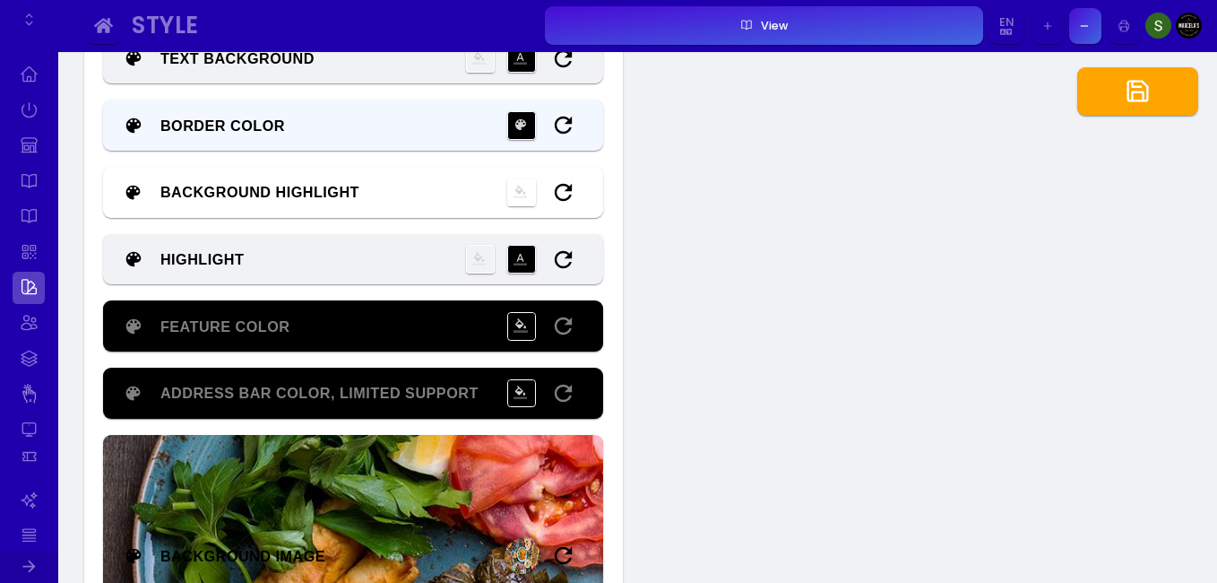
type input "#000000"
type input "#ffffff"
type input "#000000"
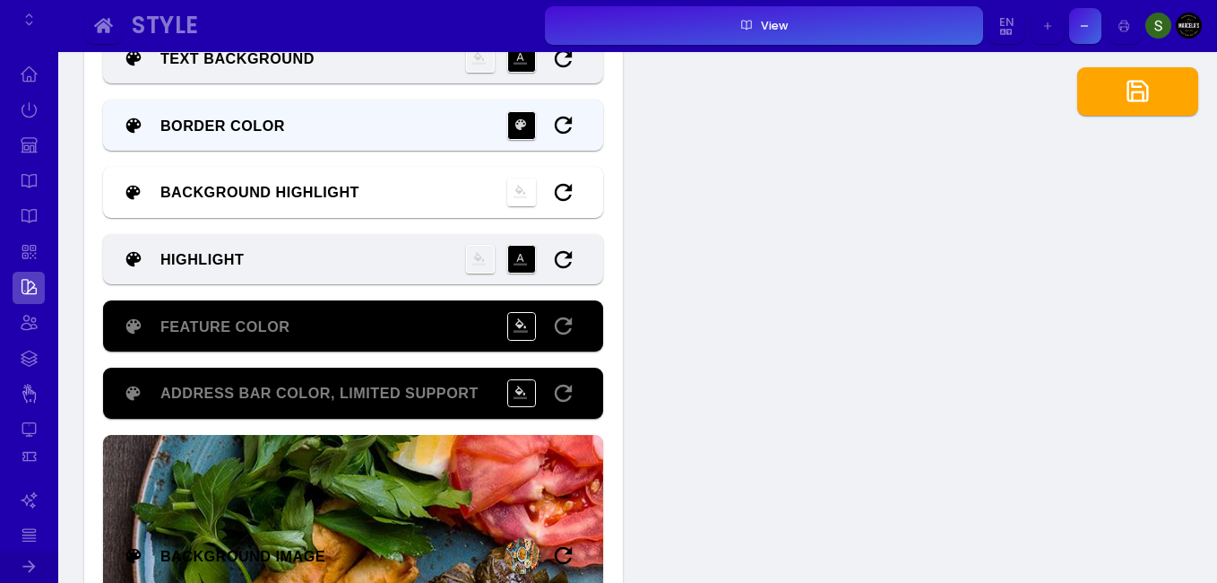
type input "#000000"
type input "#ffffff"
type input "#000000"
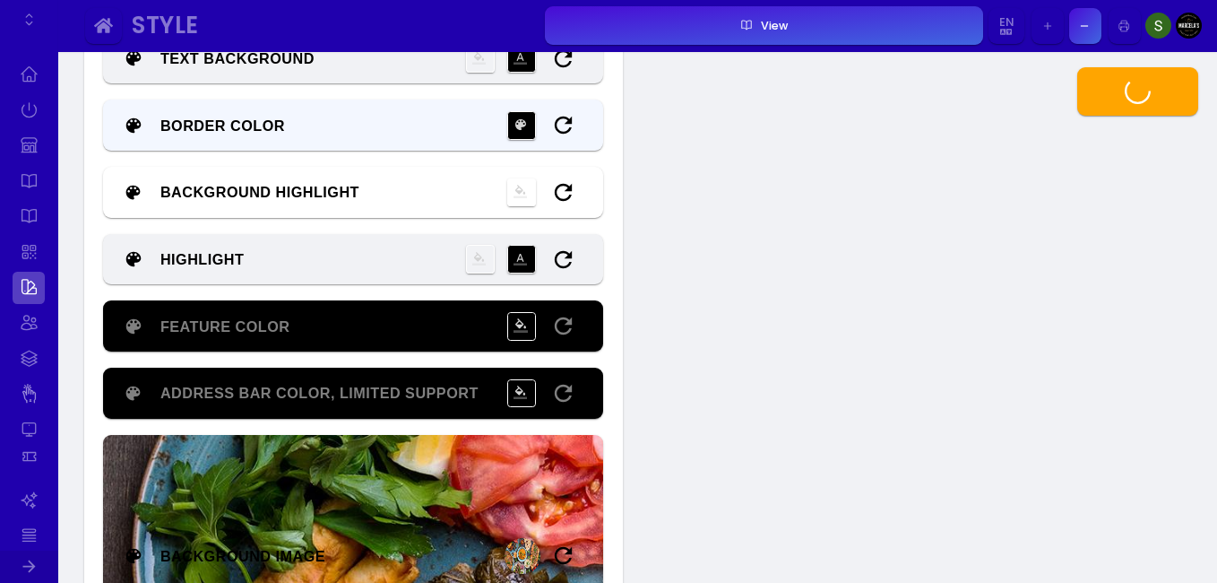
type input "#000000"
type input "#ffffff"
type input "#000000"
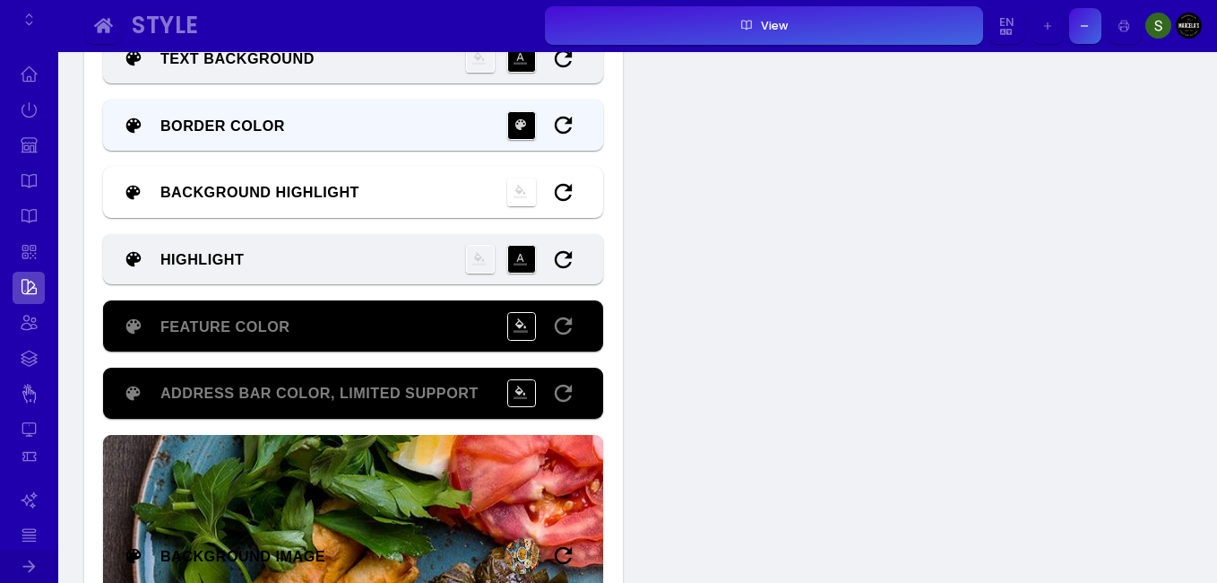
type input "#000000"
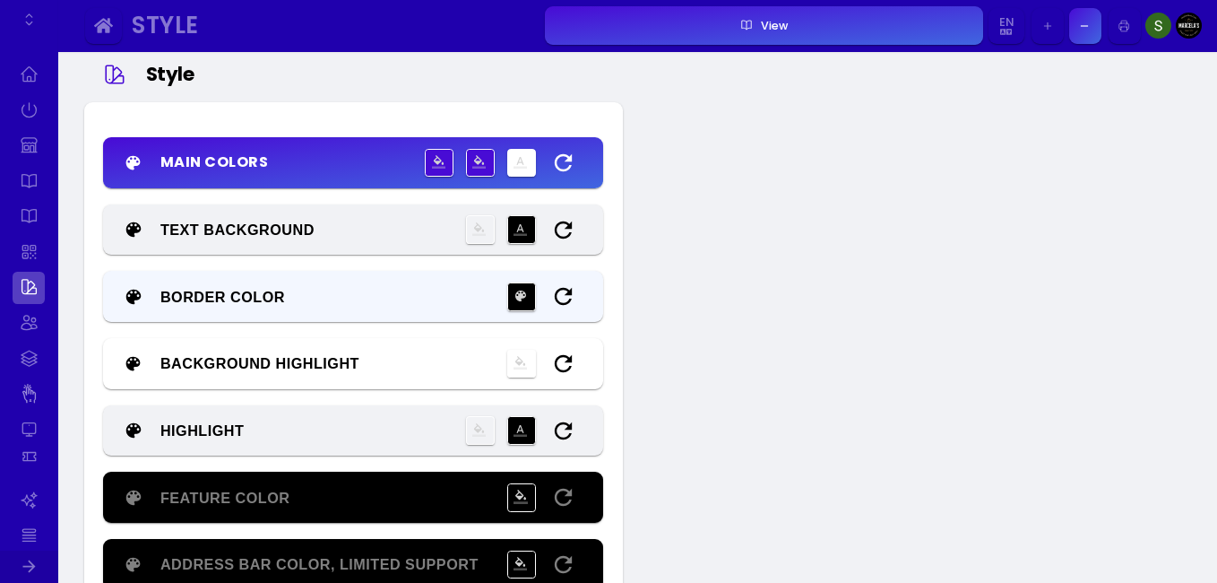
scroll to position [46, 0]
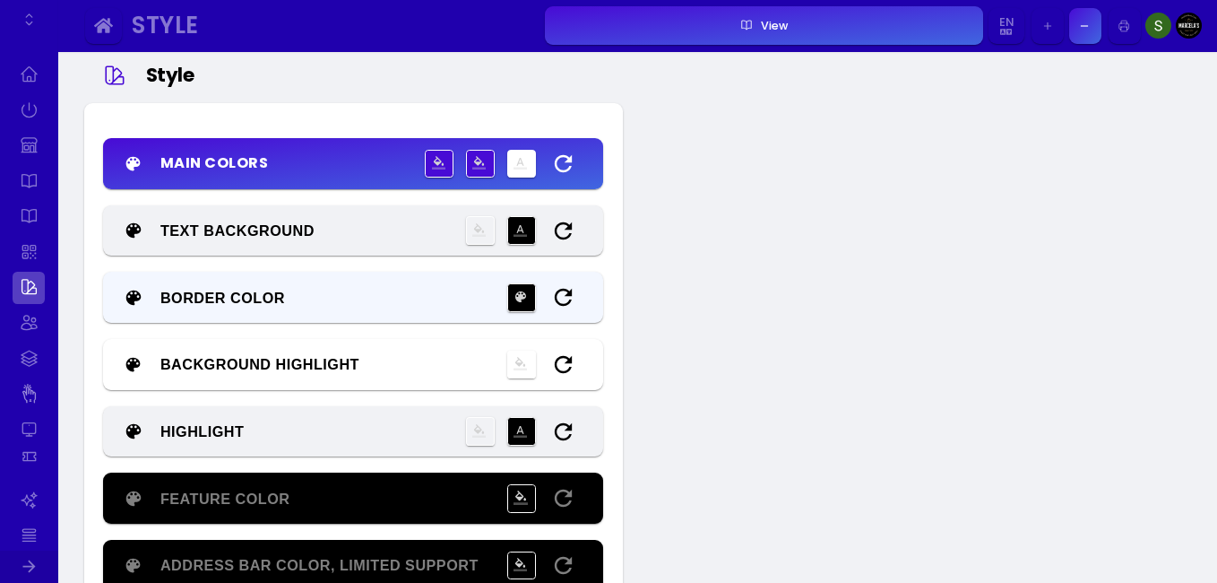
click at [560, 153] on icon "button" at bounding box center [563, 164] width 26 height 26
type input "#ffffff"
type input "#000000"
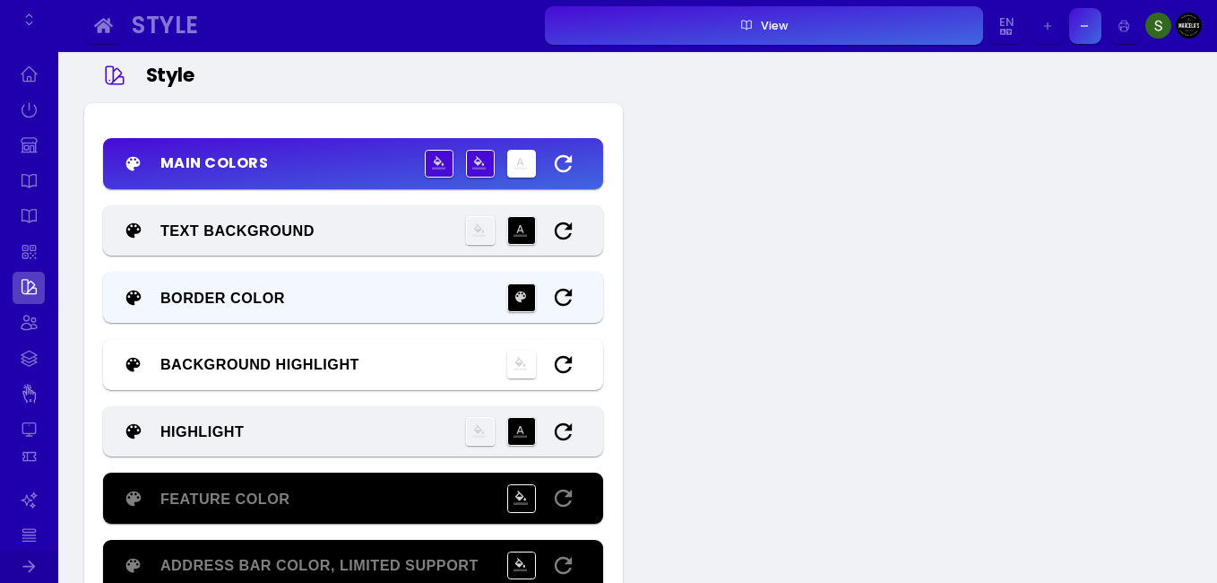
type input "#000000"
click at [567, 229] on icon "button" at bounding box center [563, 231] width 26 height 26
type input "#ffffff"
type input "#000000"
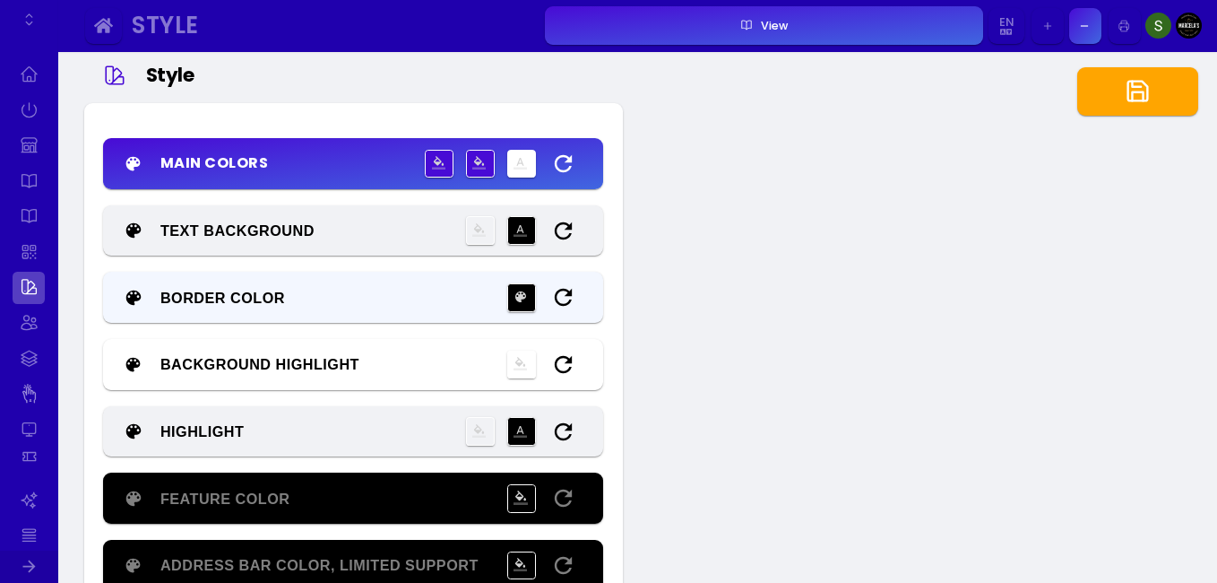
type input "#000000"
click at [1146, 98] on icon "button" at bounding box center [1138, 91] width 26 height 26
type input "#ffffff"
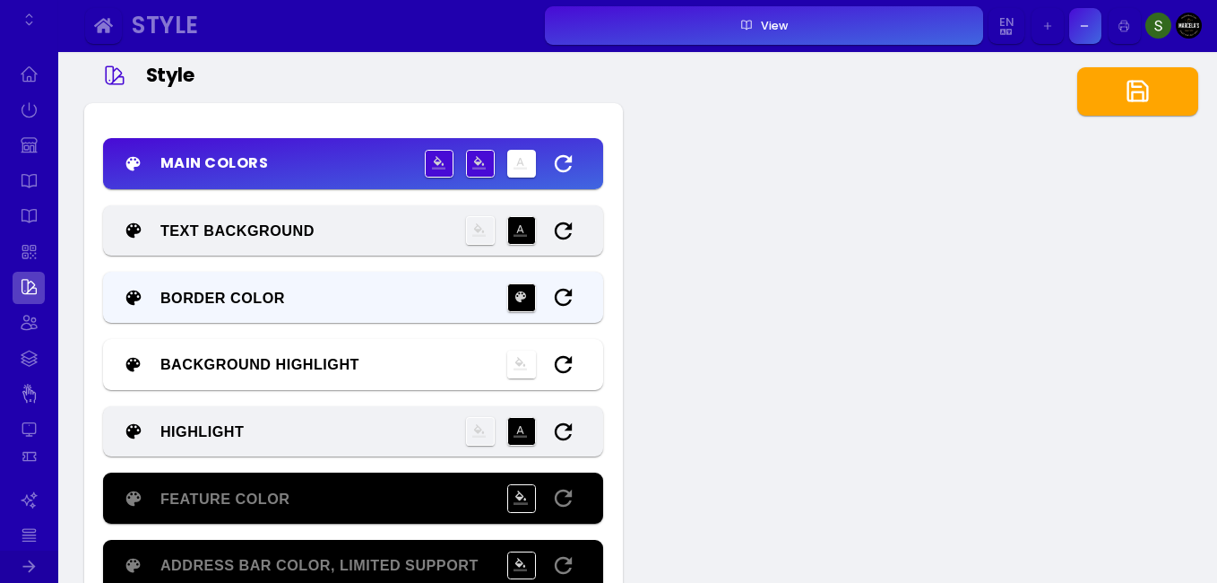
type input "#000000"
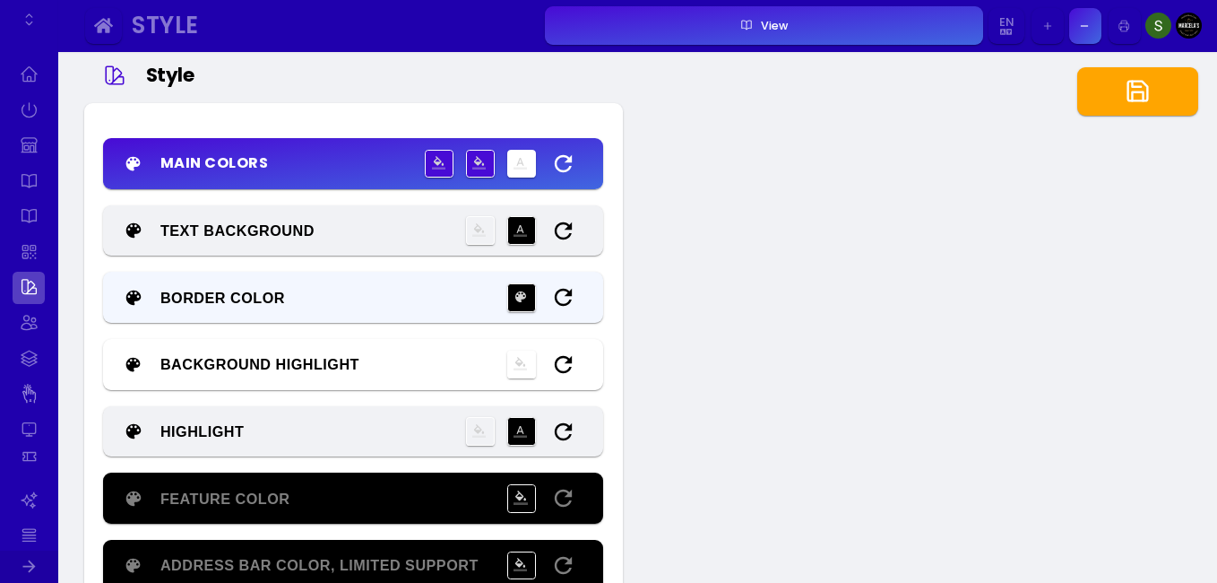
type input "#ffffff"
type input "#000000"
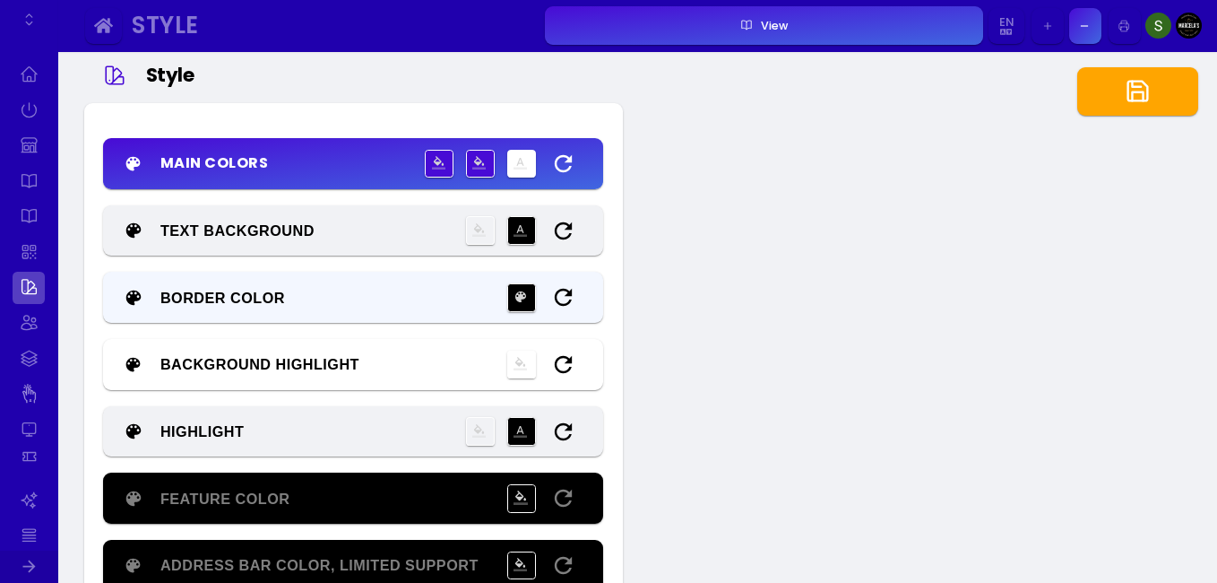
type input "#000000"
type input "#ffffff"
type input "#000000"
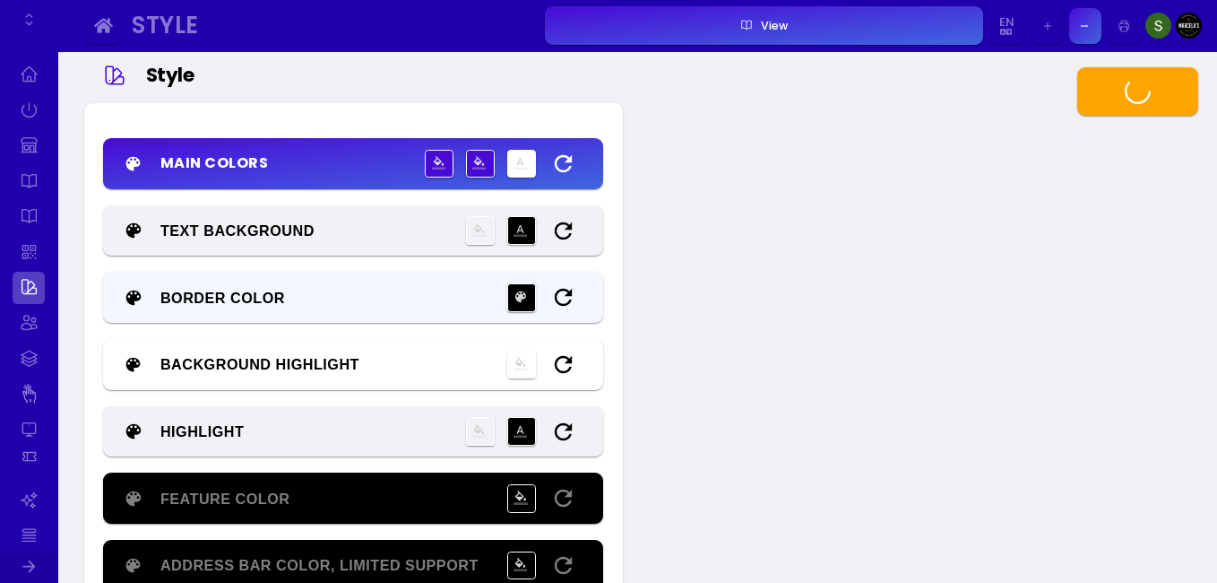
type input "#000000"
type input "#ffffff"
type input "#000000"
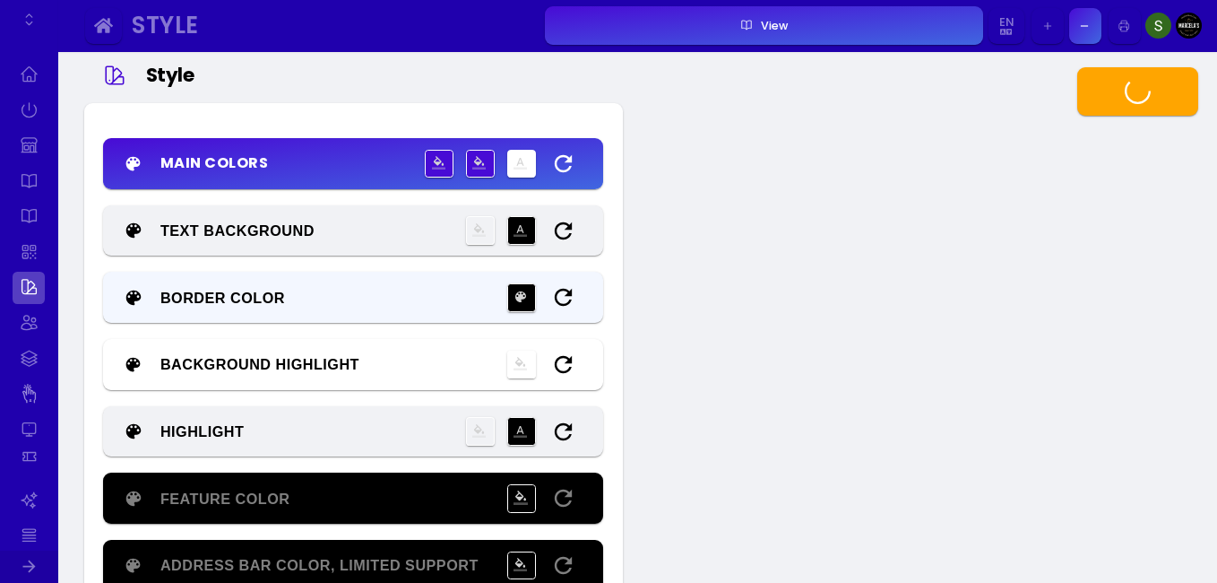
type input "#000000"
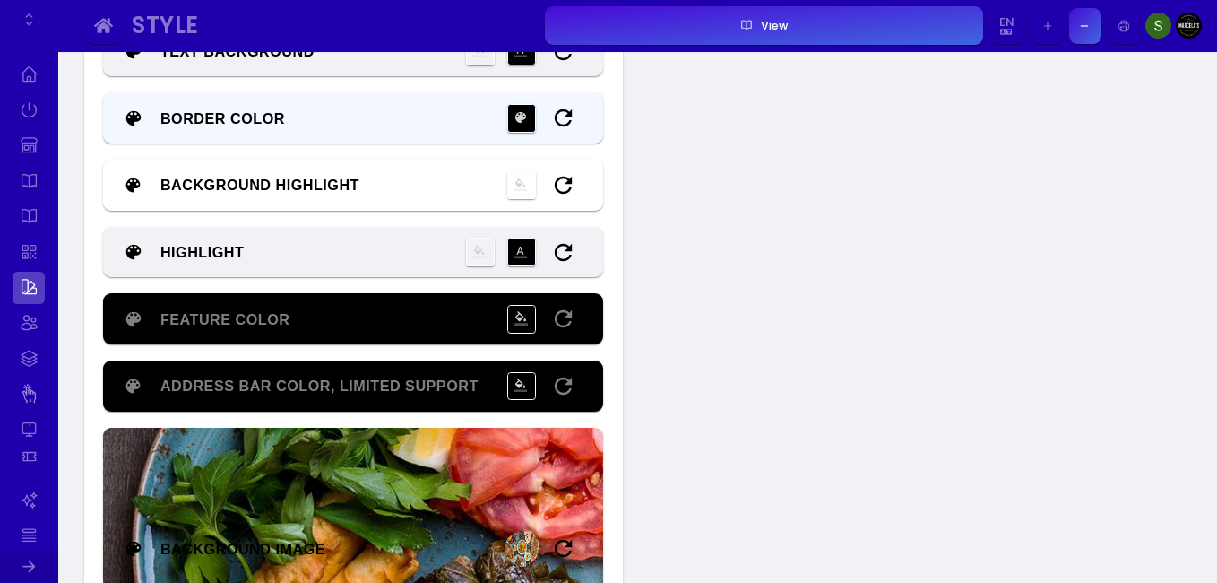
scroll to position [189, 0]
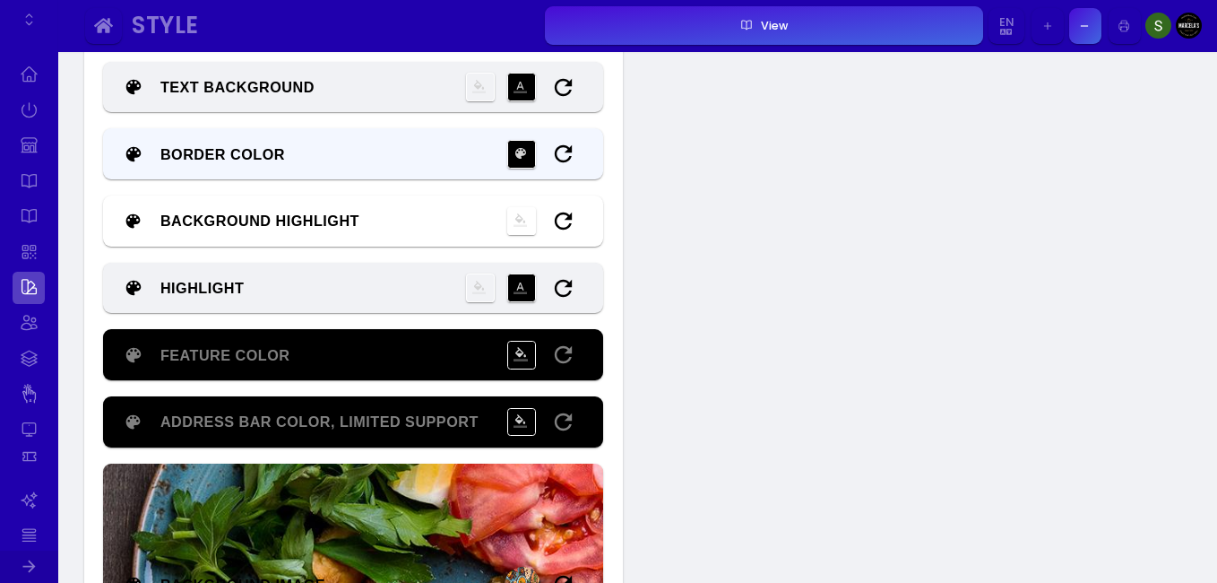
click at [487, 289] on input "#f1f2f5" at bounding box center [480, 287] width 29 height 29
type input "#ffffff"
type input "#000000"
type input "#7693ea"
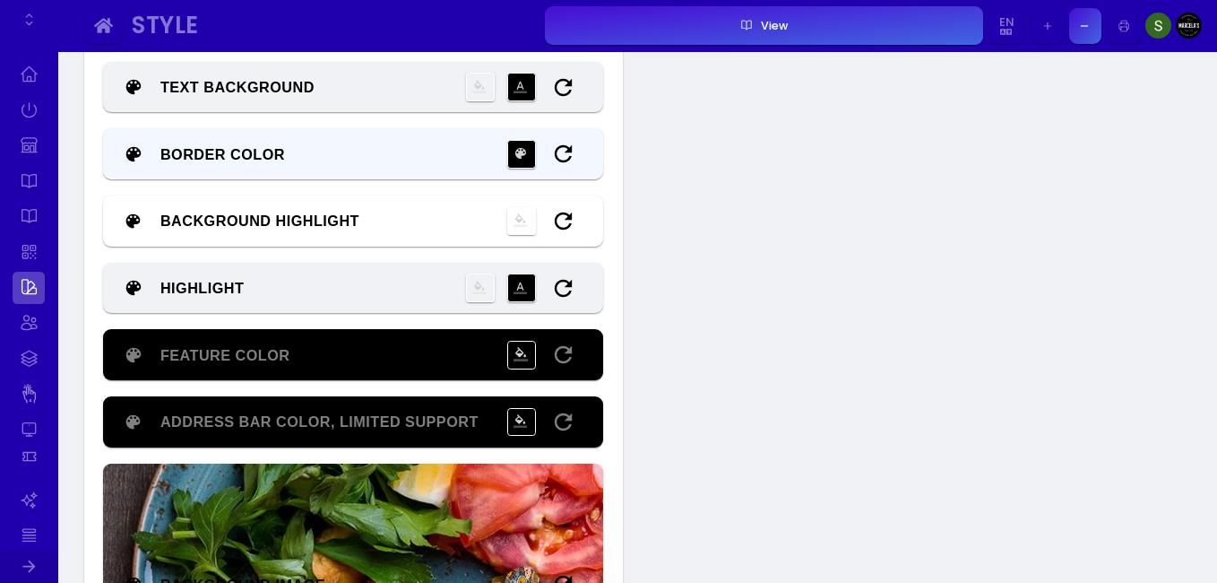
type input "#000000"
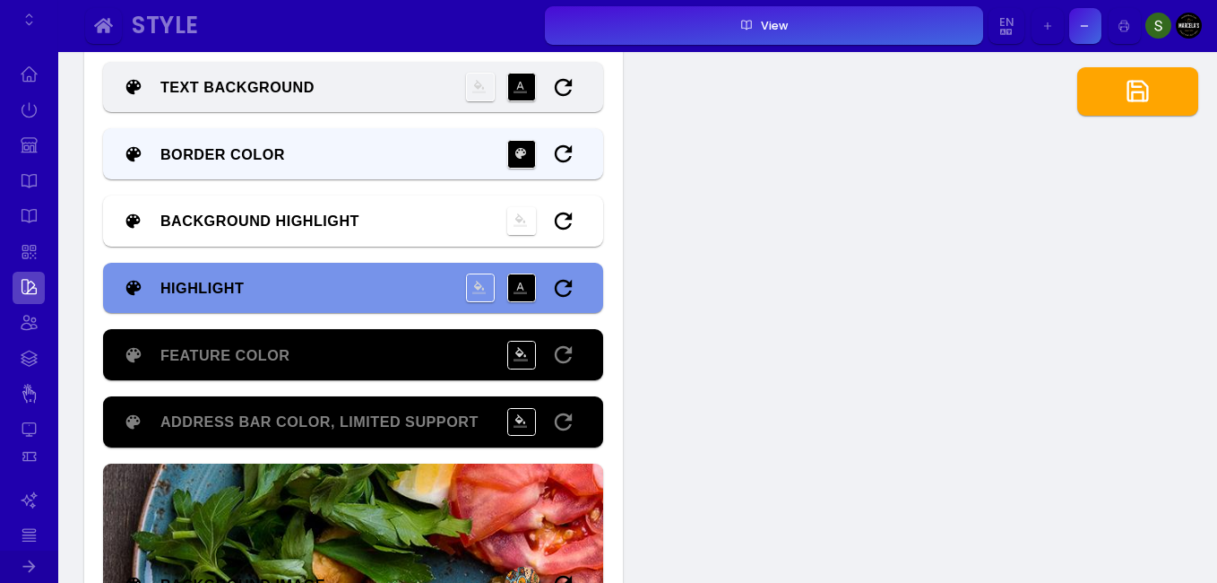
type input "#ffffff"
type input "#000000"
type input "#7996ec"
type input "#000000"
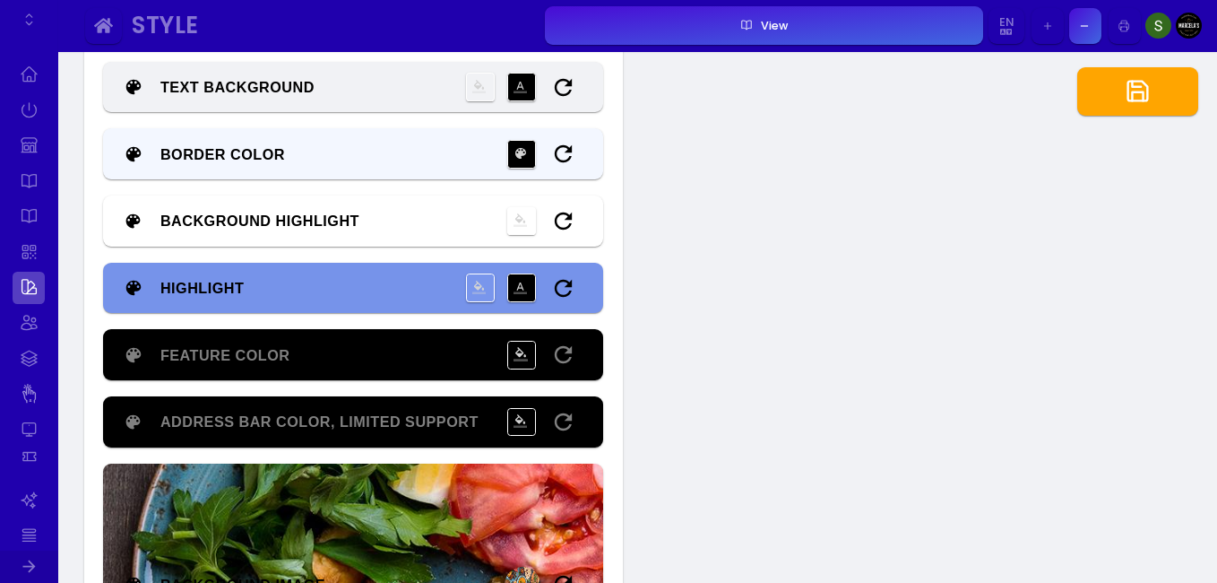
type input "#000000"
type input "#ffffff"
type input "#000000"
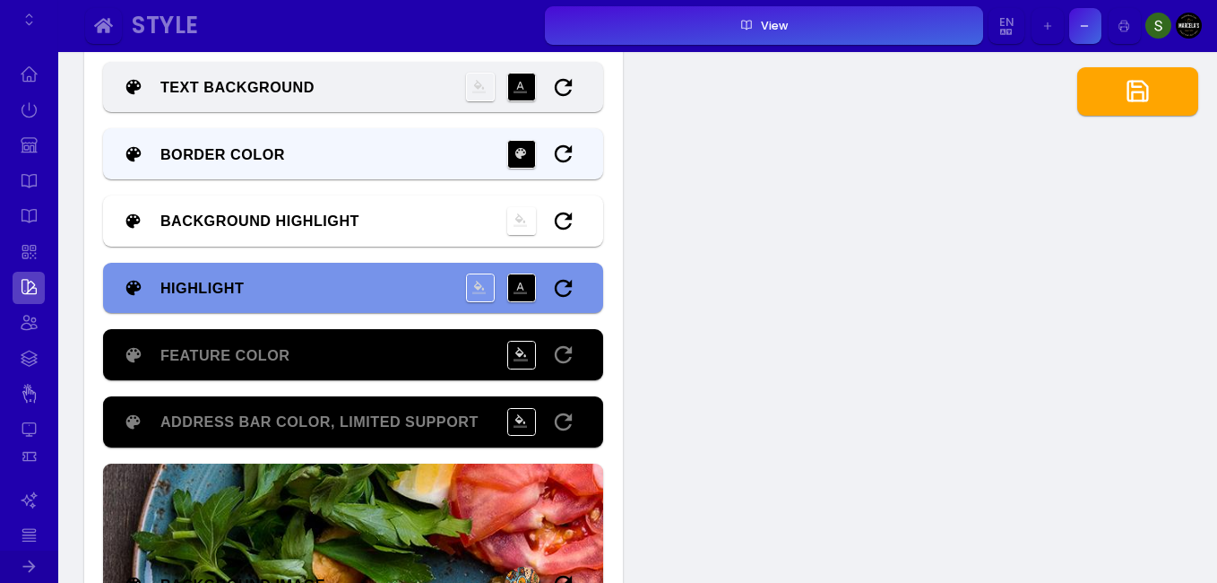
type input "#7895ed"
type input "#000000"
type input "#ffffff"
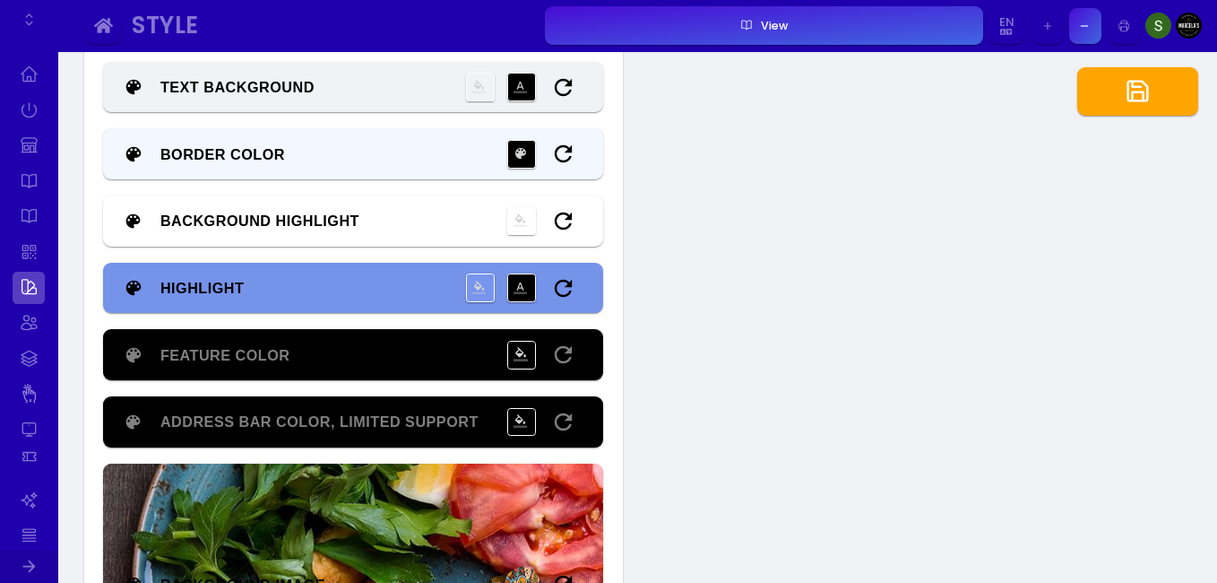
type input "#000000"
type input "#7897f2"
type input "#000000"
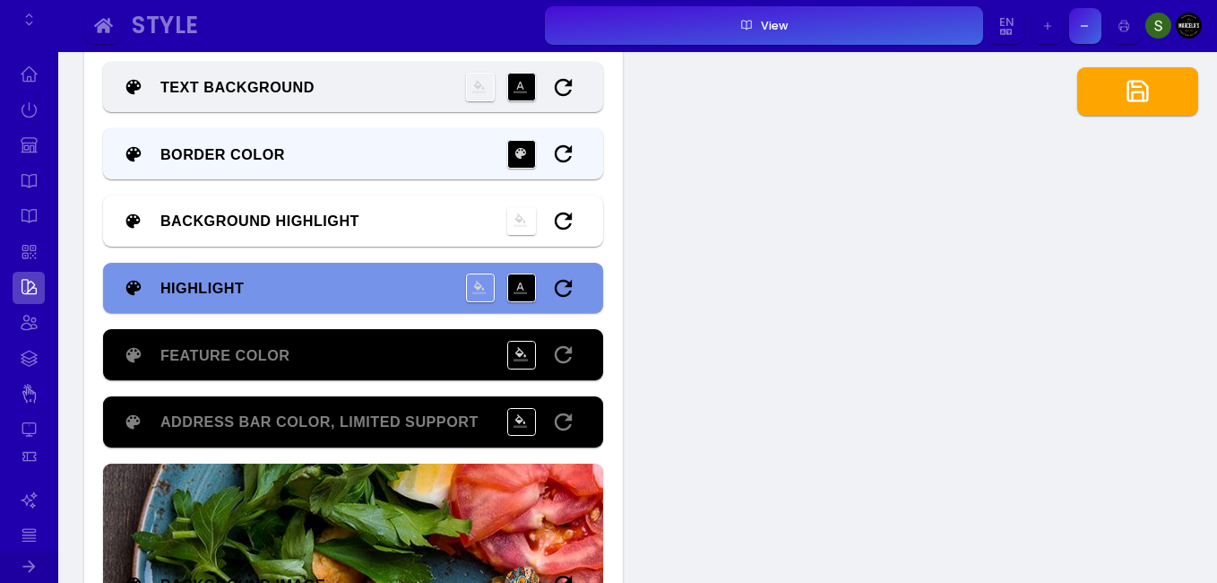
type input "#000000"
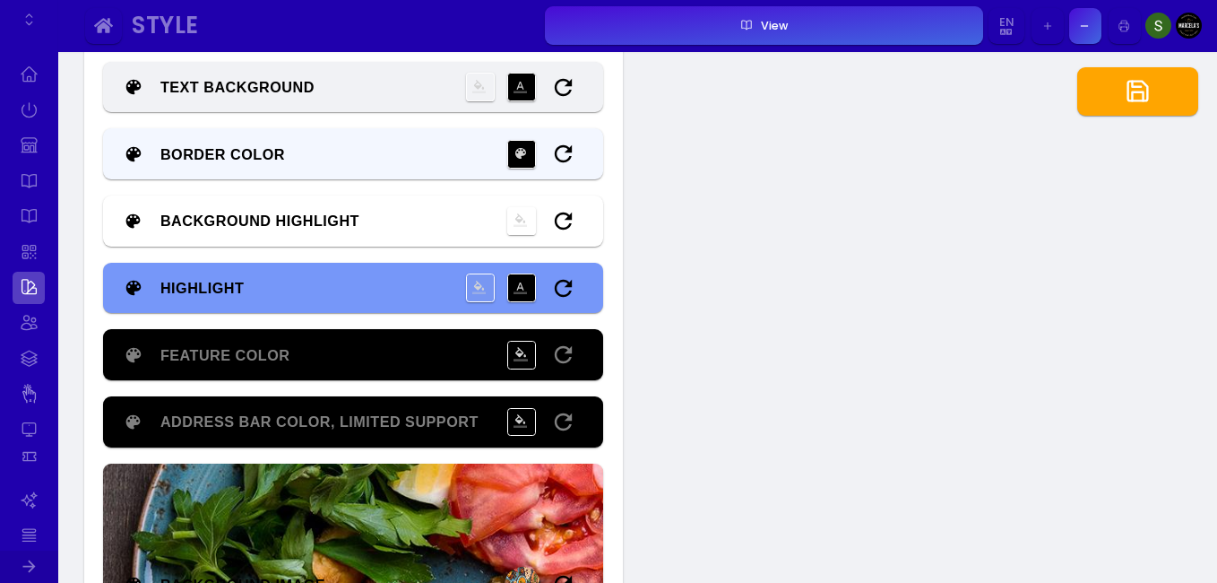
type input "#ffffff"
type input "#000000"
type input "#7697f9"
type input "#000000"
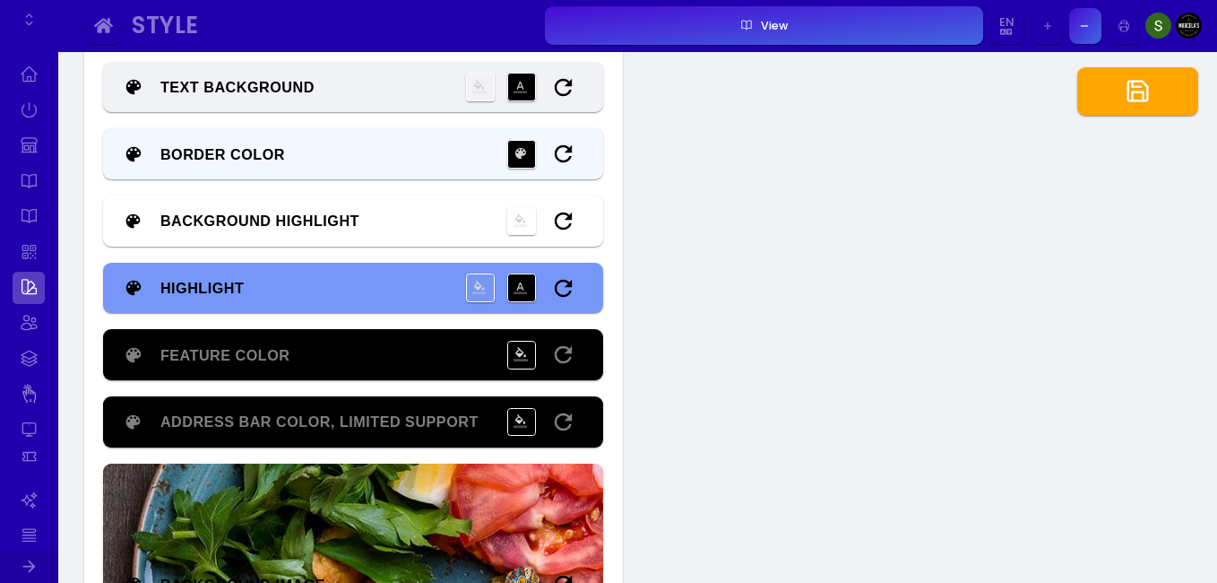
type input "#000000"
type input "#ffffff"
type input "#000000"
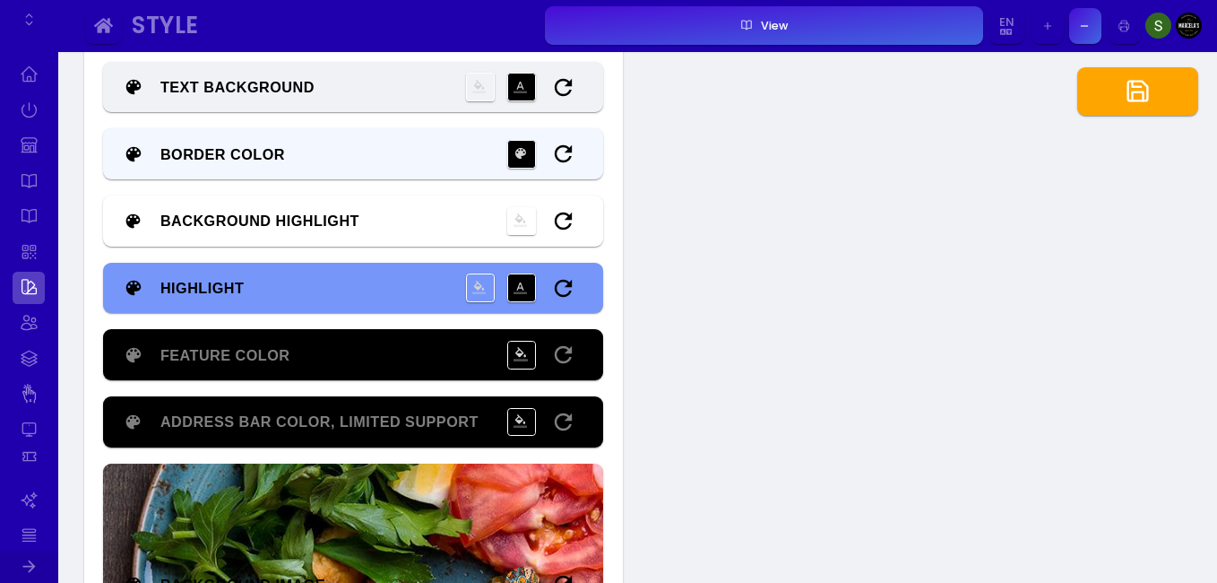
type input "#7295fd"
type input "#000000"
type input "#ffffff"
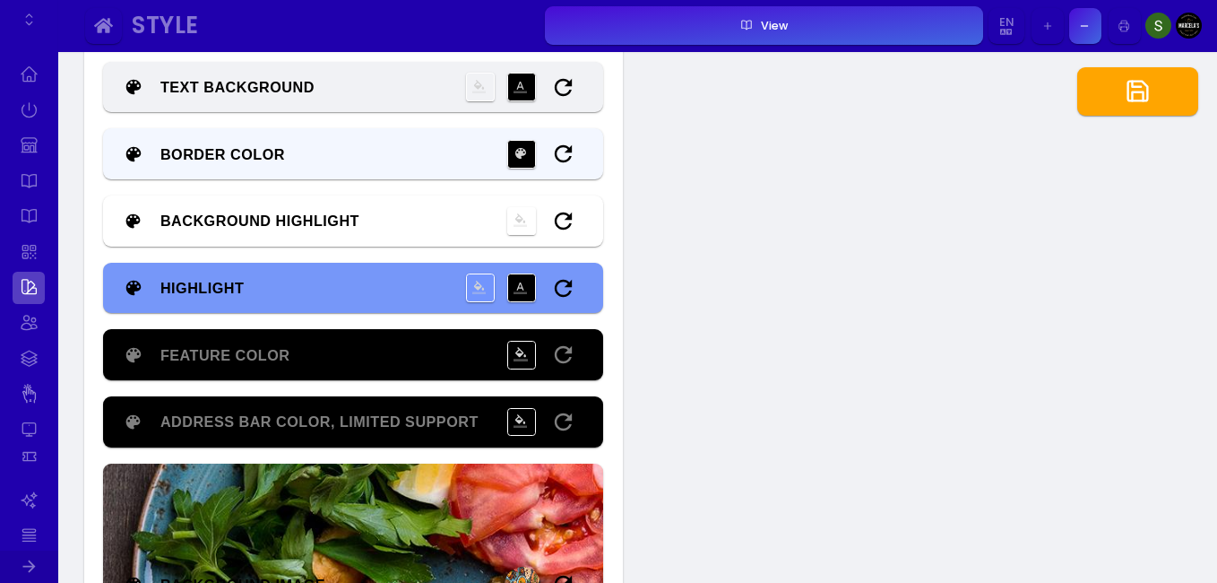
type input "#000000"
type input "#7094ff"
type input "#000000"
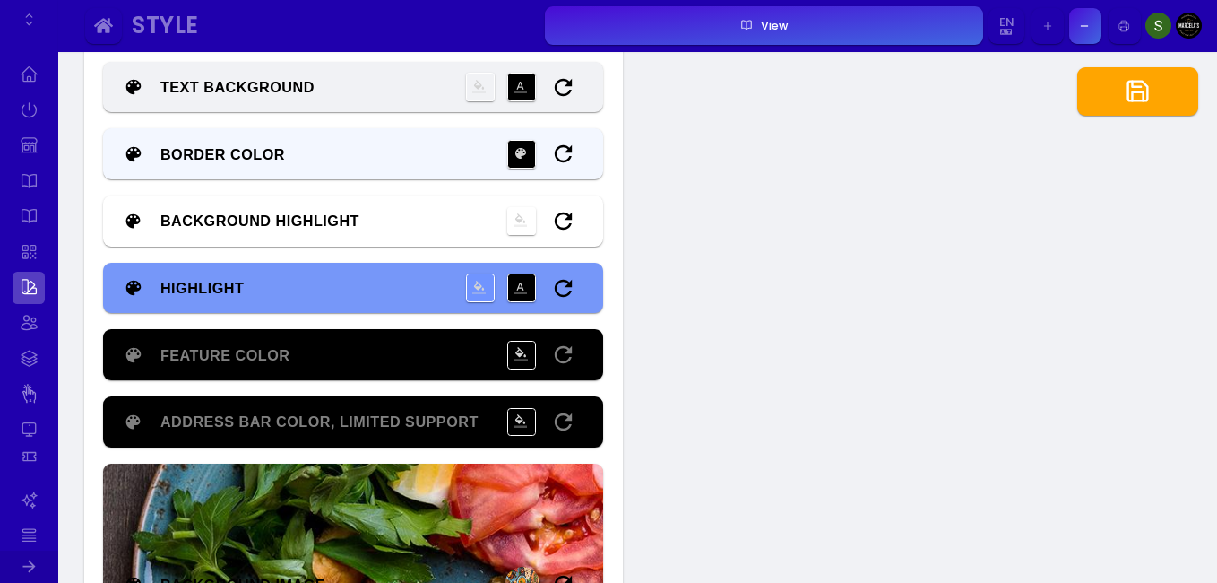
type input "#000000"
type input "#ffffff"
type input "#000000"
type input "#6b90ff"
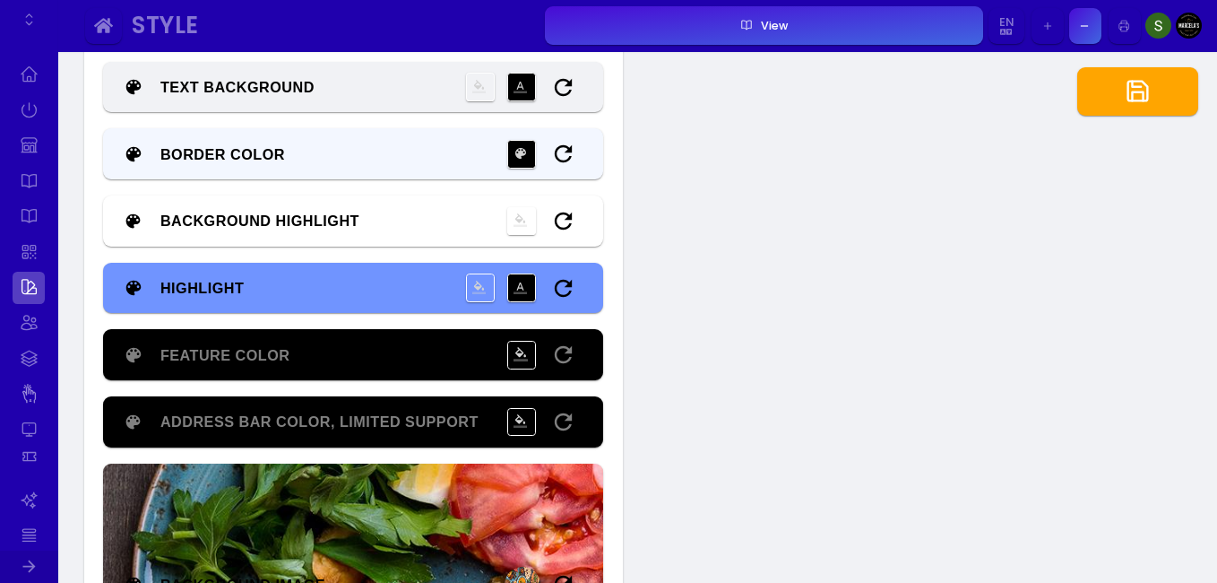
type input "#000000"
type input "#ffffff"
type input "#000000"
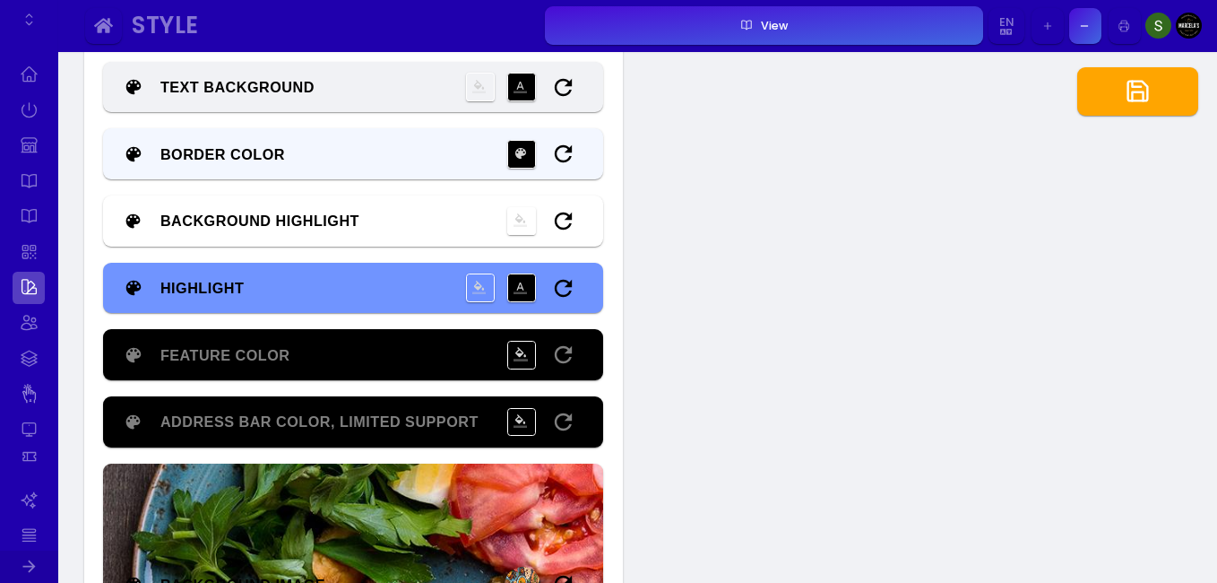
type input "#000000"
type input "#6d91fd"
type input "#000000"
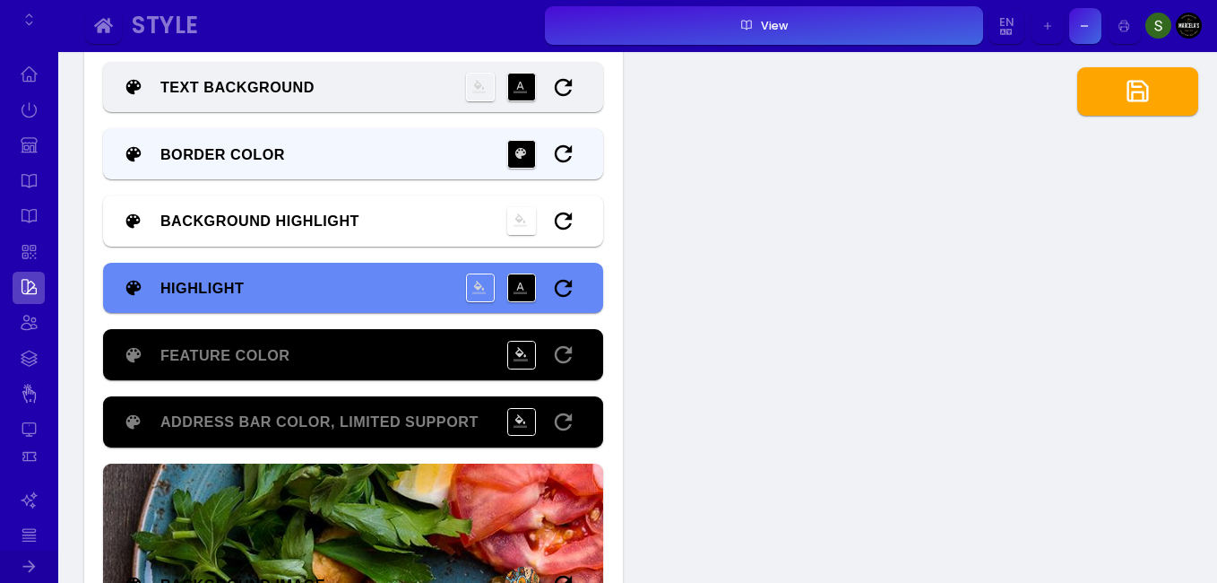
click at [1158, 84] on button "button" at bounding box center [1137, 91] width 121 height 48
click at [514, 291] on input "#000000" at bounding box center [521, 287] width 29 height 29
click at [1126, 101] on icon "button" at bounding box center [1138, 91] width 26 height 26
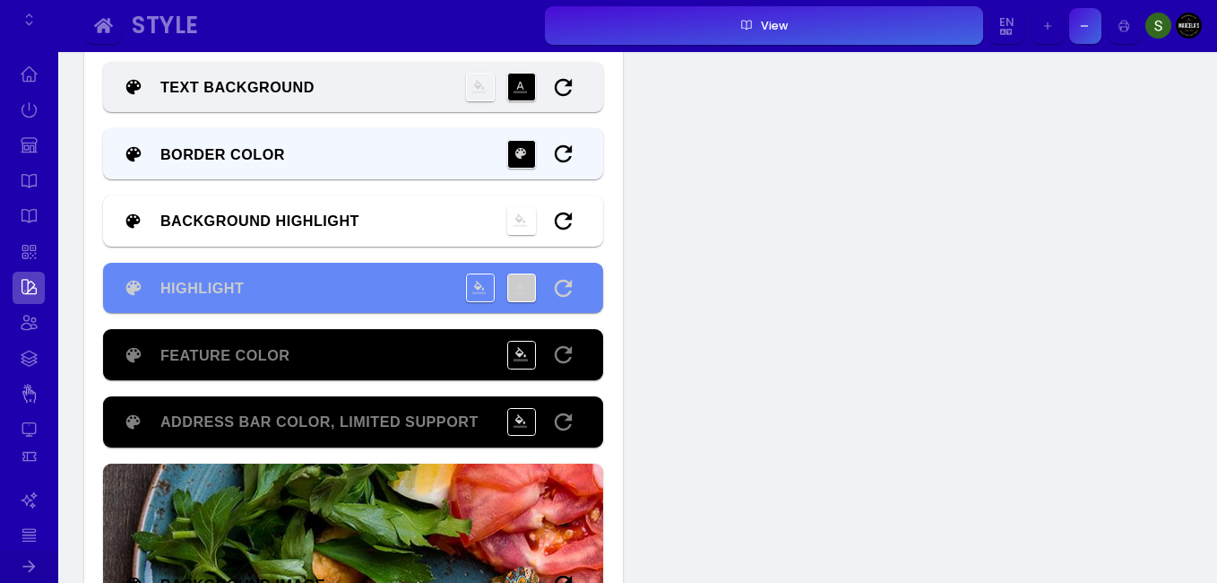
drag, startPoint x: 844, startPoint y: 270, endPoint x: 836, endPoint y: 200, distance: 70.3
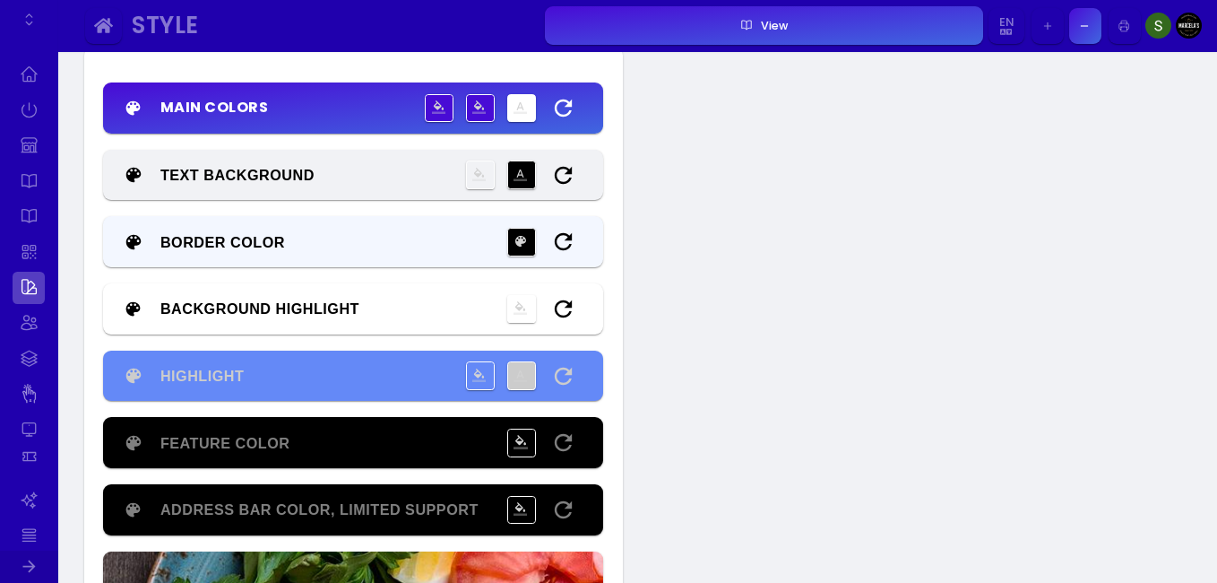
scroll to position [99, 0]
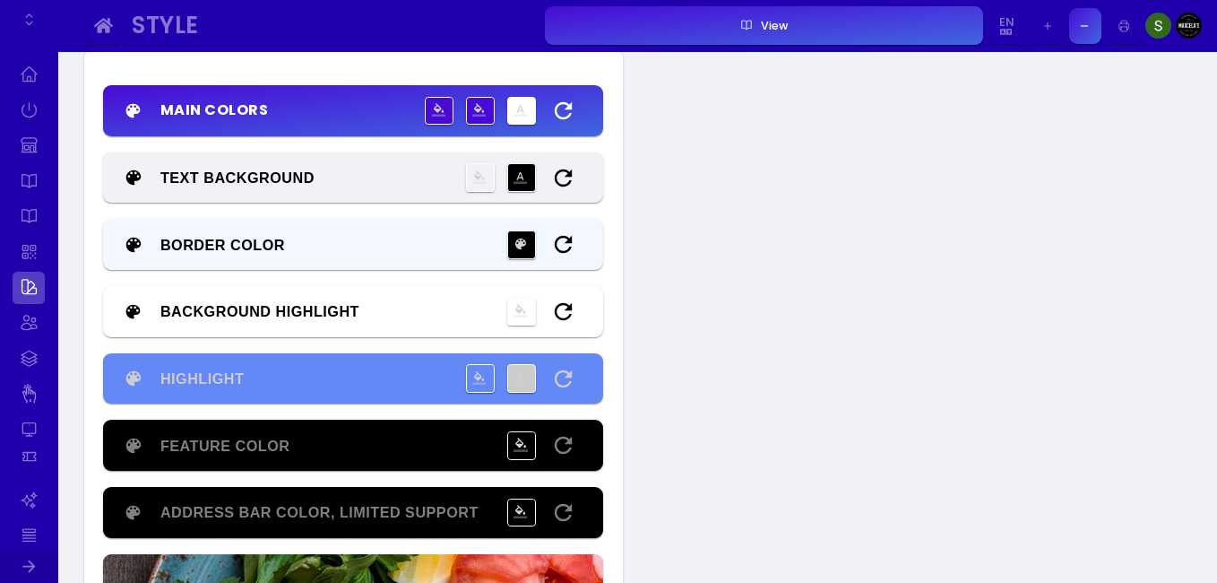
click at [528, 102] on input "#ffffff" at bounding box center [521, 111] width 29 height 29
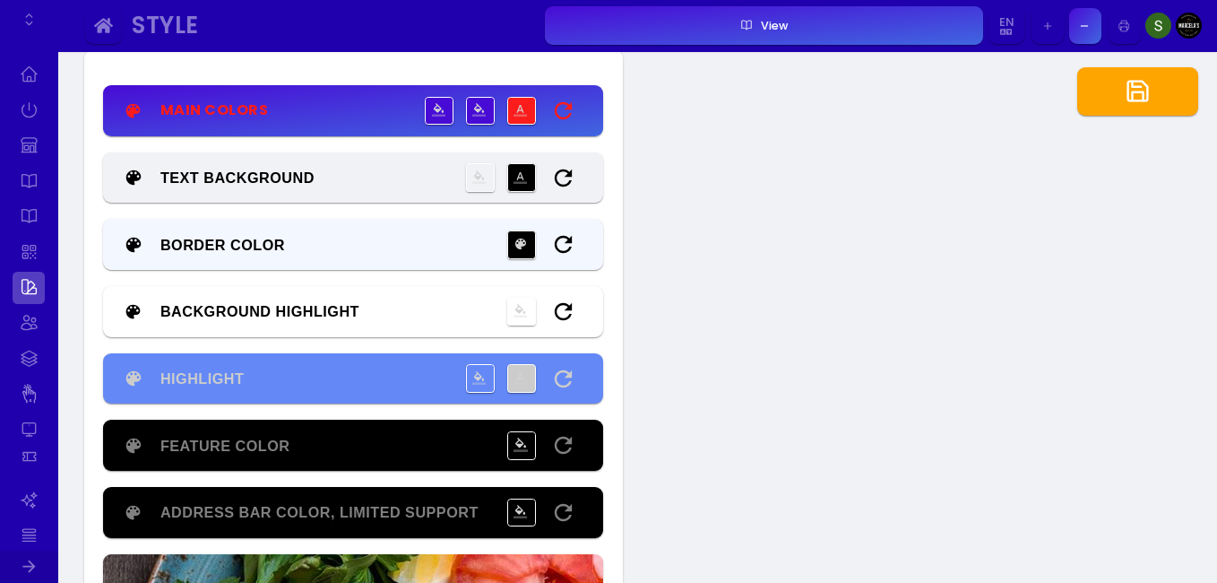
click at [1112, 99] on button "button" at bounding box center [1137, 91] width 121 height 48
click at [670, 12] on button "View" at bounding box center [764, 25] width 438 height 39
click at [568, 100] on icon "button" at bounding box center [563, 111] width 26 height 26
click at [1172, 108] on button "button" at bounding box center [1137, 91] width 121 height 48
click at [487, 184] on input "#f1f2f5" at bounding box center [480, 177] width 29 height 29
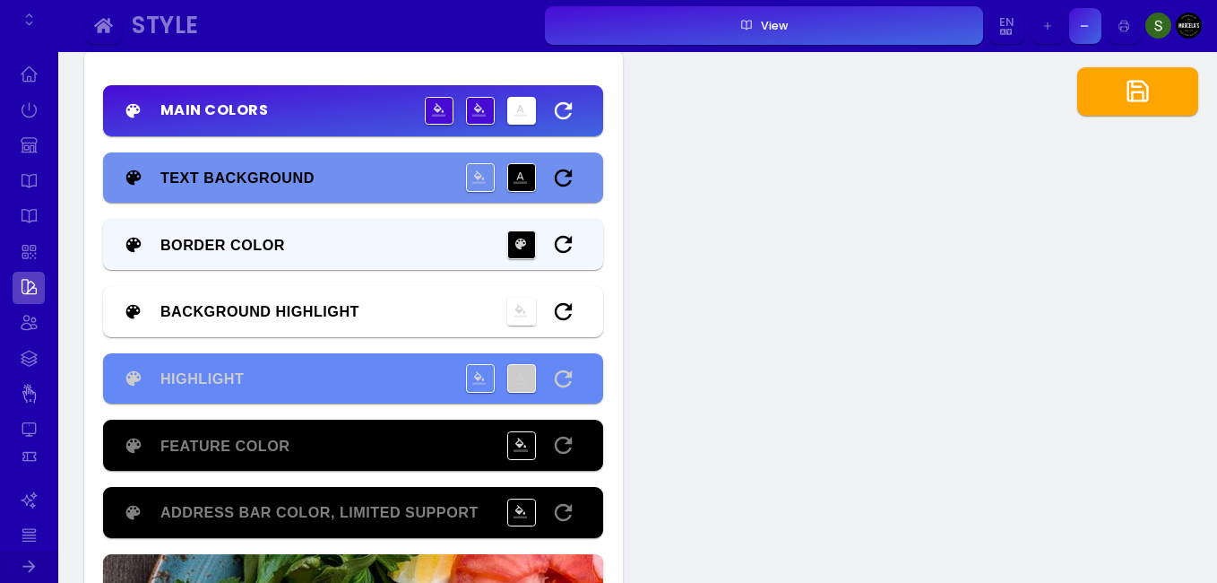
click at [526, 173] on input "#000000" at bounding box center [521, 177] width 29 height 29
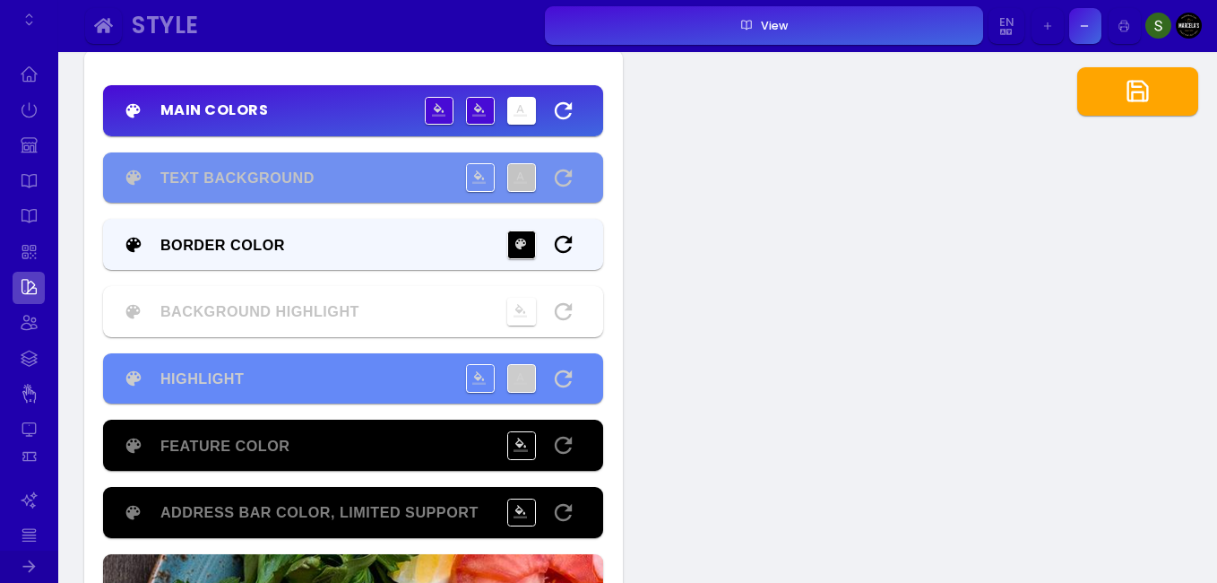
click at [1105, 86] on button "button" at bounding box center [1137, 91] width 121 height 48
click at [799, 23] on button "View" at bounding box center [764, 25] width 438 height 39
click at [515, 176] on input "#c4c4c4" at bounding box center [521, 177] width 29 height 29
click at [475, 175] on input "#7090f0" at bounding box center [480, 177] width 29 height 29
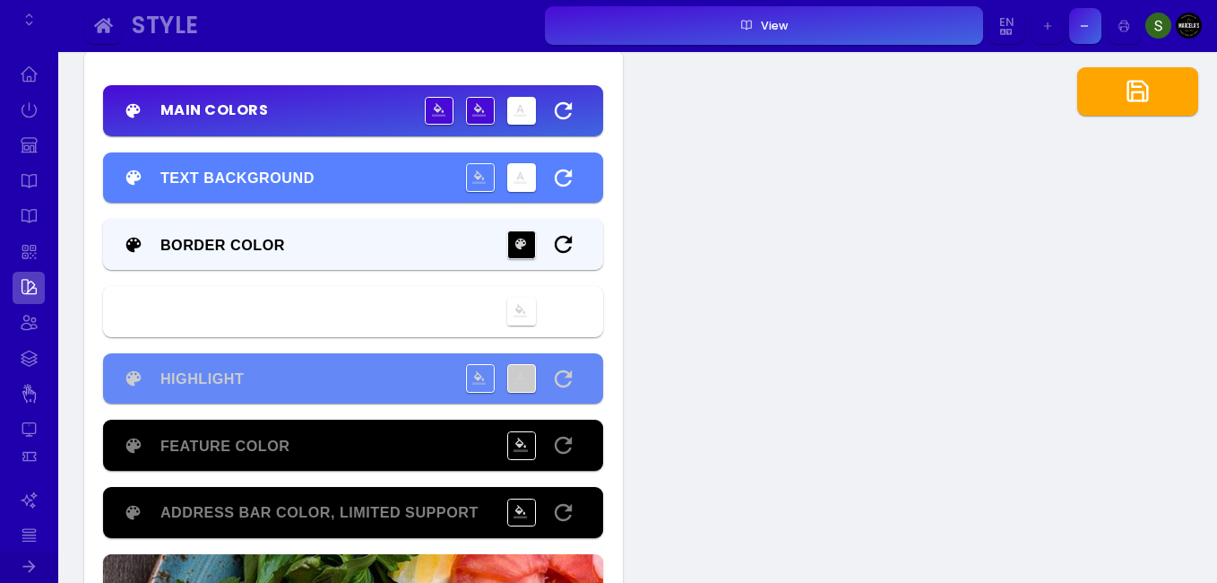
click at [1123, 110] on button "button" at bounding box center [1137, 91] width 121 height 48
click at [692, 31] on button "View" at bounding box center [764, 25] width 438 height 39
click at [593, 312] on button "Background Highlight #ffffff" at bounding box center [353, 311] width 500 height 51
click at [581, 307] on button "Background Highlight #ffffff" at bounding box center [353, 311] width 500 height 51
click at [566, 176] on icon "button" at bounding box center [563, 177] width 17 height 17
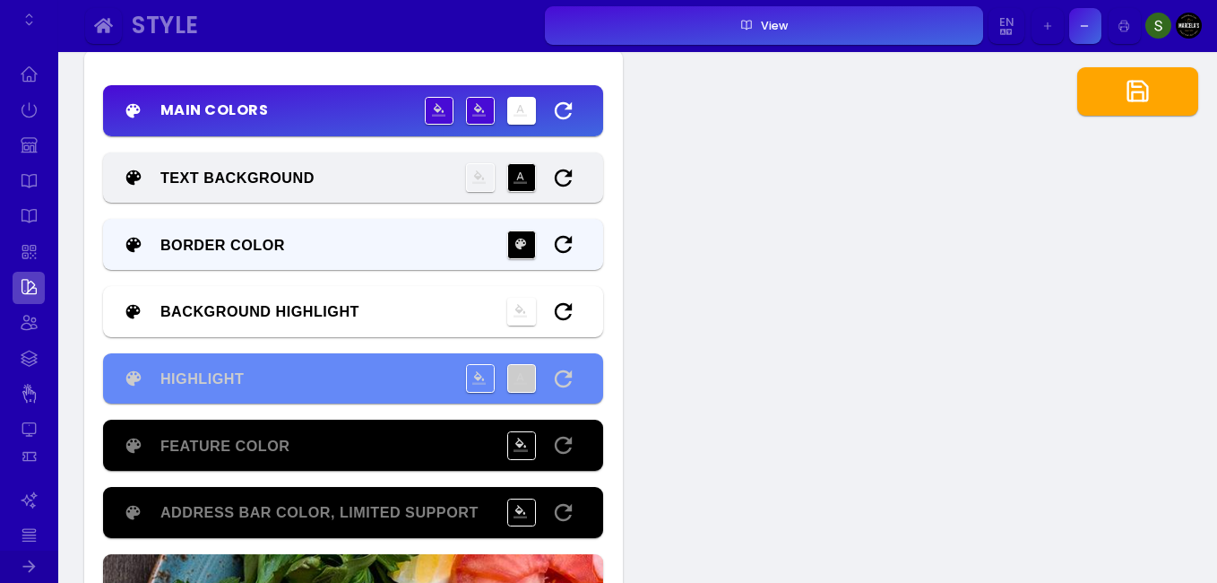
click at [1134, 109] on button "button" at bounding box center [1137, 91] width 121 height 48
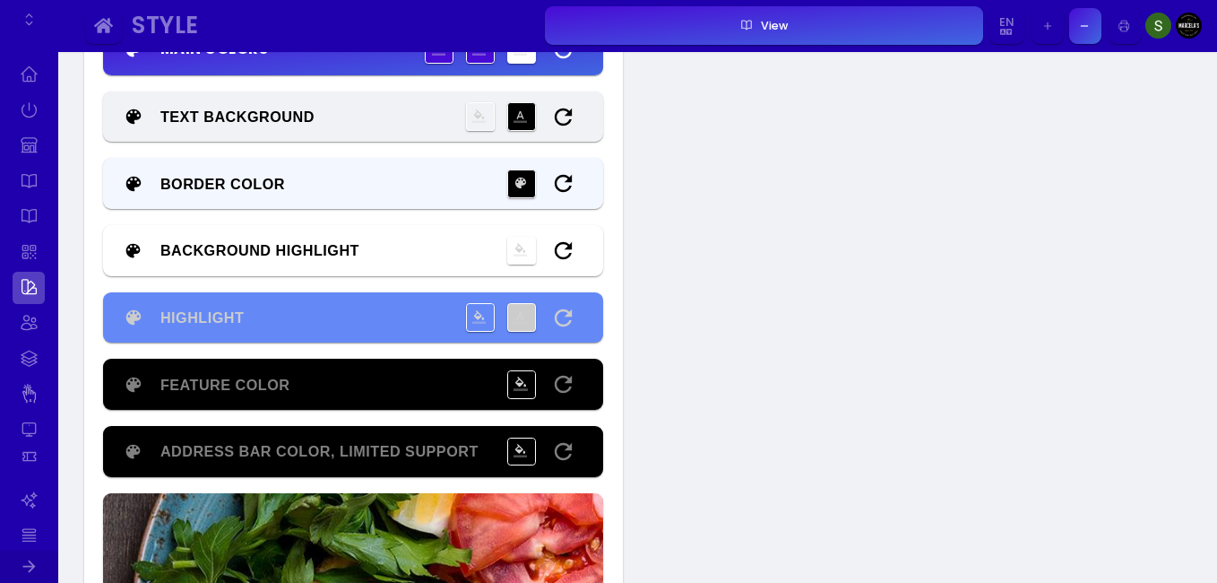
scroll to position [161, 0]
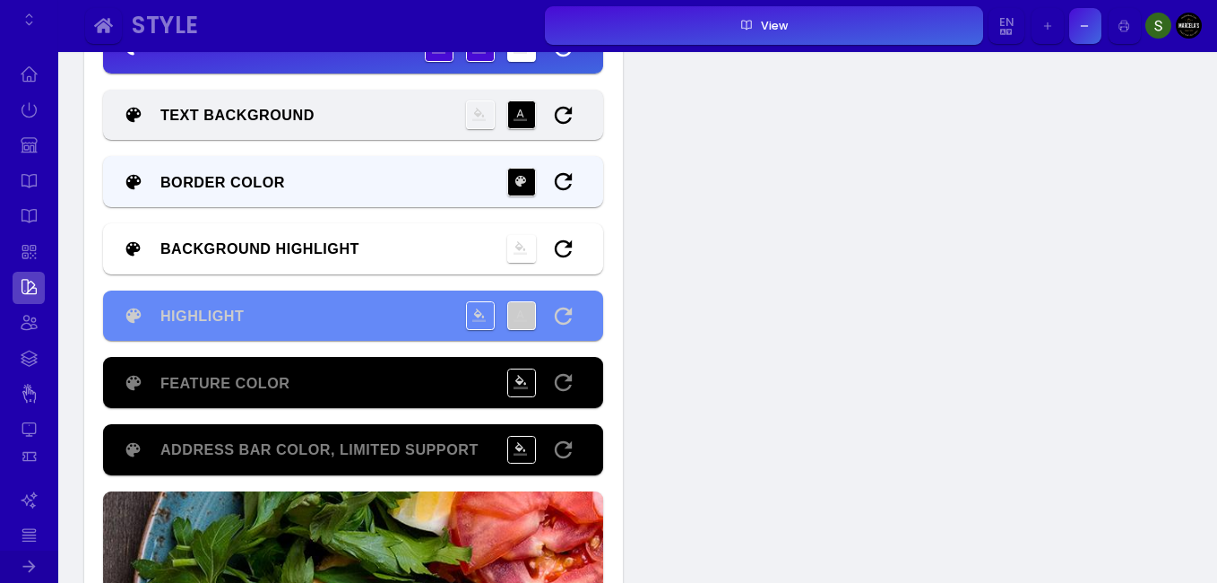
click at [571, 321] on icon "button" at bounding box center [563, 316] width 26 height 26
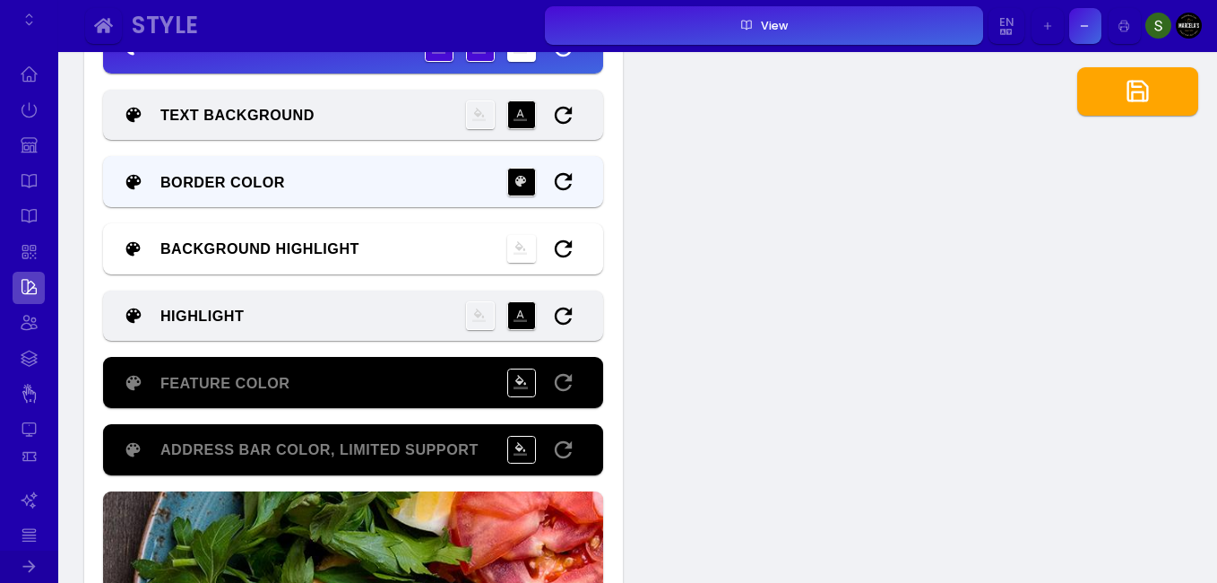
click at [1137, 106] on button "button" at bounding box center [1137, 91] width 121 height 48
click at [558, 377] on icon "button" at bounding box center [563, 382] width 17 height 17
click at [563, 446] on icon "button" at bounding box center [563, 450] width 26 height 26
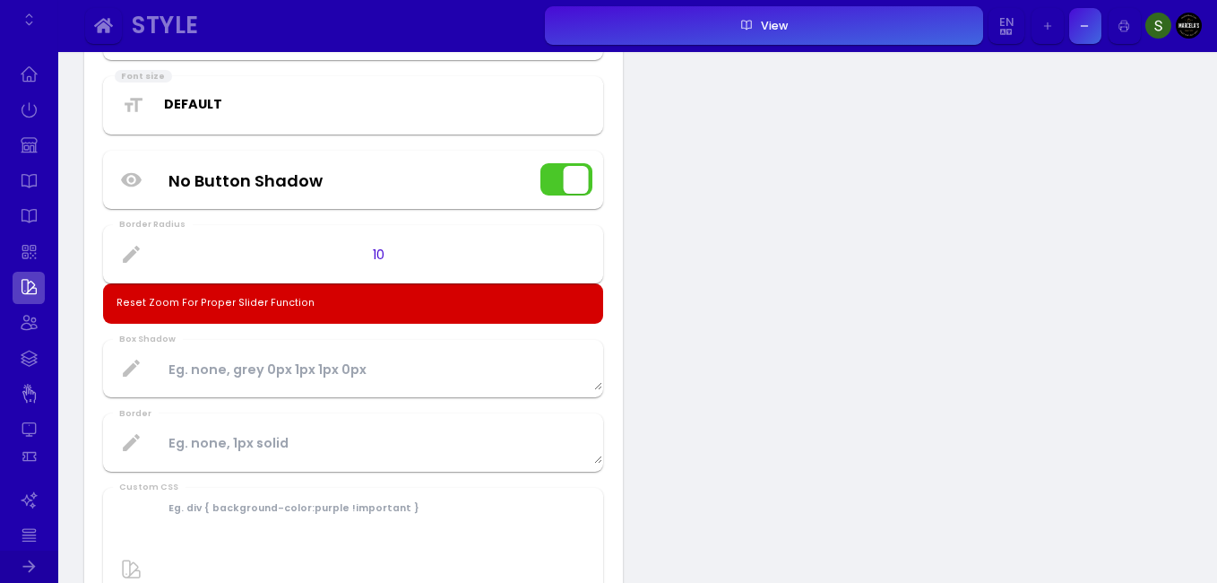
scroll to position [1058, 0]
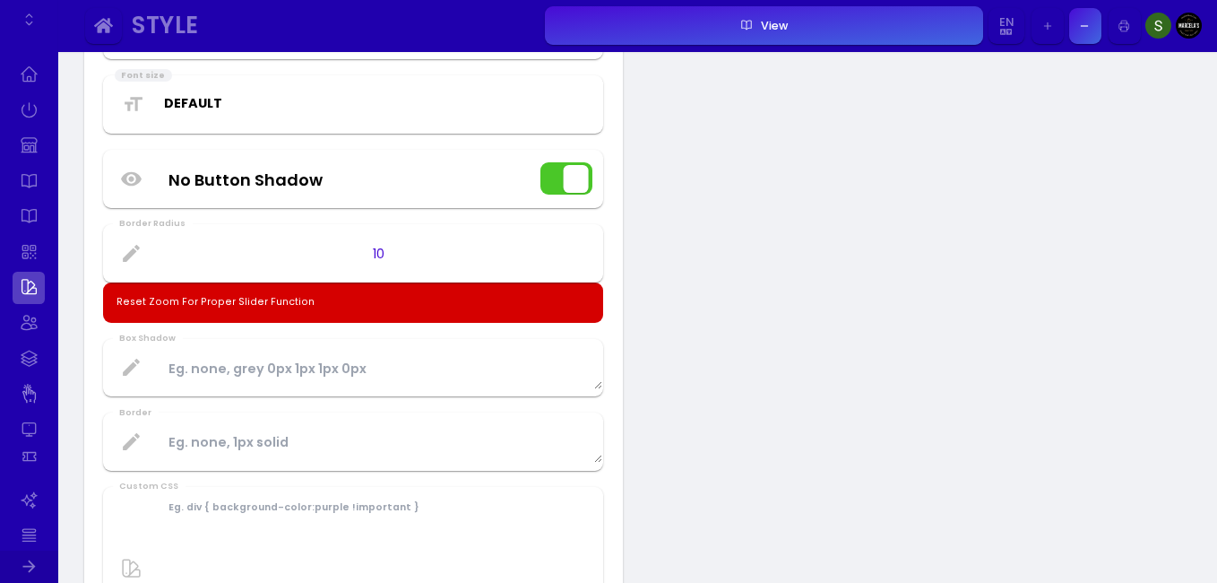
click at [1050, 13] on button "button" at bounding box center [1048, 26] width 32 height 36
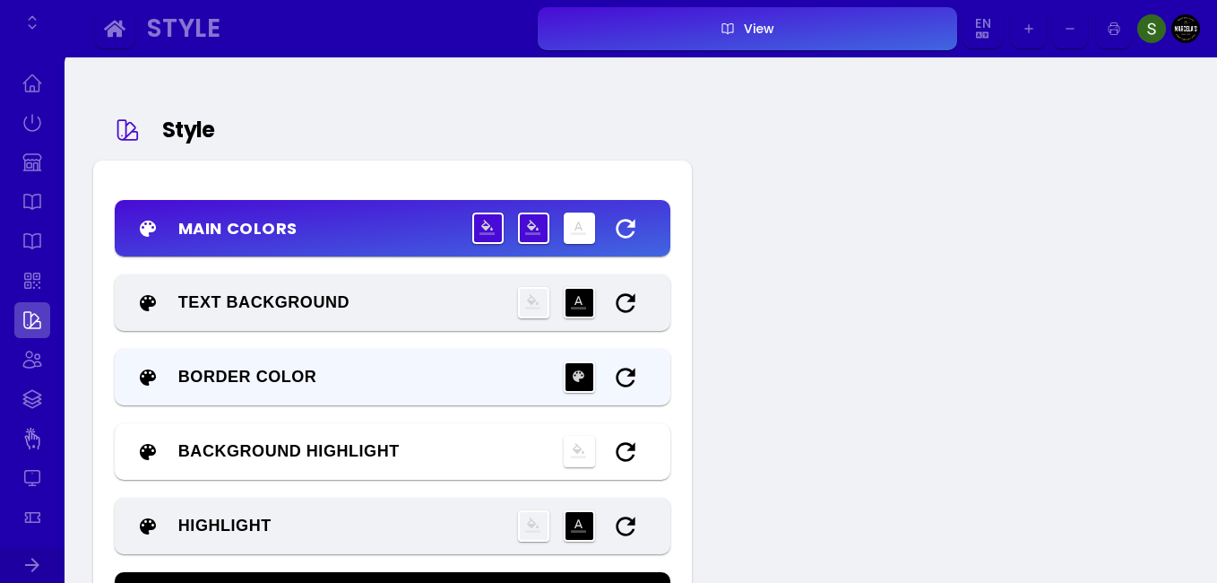
scroll to position [0, 0]
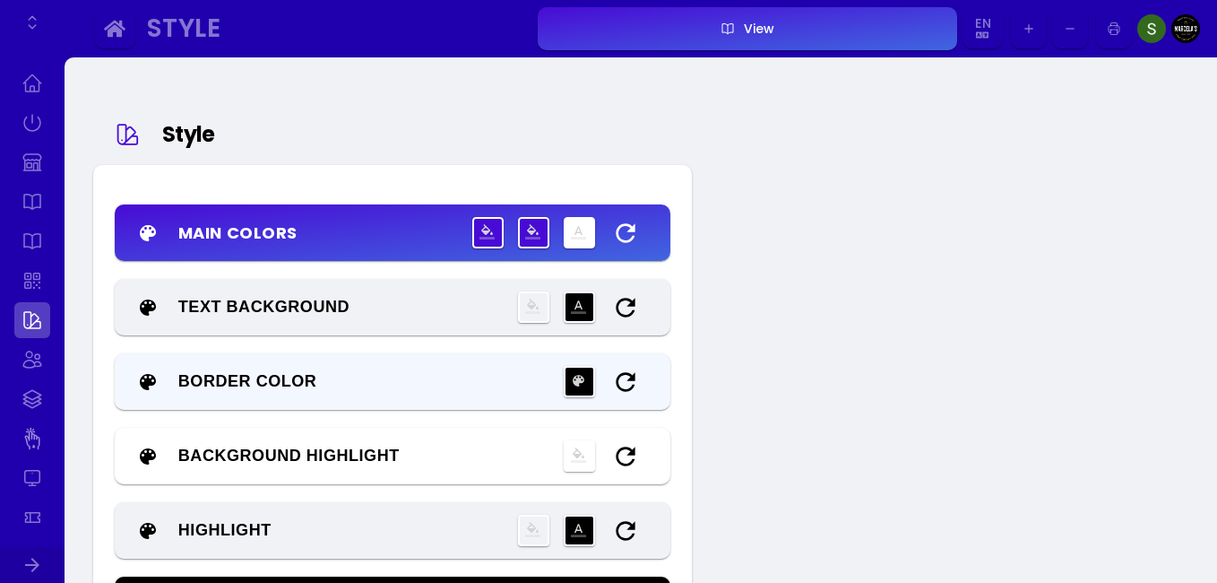
click at [686, 29] on button "View" at bounding box center [748, 28] width 420 height 43
click at [38, 403] on link at bounding box center [32, 399] width 36 height 36
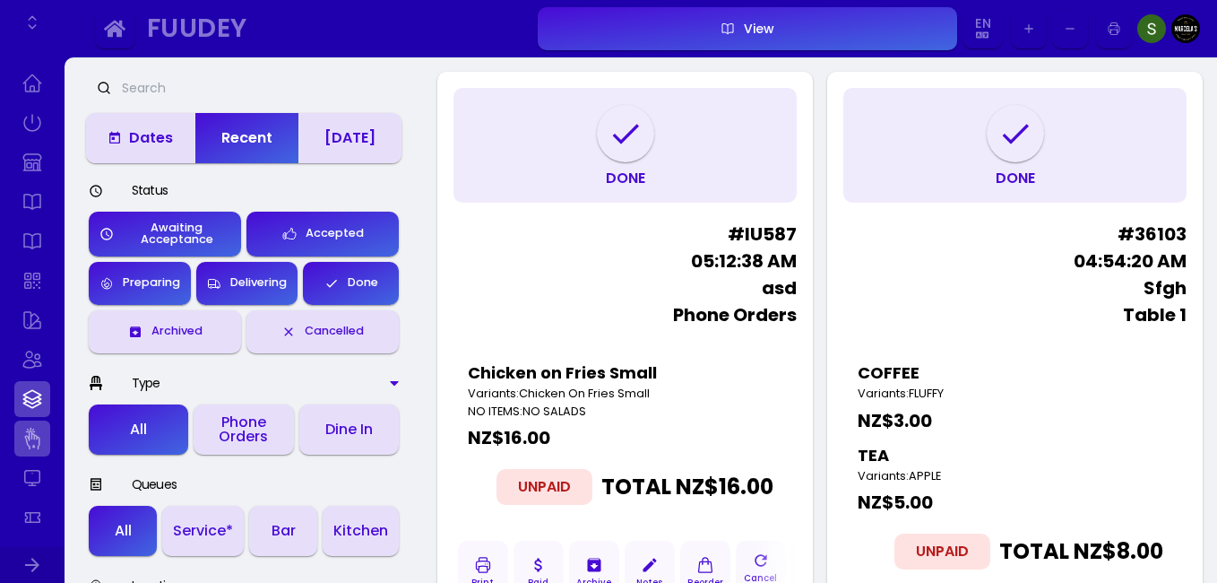
click at [33, 444] on link at bounding box center [32, 438] width 36 height 36
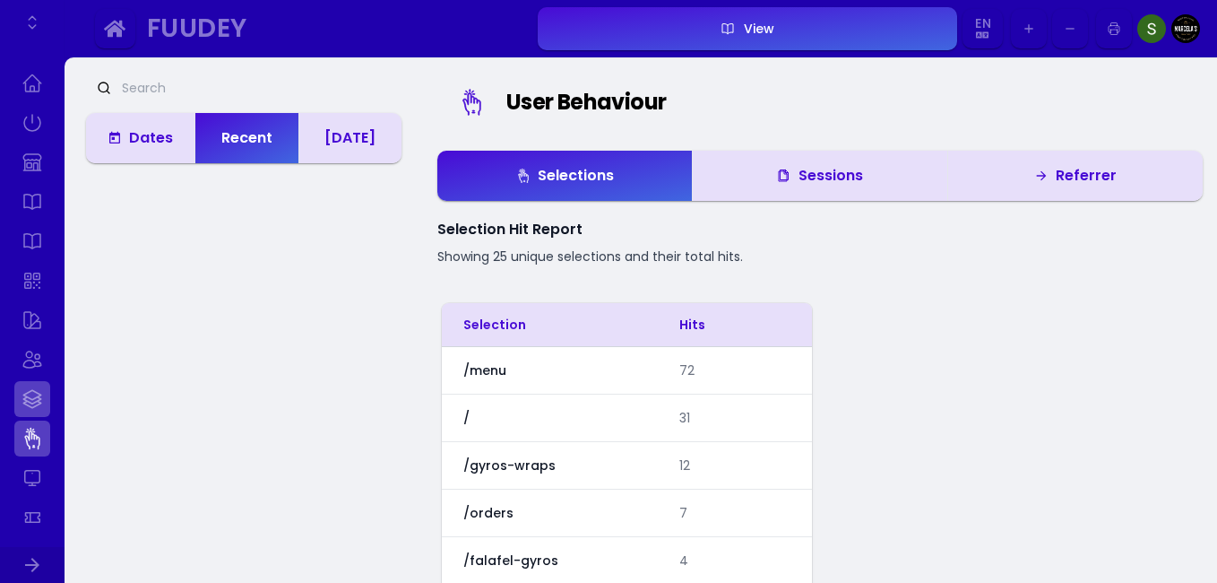
click at [42, 394] on link at bounding box center [32, 399] width 36 height 36
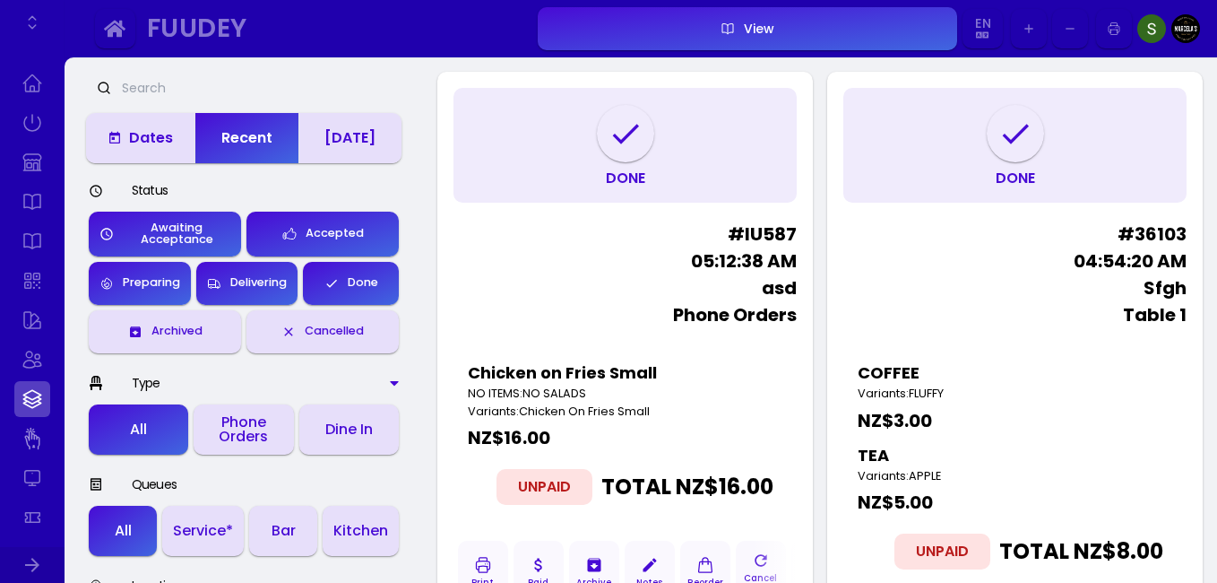
click at [207, 338] on button "Archived" at bounding box center [165, 331] width 152 height 43
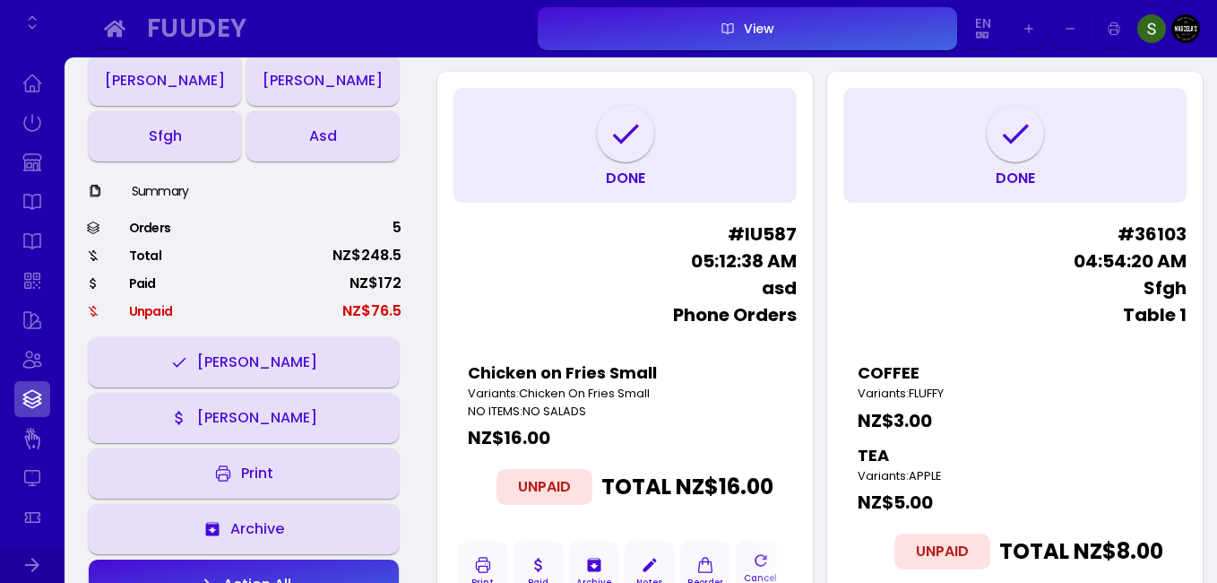
scroll to position [3, 0]
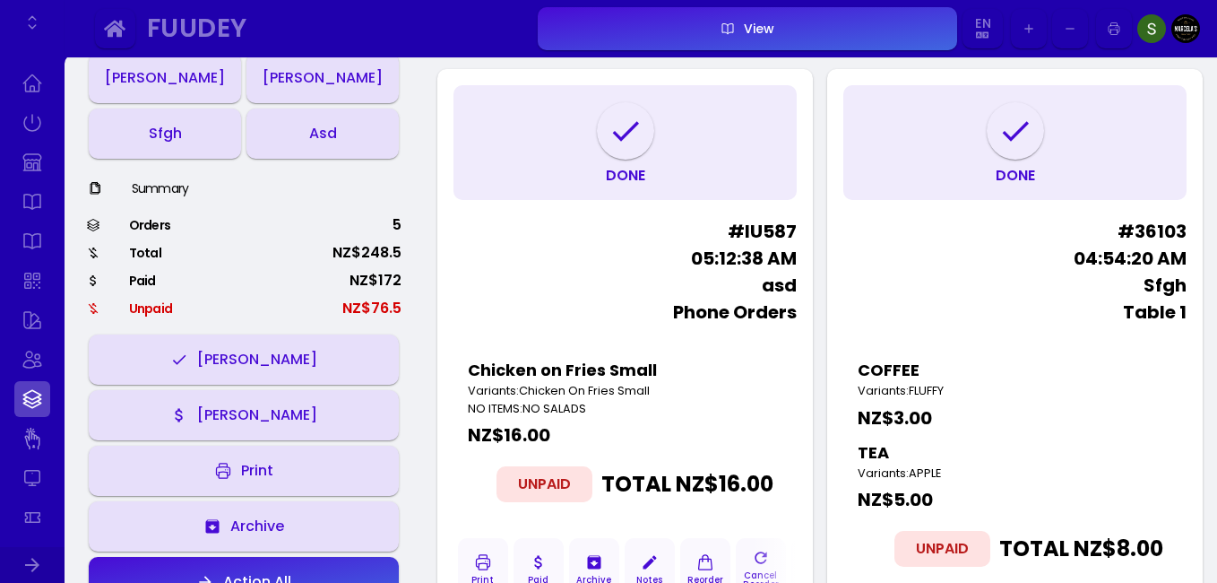
click at [255, 575] on div "Action All" at bounding box center [252, 582] width 77 height 14
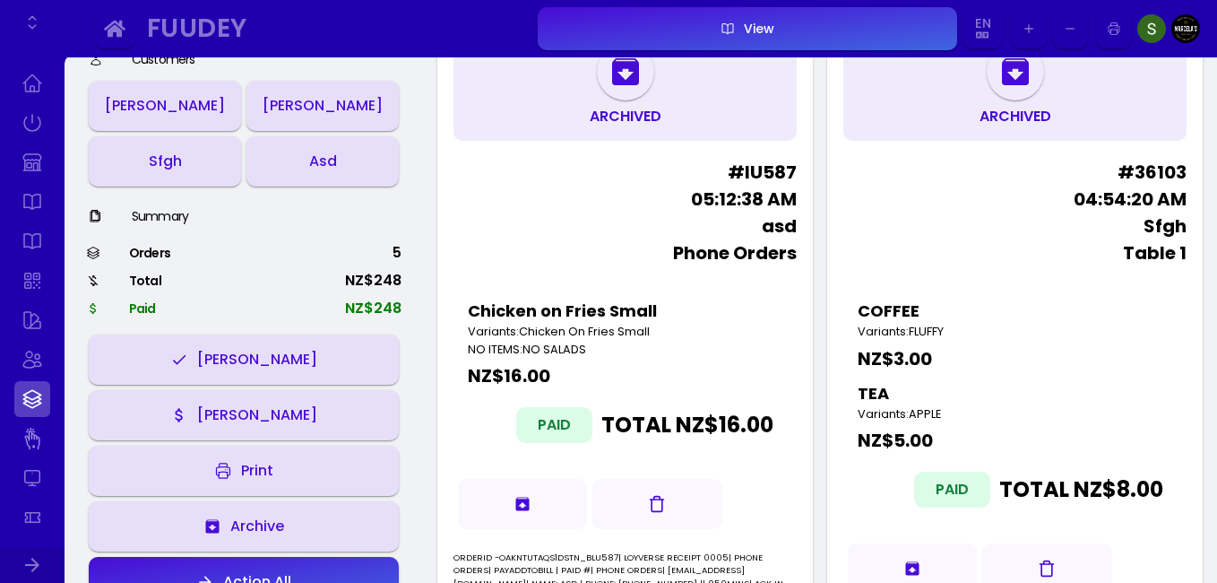
scroll to position [71, 0]
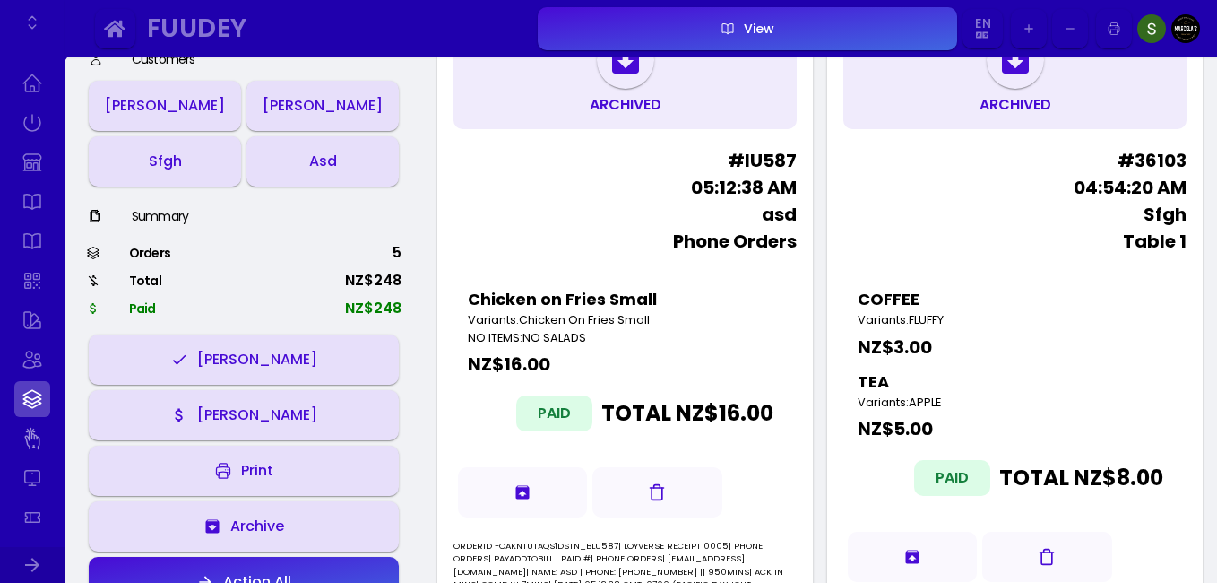
click at [140, 107] on div "[PERSON_NAME]" at bounding box center [165, 106] width 120 height 14
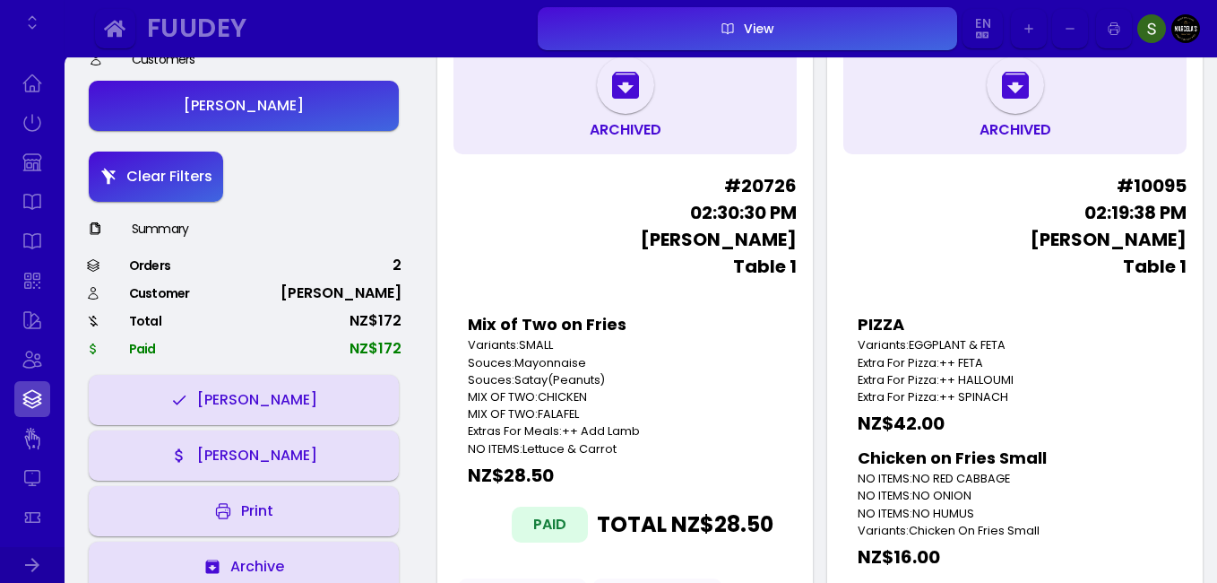
scroll to position [47, 0]
click at [265, 512] on div "Print" at bounding box center [252, 511] width 41 height 14
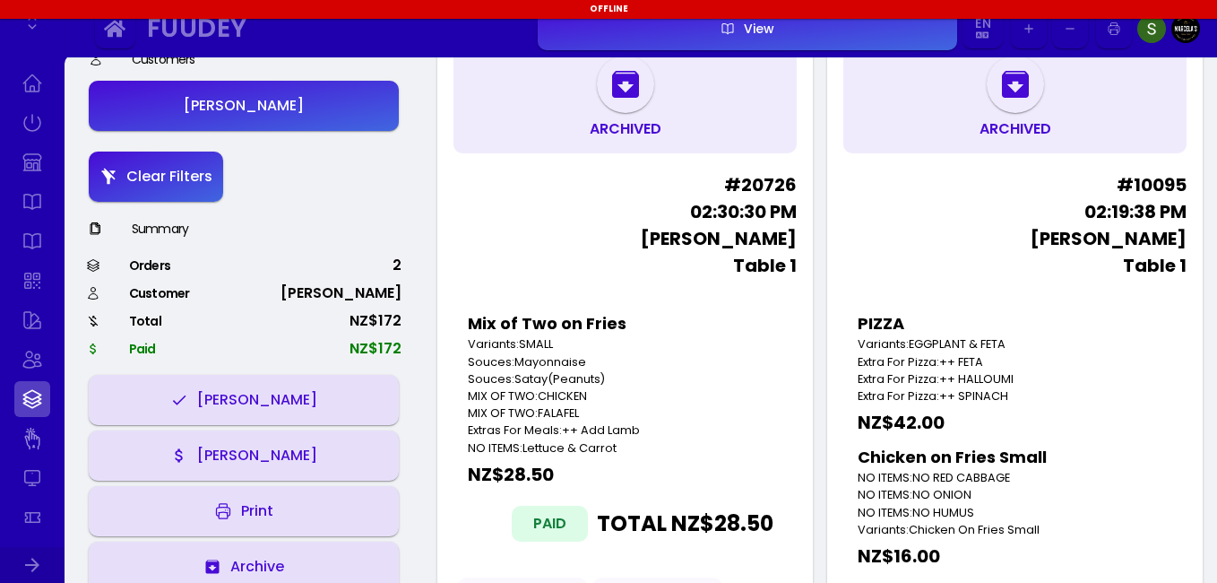
scroll to position [0, 0]
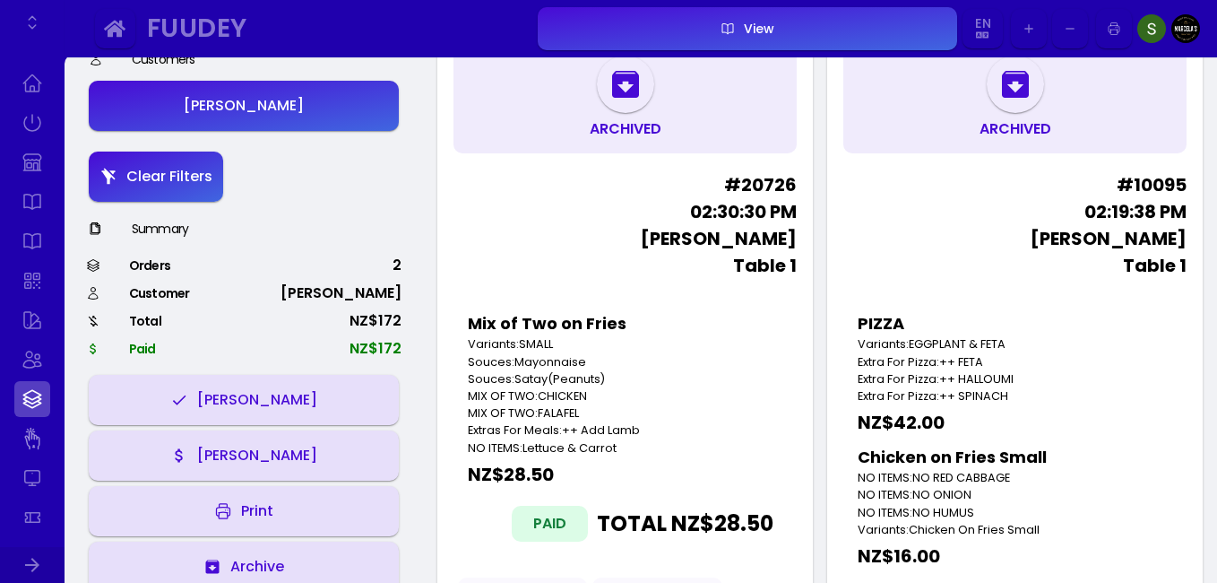
click at [243, 513] on div "Print" at bounding box center [252, 511] width 41 height 14
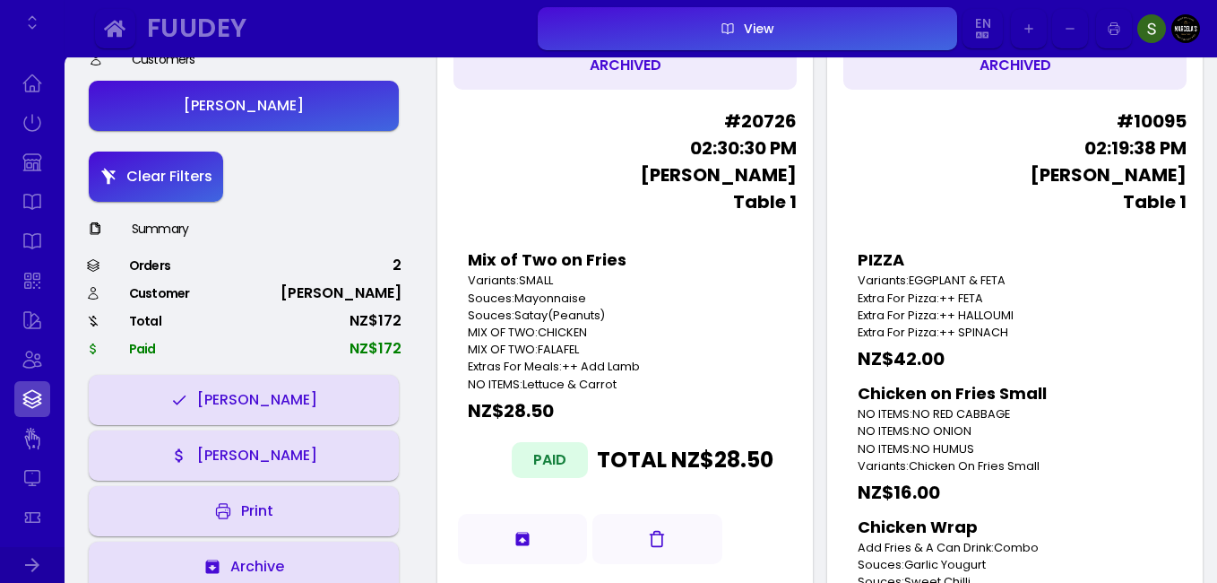
scroll to position [108, 0]
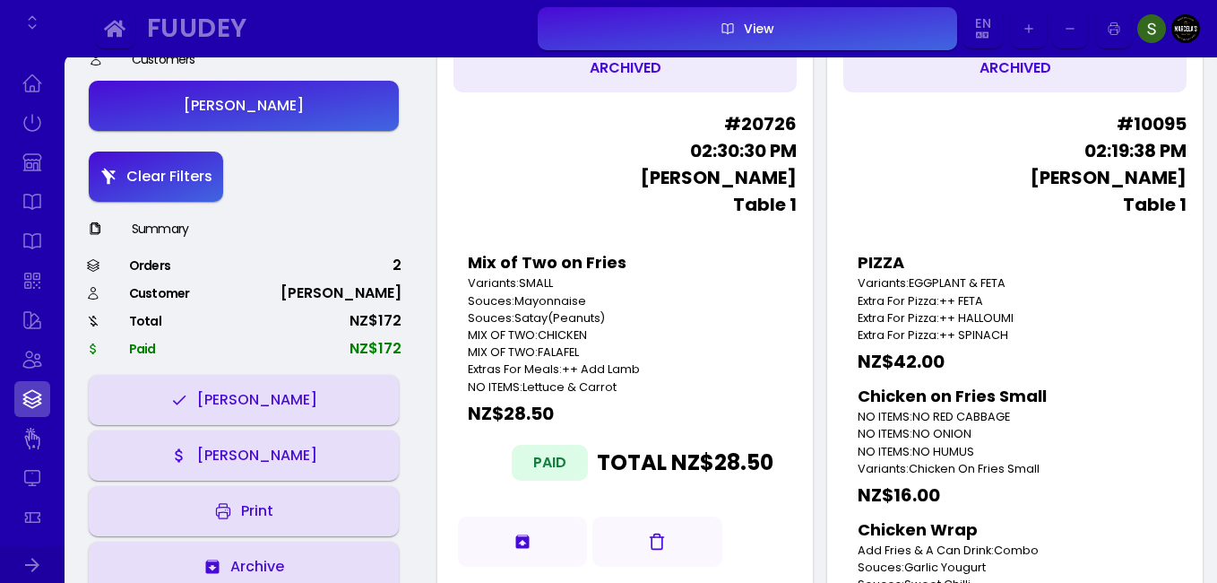
click at [660, 547] on icon "button" at bounding box center [657, 541] width 18 height 18
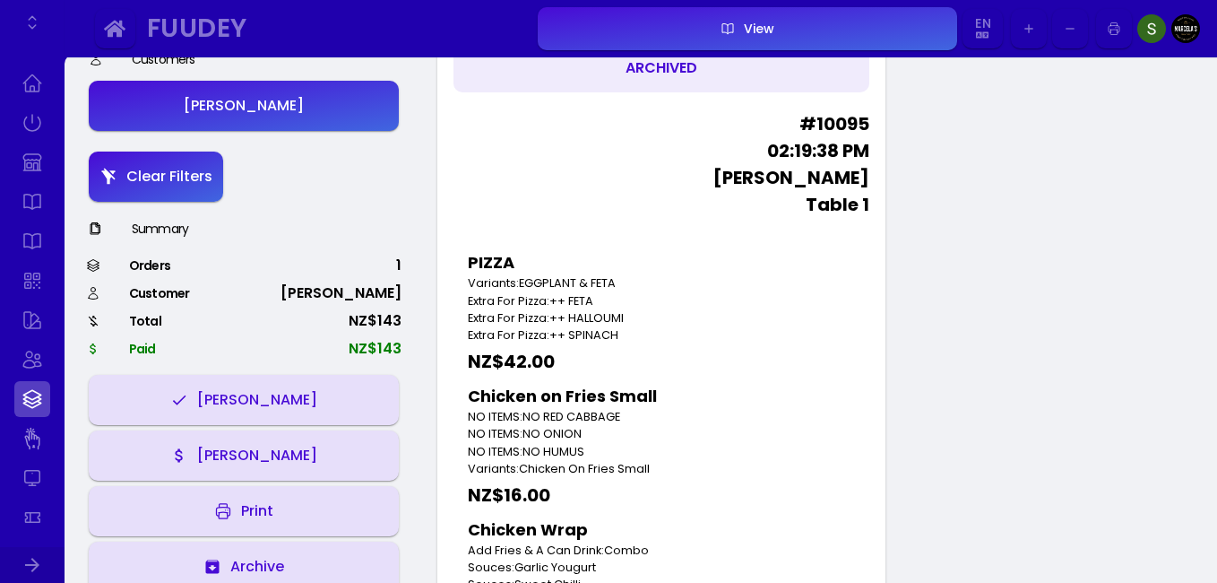
click at [260, 511] on div "Print" at bounding box center [252, 511] width 41 height 14
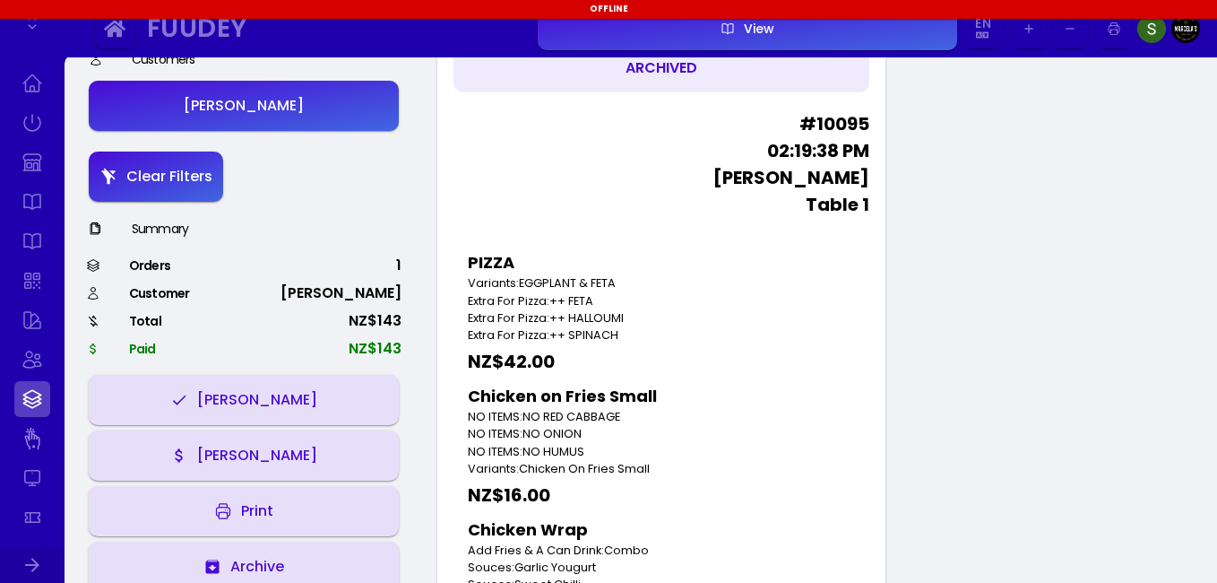
scroll to position [0, 0]
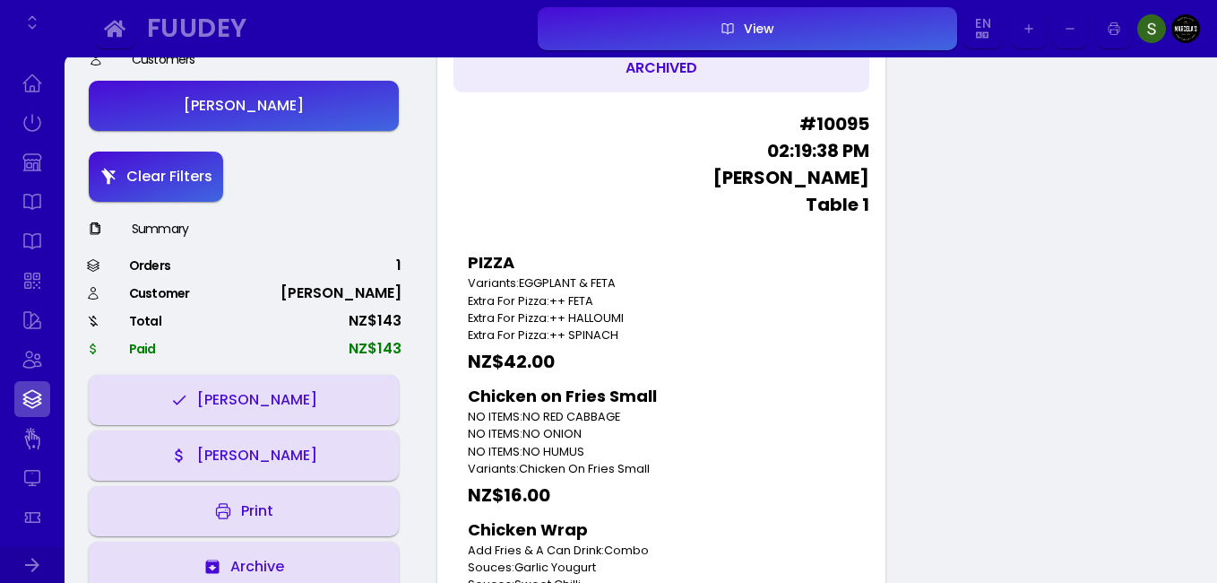
click at [253, 504] on div "Print" at bounding box center [252, 511] width 41 height 14
click at [37, 581] on link at bounding box center [32, 565] width 65 height 36
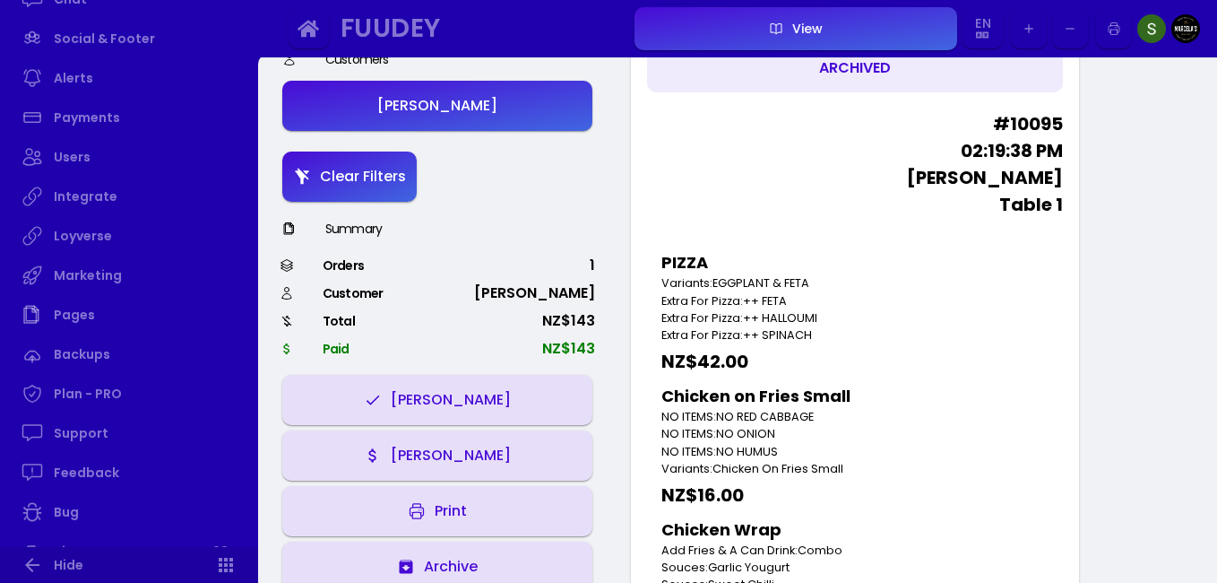
scroll to position [877, 0]
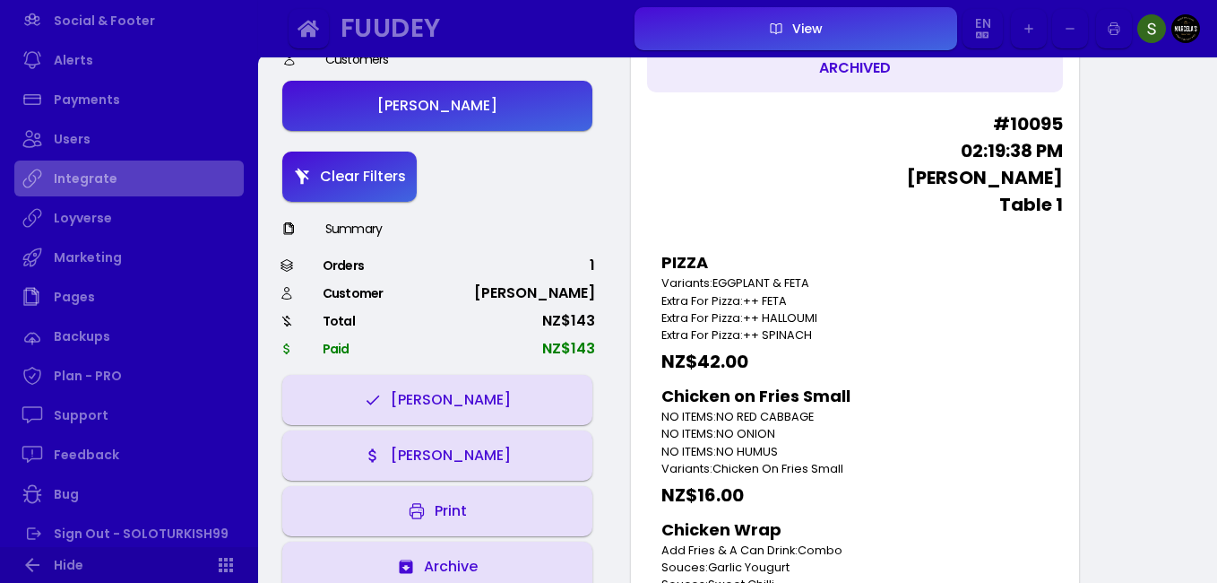
click at [120, 173] on link "Integrate" at bounding box center [128, 178] width 229 height 36
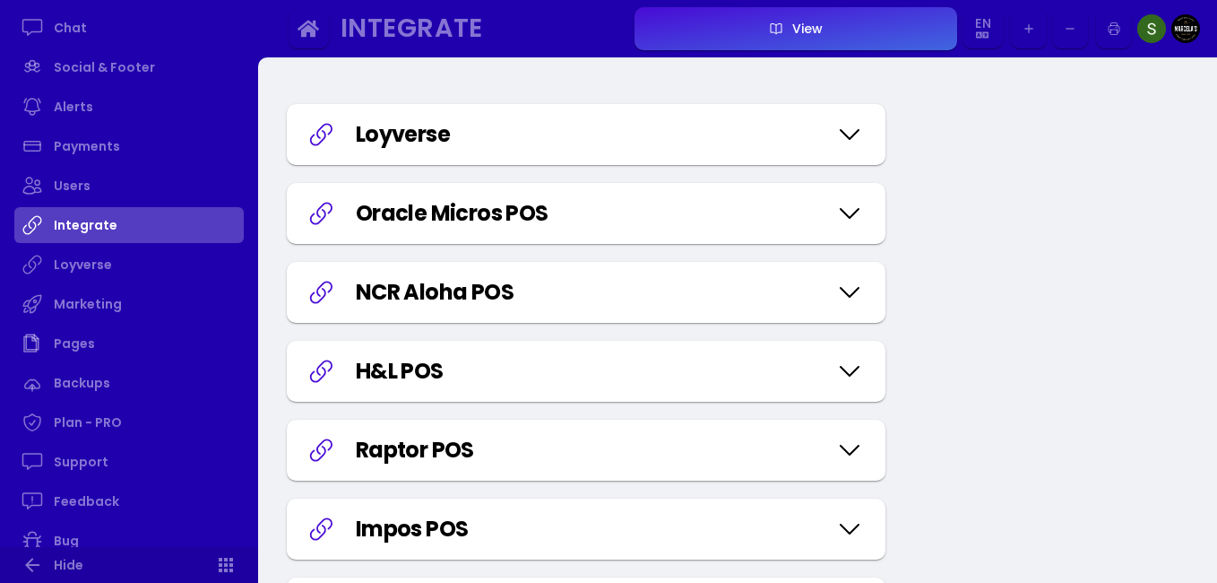
scroll to position [810, 0]
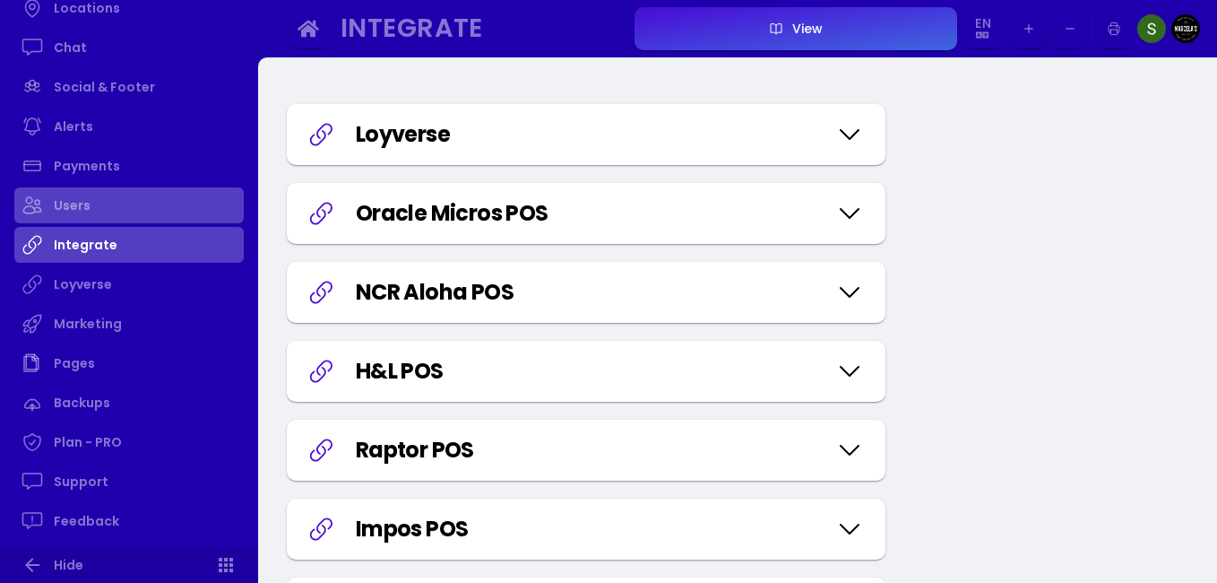
click at [110, 203] on link "Users" at bounding box center [128, 205] width 229 height 36
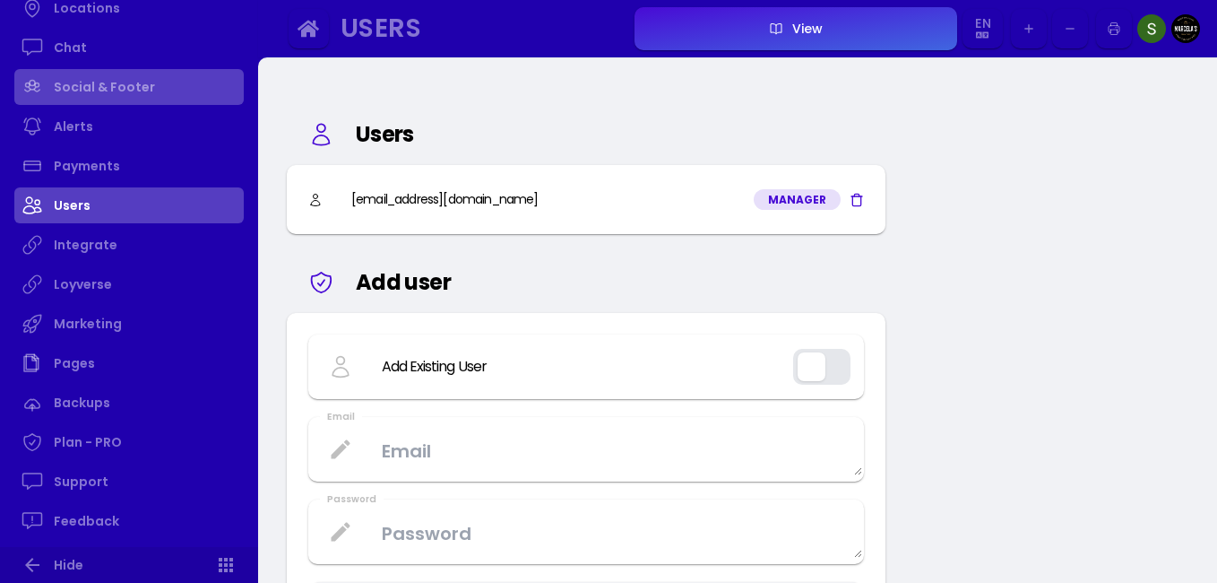
click at [117, 93] on link "Social & Footer" at bounding box center [128, 87] width 229 height 36
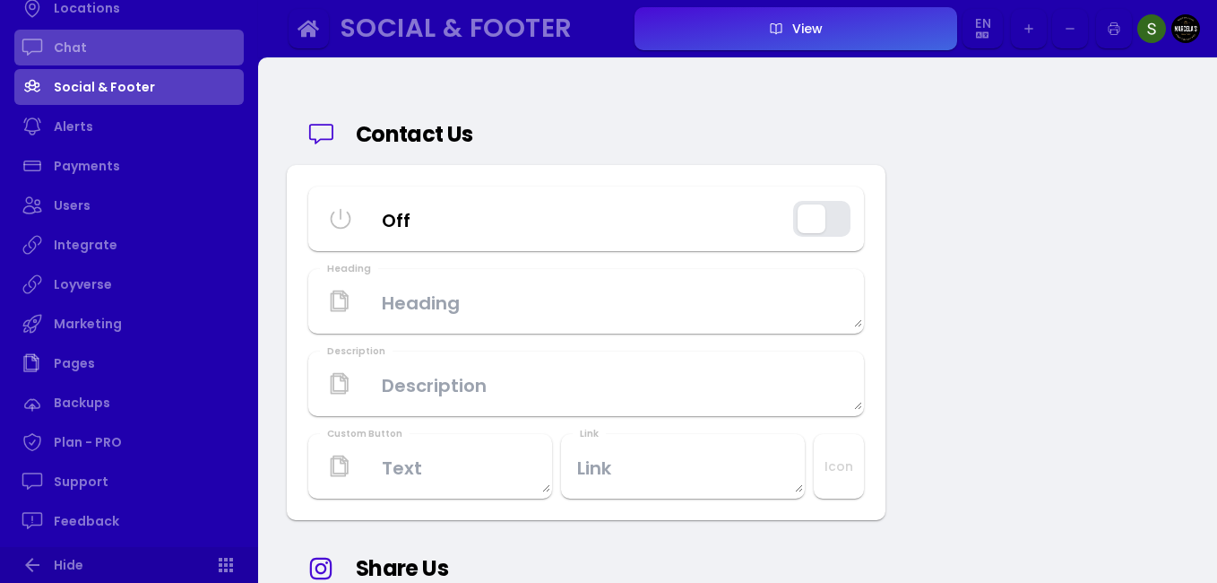
click at [104, 48] on link "Chat" at bounding box center [128, 48] width 229 height 36
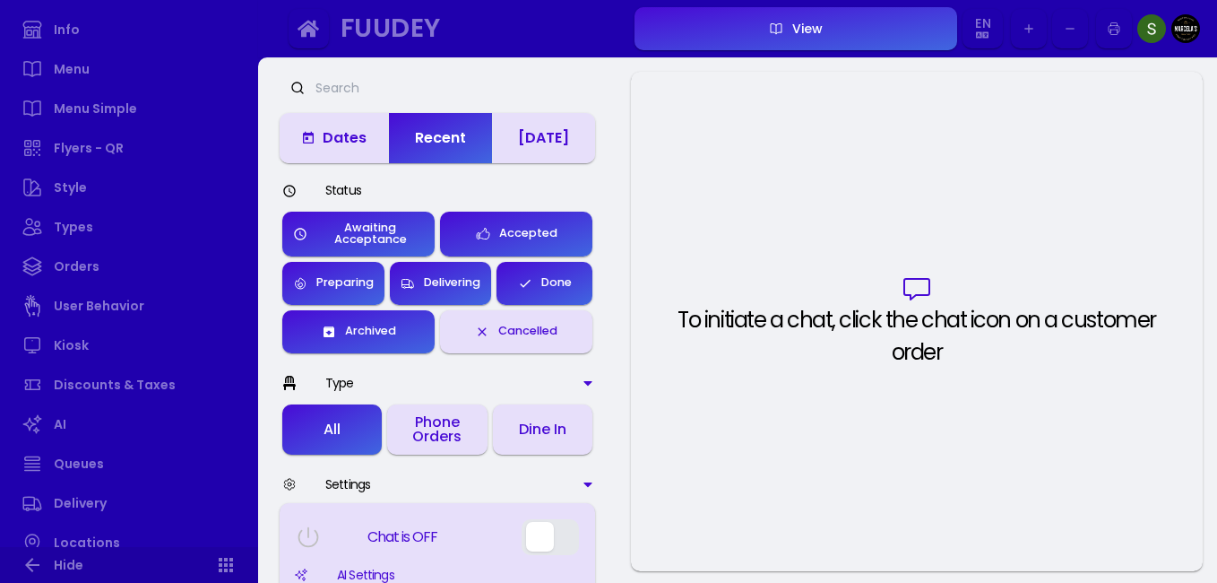
scroll to position [275, 0]
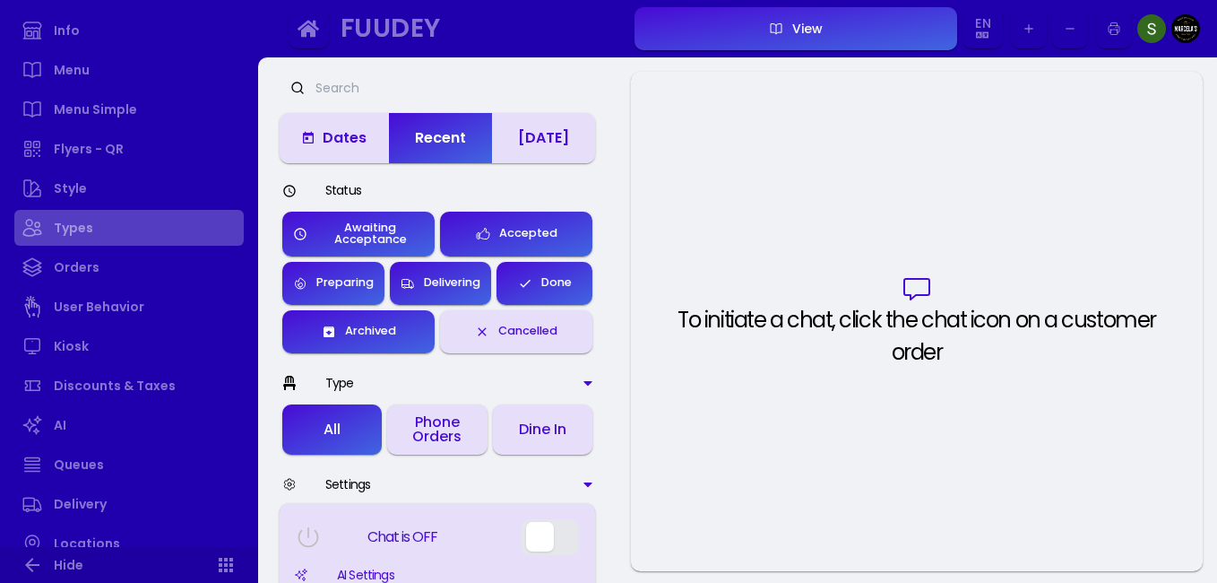
click at [94, 230] on link "Types" at bounding box center [128, 228] width 229 height 36
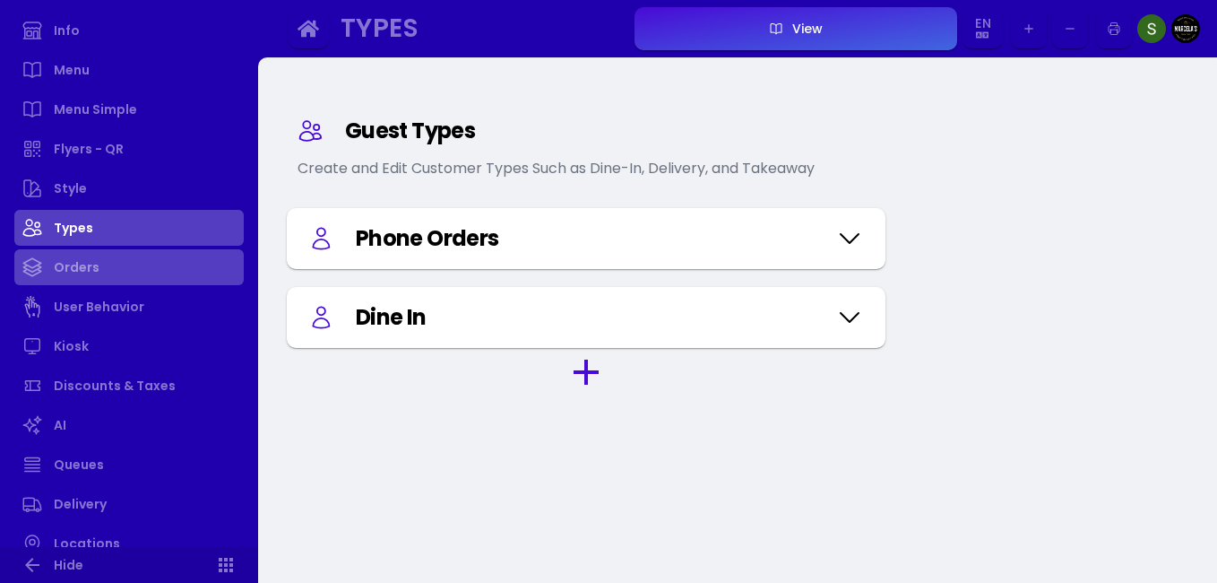
click at [94, 273] on link "Orders" at bounding box center [128, 267] width 229 height 36
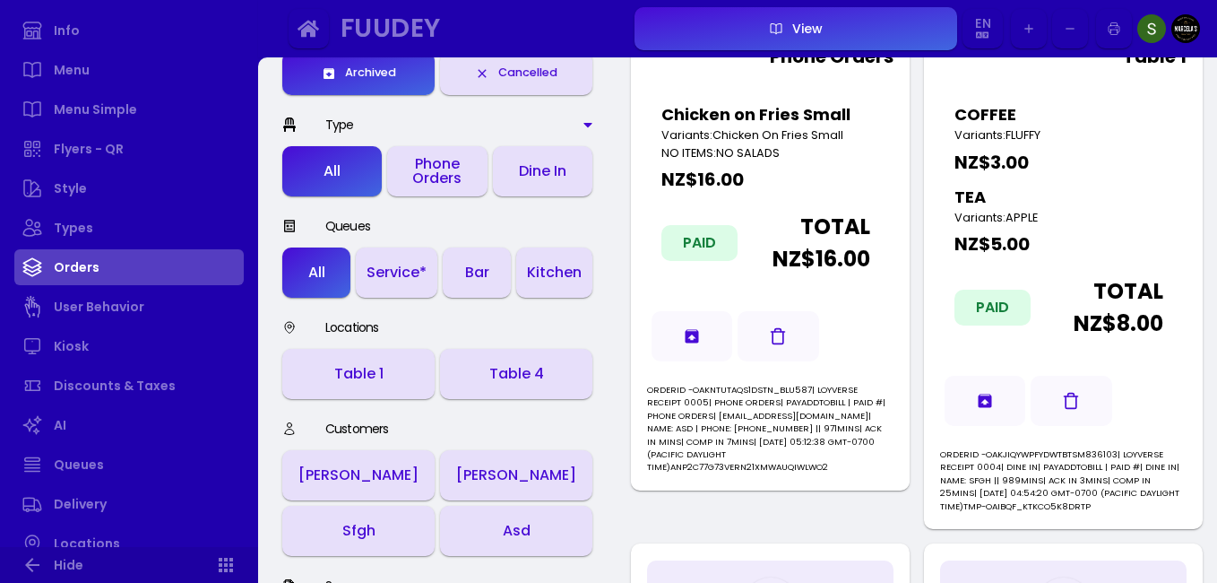
scroll to position [261, 0]
